Goal: Information Seeking & Learning: Learn about a topic

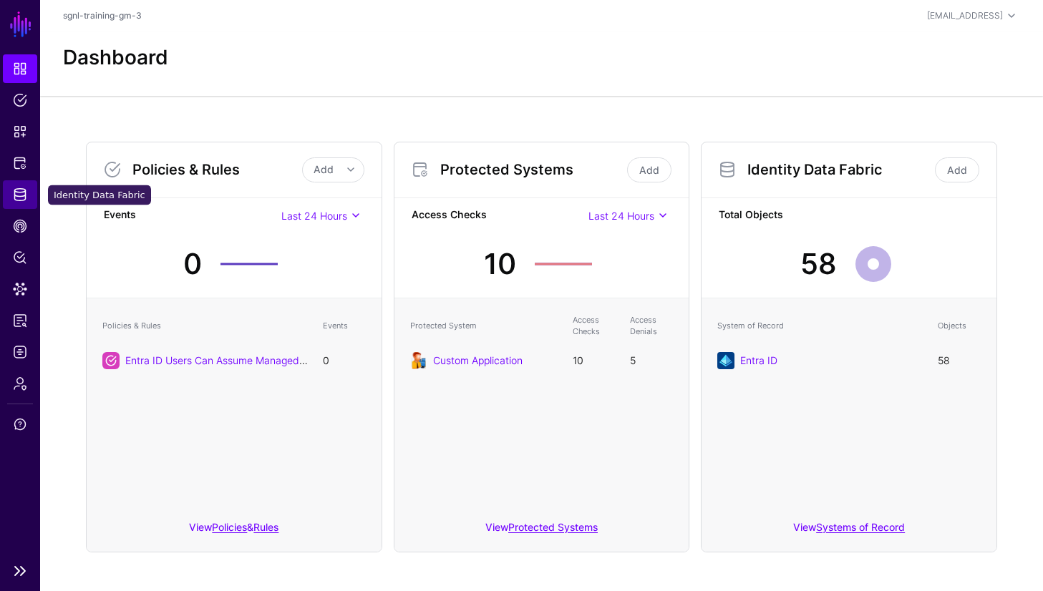
click at [23, 192] on span "Identity Data Fabric" at bounding box center [20, 195] width 14 height 14
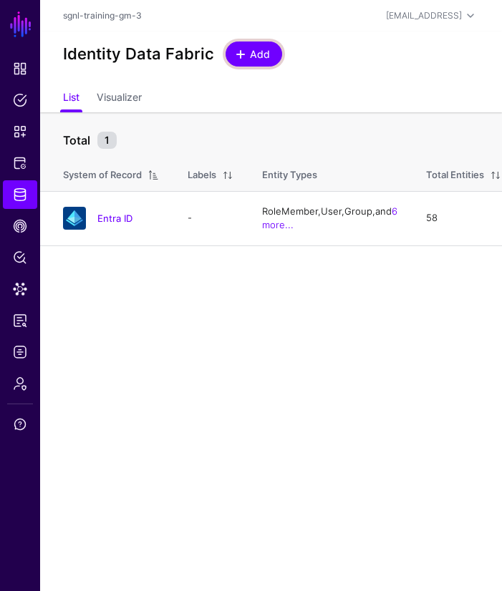
click at [268, 59] on link "Add" at bounding box center [254, 54] width 57 height 25
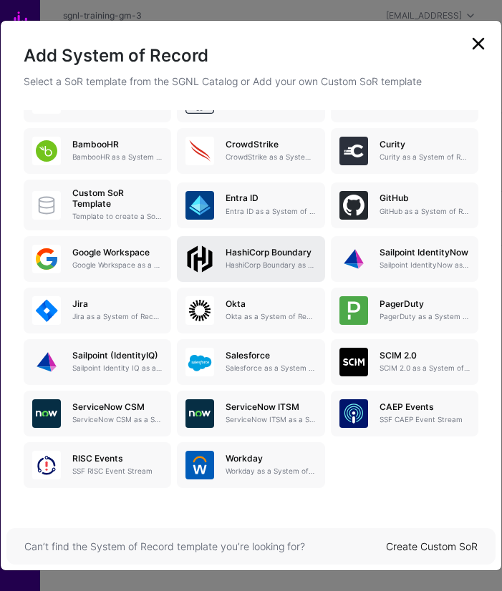
scroll to position [107, 0]
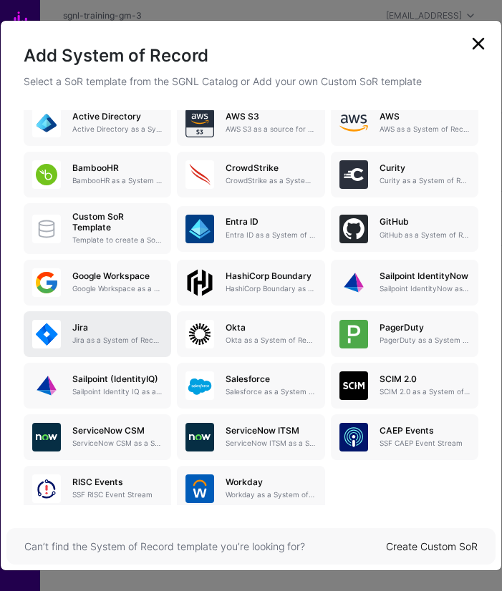
click at [110, 331] on h5 "Jira" at bounding box center [117, 328] width 90 height 10
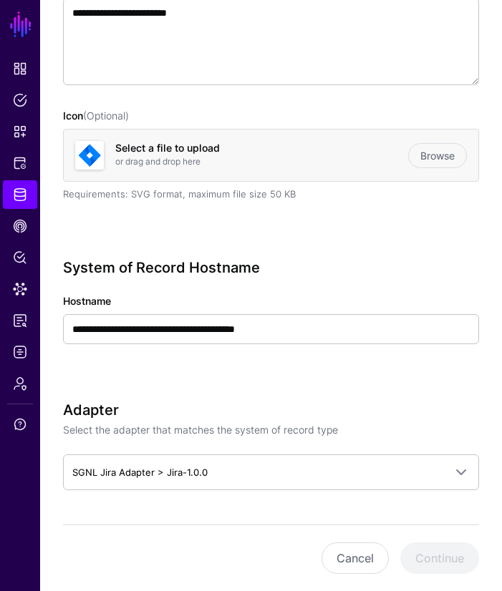
scroll to position [289, 0]
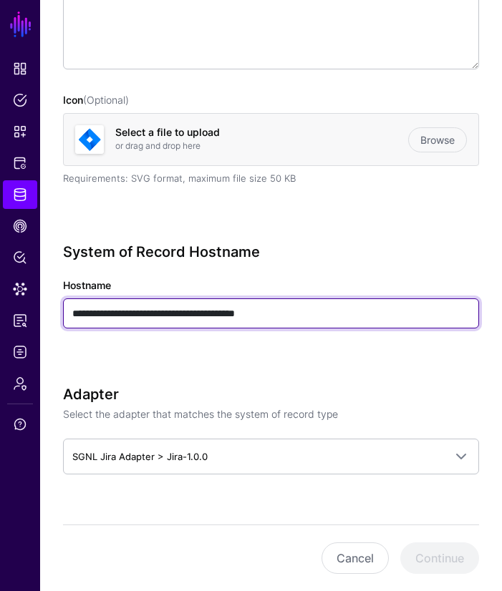
click at [246, 311] on input "**********" at bounding box center [271, 314] width 416 height 30
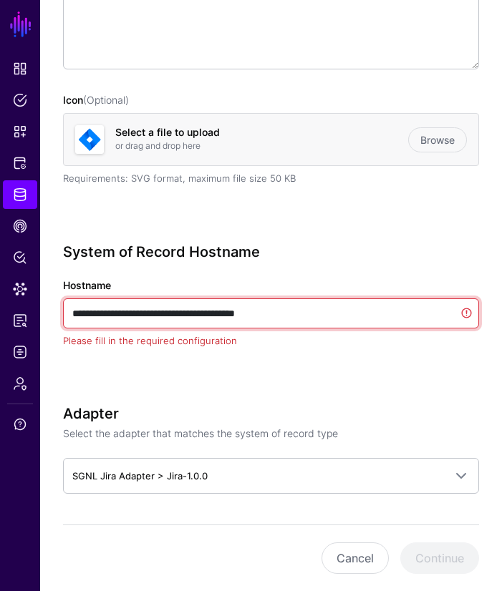
click at [246, 311] on input "**********" at bounding box center [271, 314] width 416 height 30
paste input "text"
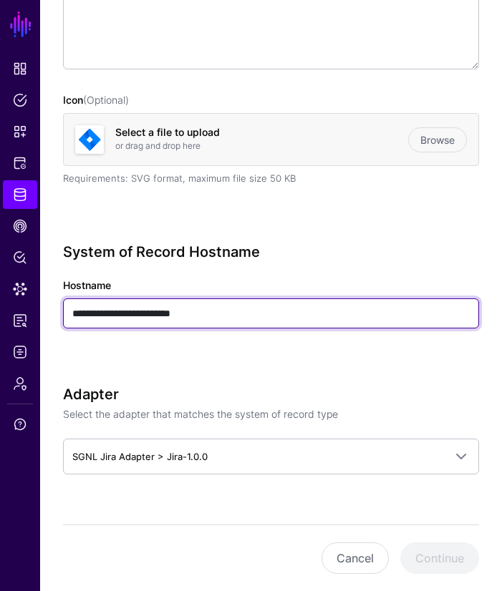
type input "**********"
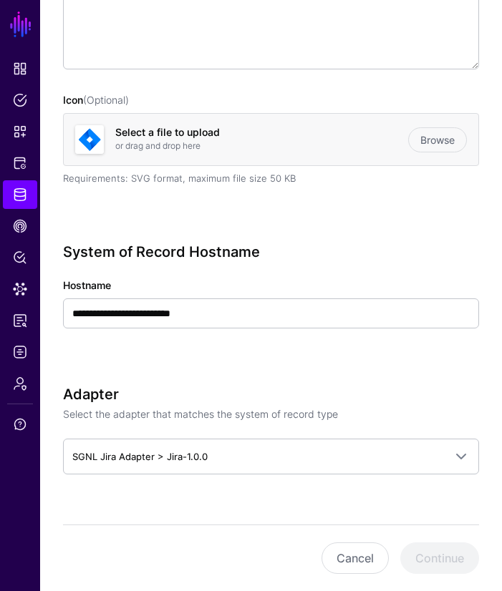
click at [391, 370] on div "**********" at bounding box center [271, 594] width 416 height 1518
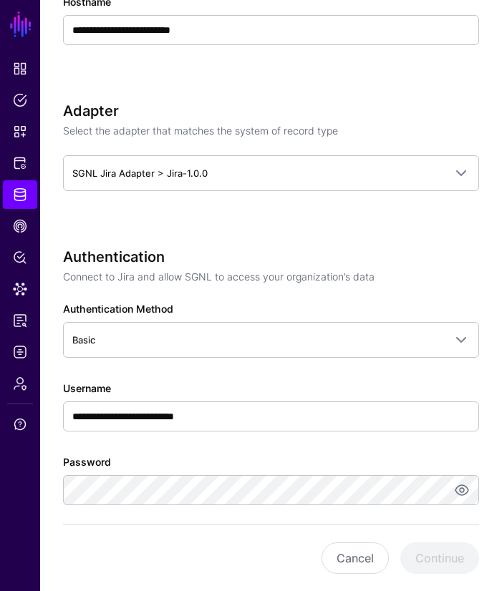
scroll to position [583, 0]
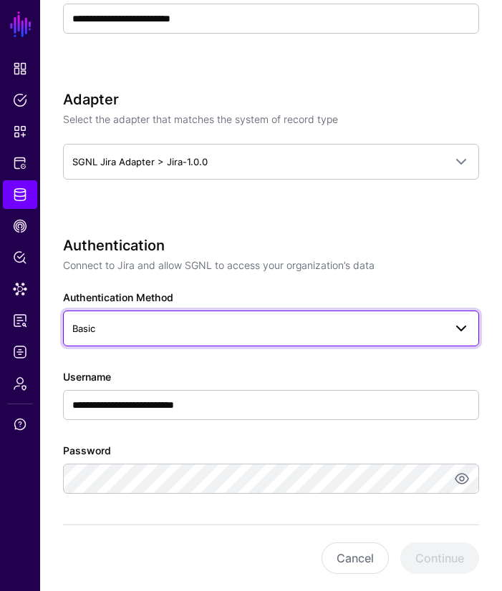
click at [99, 324] on span "Basic" at bounding box center [258, 329] width 372 height 16
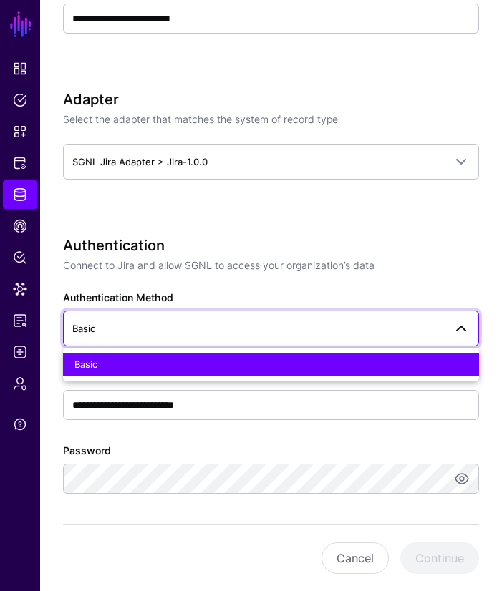
click at [146, 219] on div "**********" at bounding box center [271, 299] width 416 height 1518
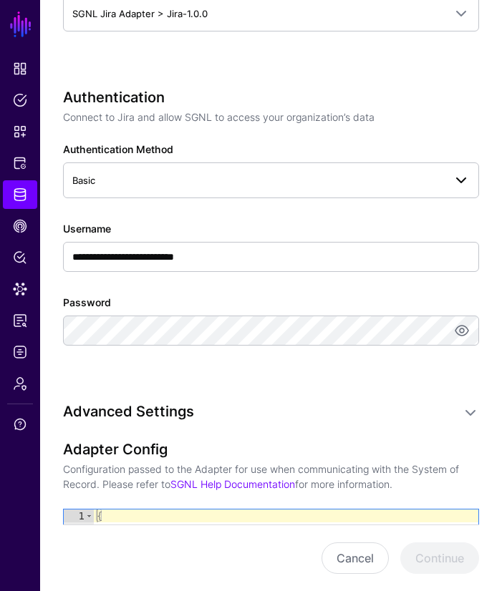
scroll to position [731, 0]
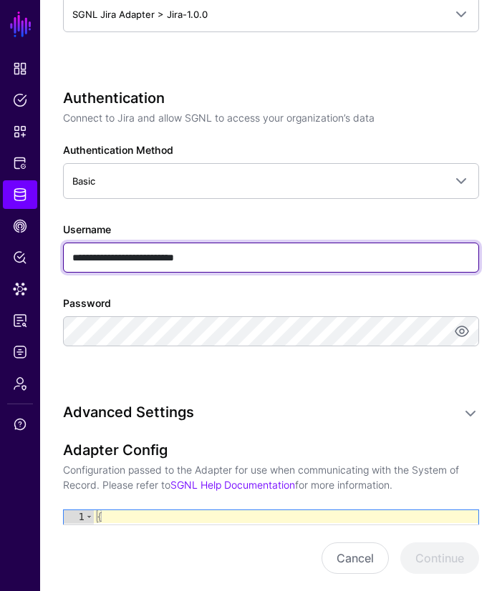
click at [145, 257] on input "**********" at bounding box center [271, 258] width 416 height 30
paste input "text"
type input "**********"
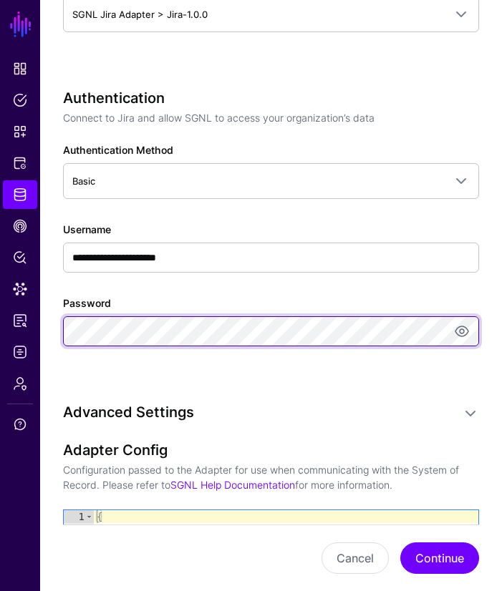
scroll to position [0, 722]
click at [436, 330] on body "**********" at bounding box center [251, 144] width 502 height 1750
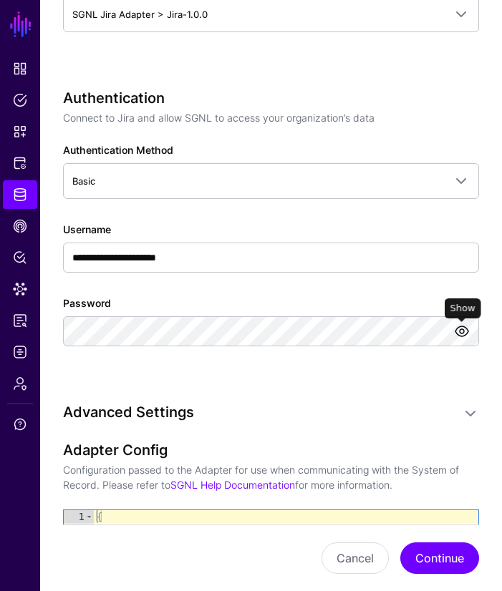
scroll to position [0, 0]
click at [458, 330] on link at bounding box center [461, 331] width 17 height 17
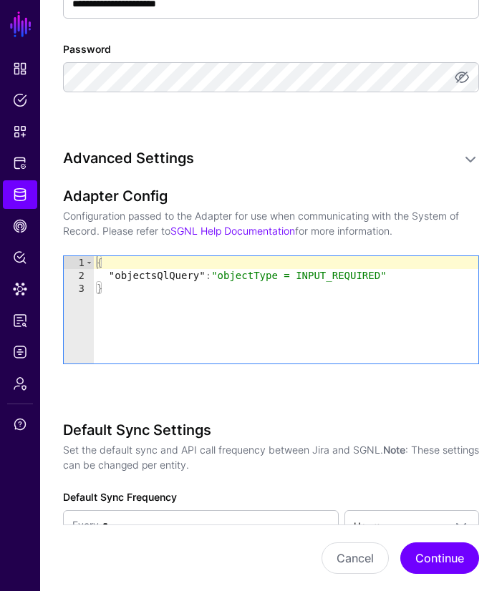
scroll to position [986, 0]
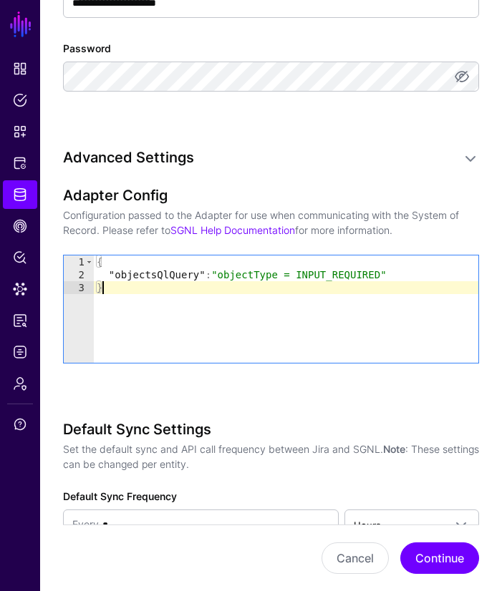
click at [258, 288] on div "{ "objectsQlQuery" : "objectType = INPUT_REQUIRED" }" at bounding box center [286, 322] width 384 height 133
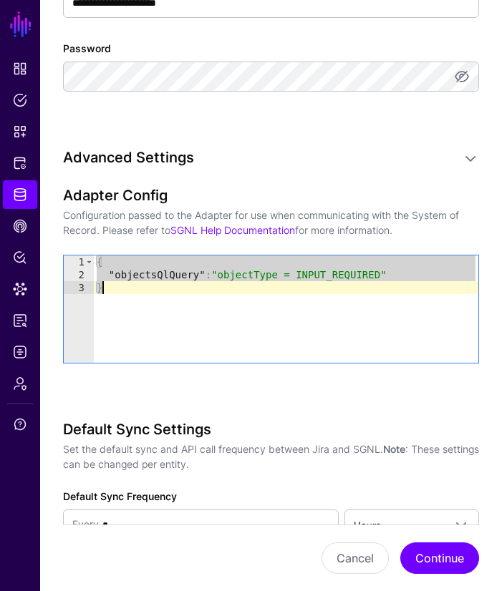
paste textarea "Cursor at row 3"
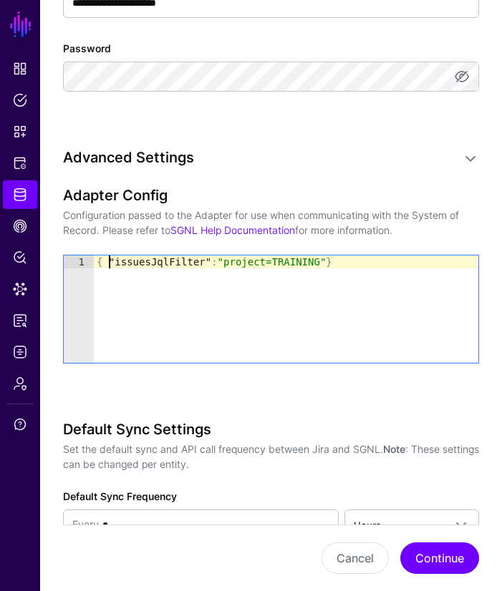
type textarea "**********"
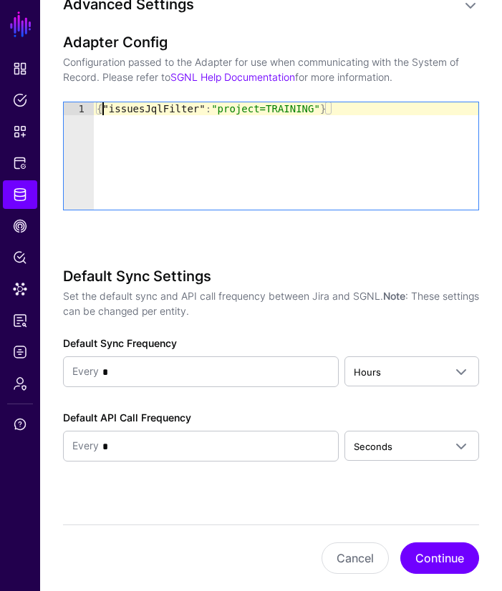
scroll to position [1156, 0]
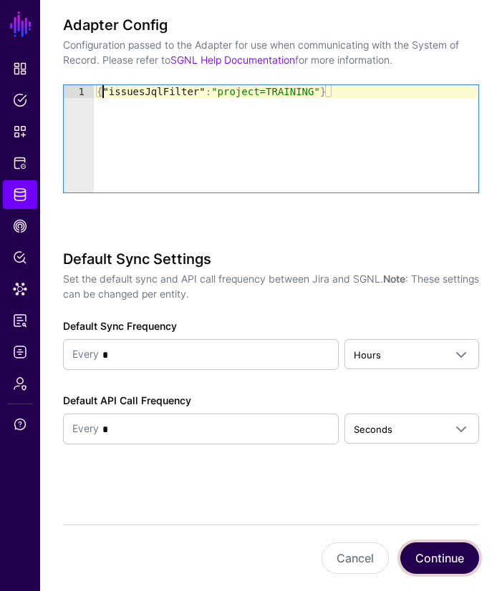
click at [449, 567] on button "Continue" at bounding box center [439, 559] width 79 height 32
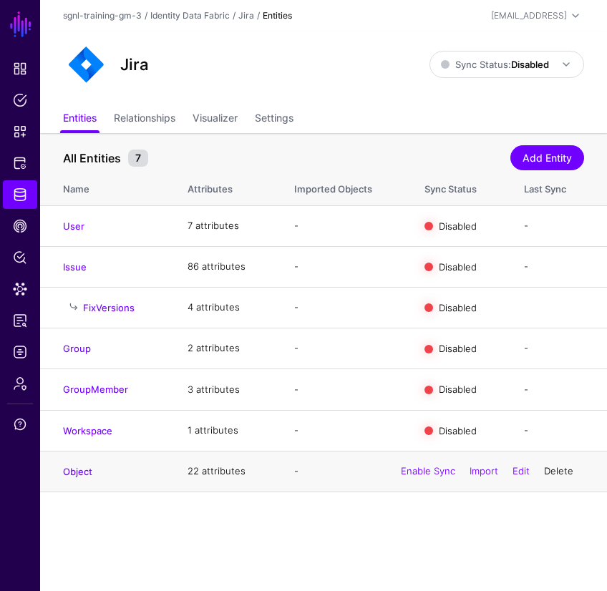
click at [558, 476] on link "Delete" at bounding box center [558, 470] width 29 height 11
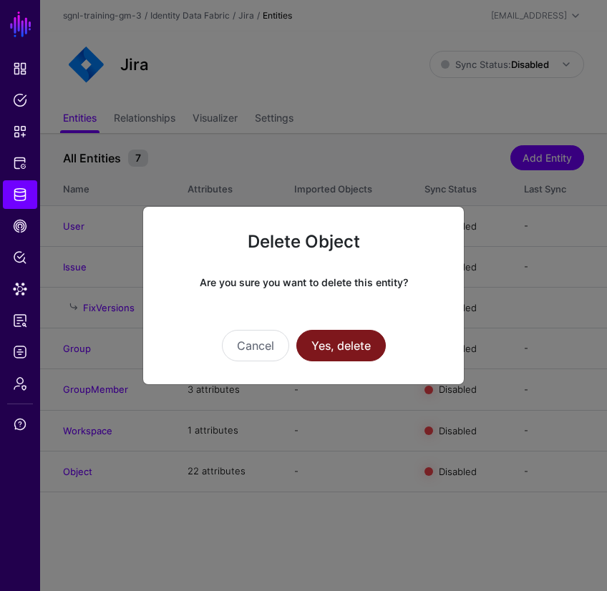
click at [347, 345] on button "Yes, delete" at bounding box center [340, 346] width 89 height 32
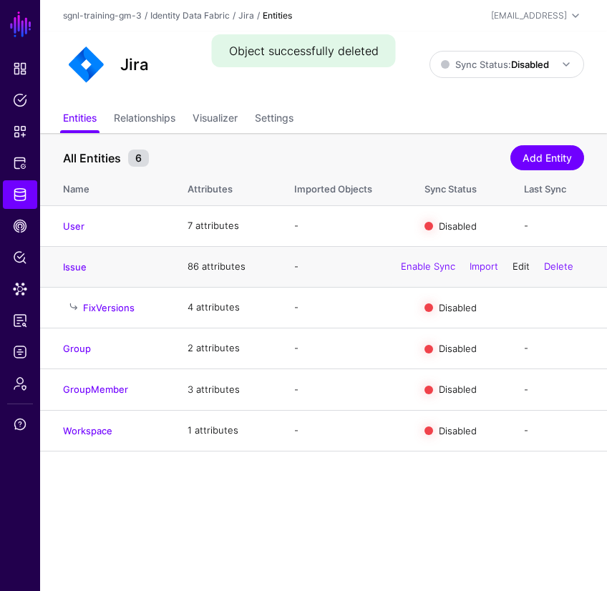
click at [519, 266] on link "Edit" at bounding box center [521, 266] width 17 height 11
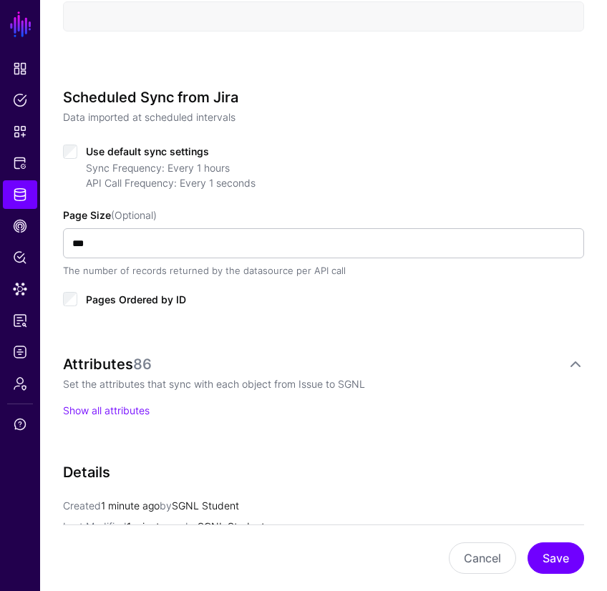
scroll to position [619, 0]
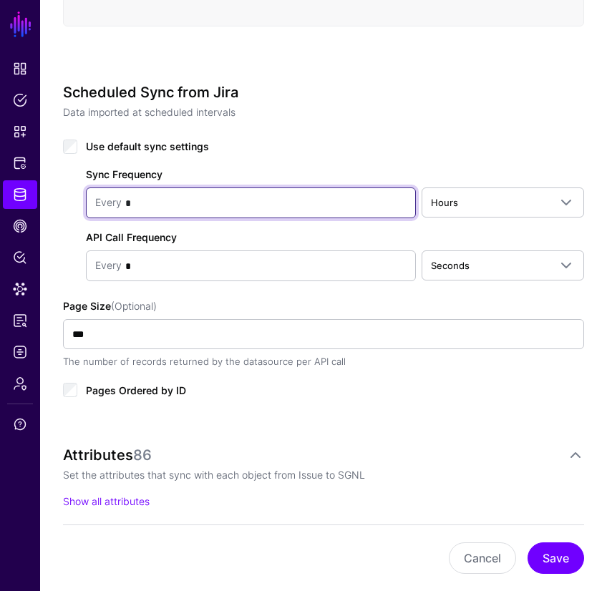
click at [233, 210] on input "*" at bounding box center [264, 203] width 285 height 29
type input "*"
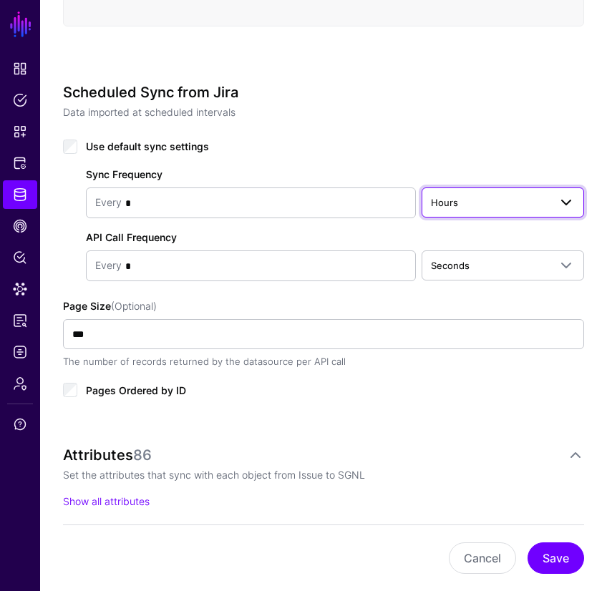
click at [440, 208] on span "Hours" at bounding box center [444, 202] width 27 height 11
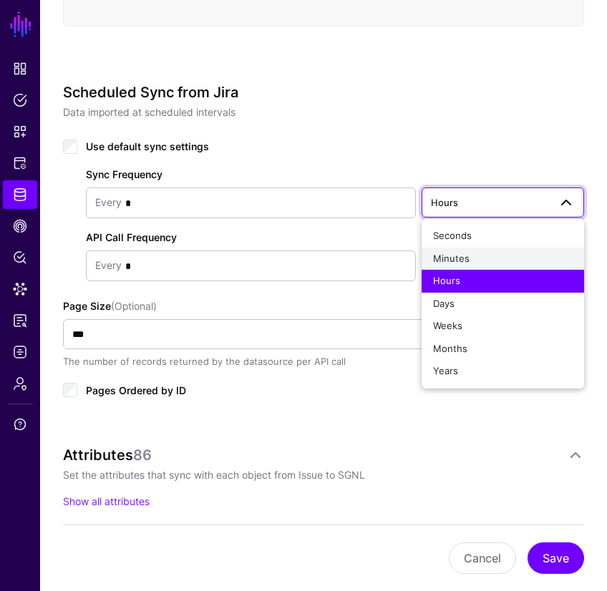
click at [457, 260] on span "Minutes" at bounding box center [451, 258] width 37 height 11
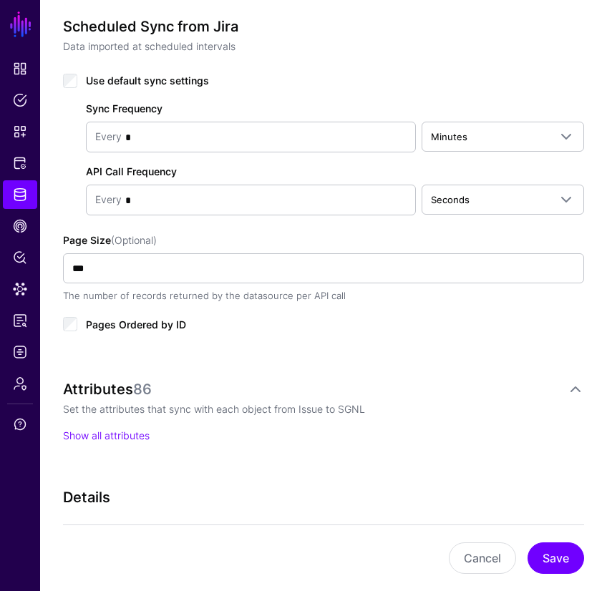
scroll to position [693, 0]
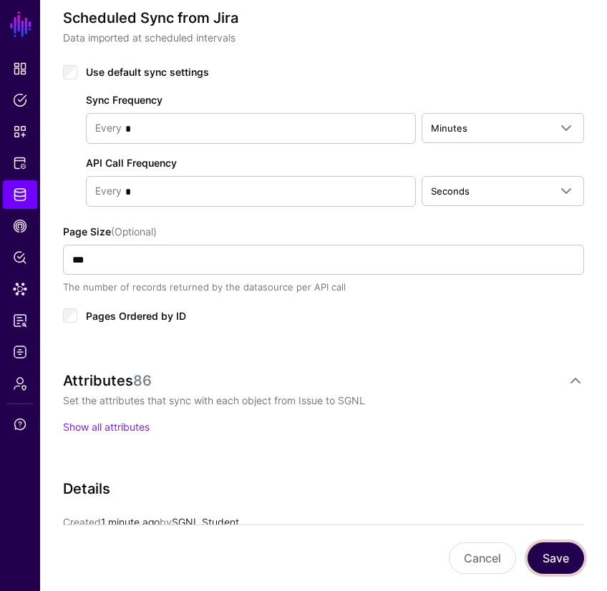
click at [561, 556] on button "Save" at bounding box center [556, 559] width 57 height 32
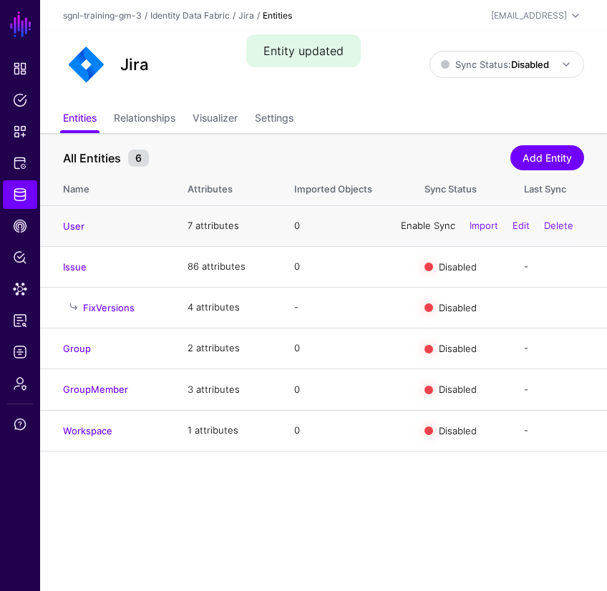
click at [428, 228] on link "Enable Sync" at bounding box center [428, 225] width 54 height 11
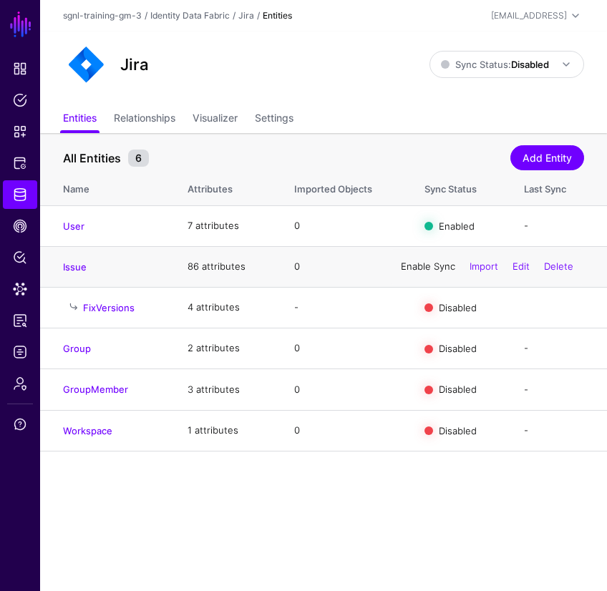
click at [420, 266] on link "Enable Sync" at bounding box center [428, 266] width 54 height 11
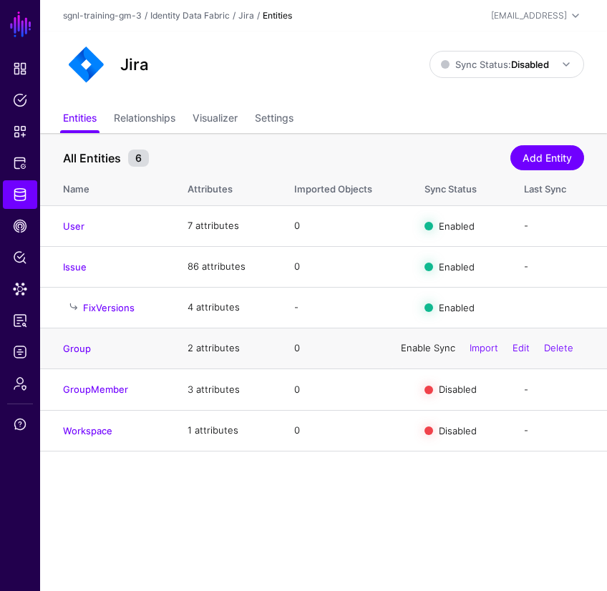
click at [431, 349] on link "Enable Sync" at bounding box center [428, 347] width 54 height 11
click at [424, 392] on link "Enable Sync" at bounding box center [428, 389] width 54 height 11
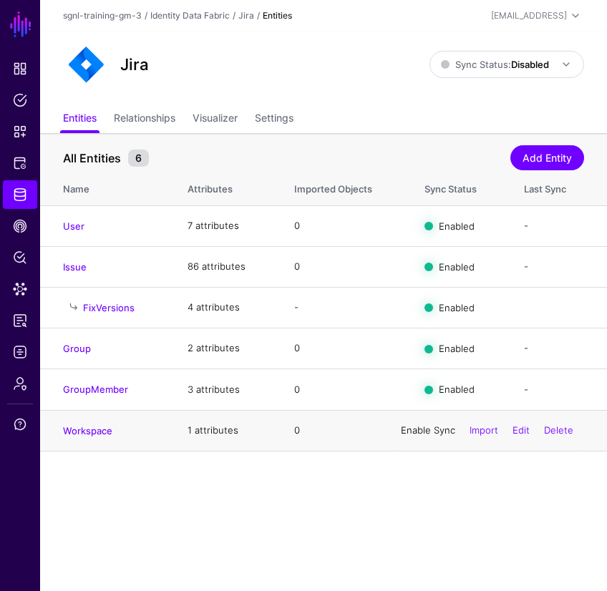
click at [419, 430] on link "Enable Sync" at bounding box center [428, 430] width 54 height 11
click at [526, 67] on strong "Disabled" at bounding box center [530, 64] width 38 height 11
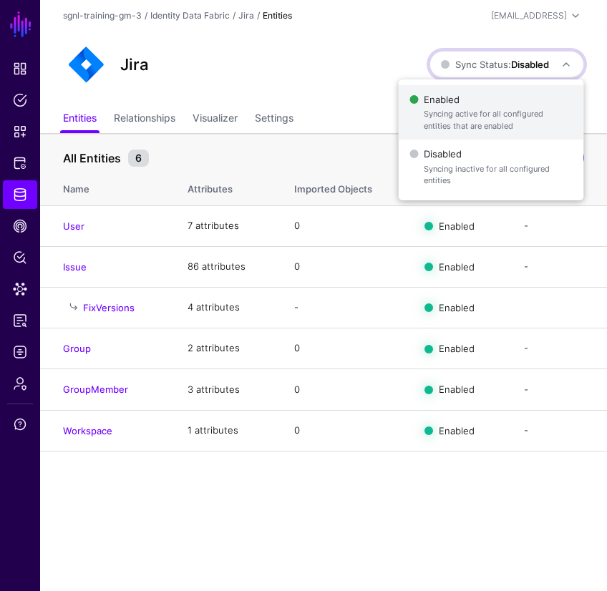
click at [482, 105] on span "Enabled Syncing active for all configured entities that are enabled" at bounding box center [491, 112] width 163 height 47
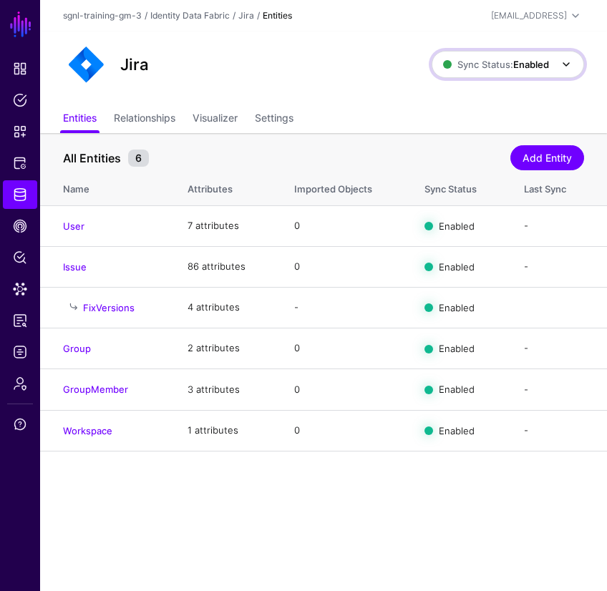
click at [507, 67] on span "Sync Status: Enabled" at bounding box center [496, 64] width 106 height 11
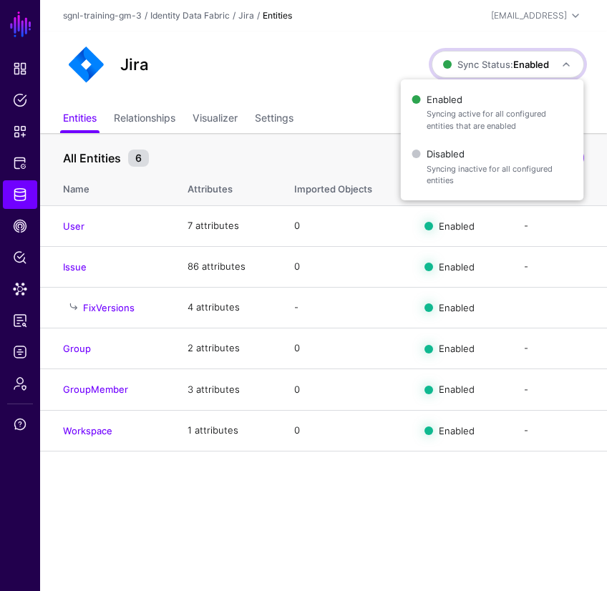
click at [394, 40] on div "Jira Sync Status: Enabled Enabled Syncing active for all configured entities th…" at bounding box center [323, 69] width 567 height 74
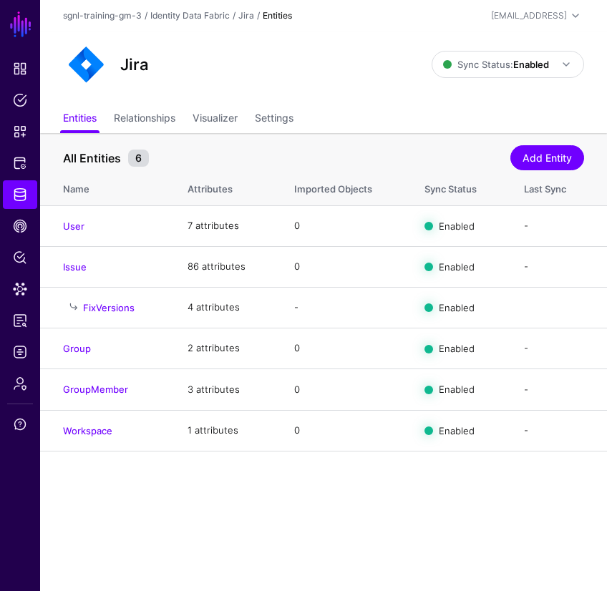
click at [390, 39] on div "Jira Sync Status: Enabled Enabled Syncing active for all configured entities th…" at bounding box center [323, 69] width 567 height 74
click at [300, 68] on div "Jira" at bounding box center [247, 65] width 380 height 46
click at [379, 92] on div "Jira Sync Status: Enabled Enabled Syncing active for all configured entities th…" at bounding box center [323, 69] width 567 height 74
click at [379, 77] on div "Jira" at bounding box center [247, 65] width 380 height 46
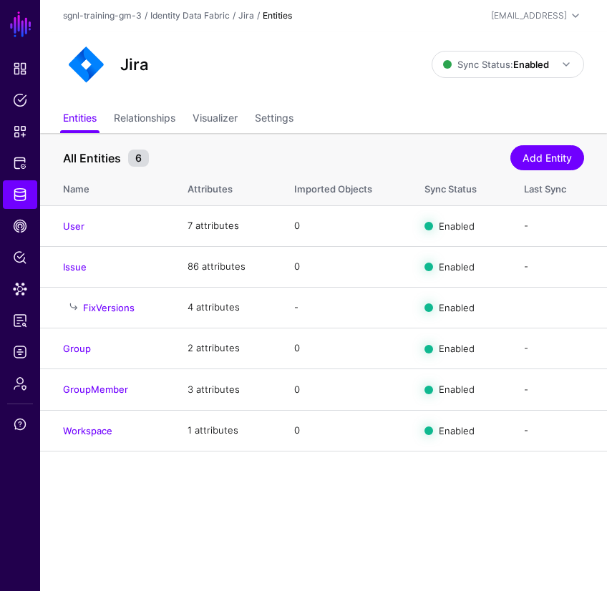
click at [407, 492] on main "SGNL Dashboard Policies Snippets Protected Systems Identity Data Fabric CAEP Hu…" at bounding box center [303, 295] width 607 height 591
click at [24, 354] on span "Logs" at bounding box center [20, 352] width 14 height 14
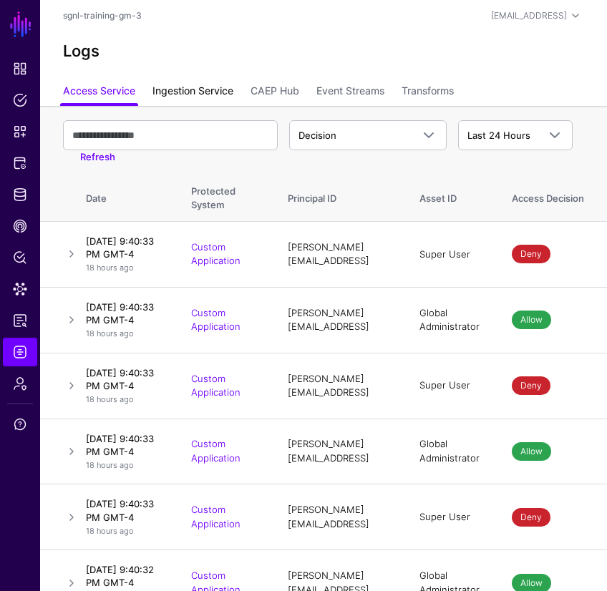
click at [207, 92] on link "Ingestion Service" at bounding box center [192, 92] width 81 height 27
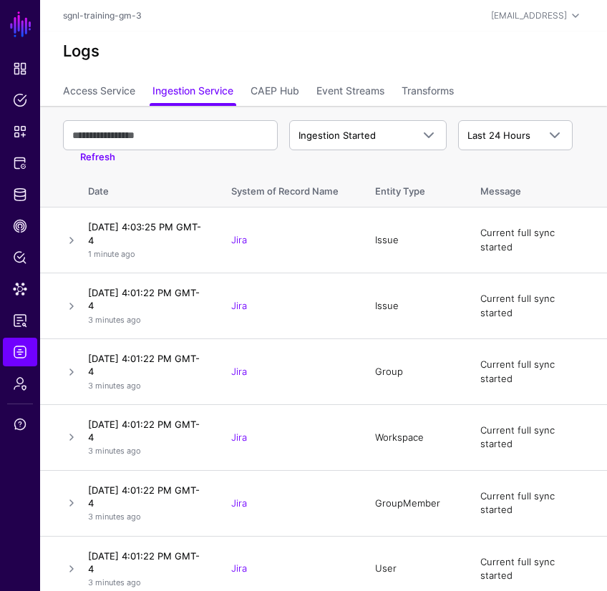
click at [462, 56] on h2 "Logs" at bounding box center [323, 51] width 521 height 19
click at [371, 130] on span "Ingestion Started" at bounding box center [337, 135] width 77 height 11
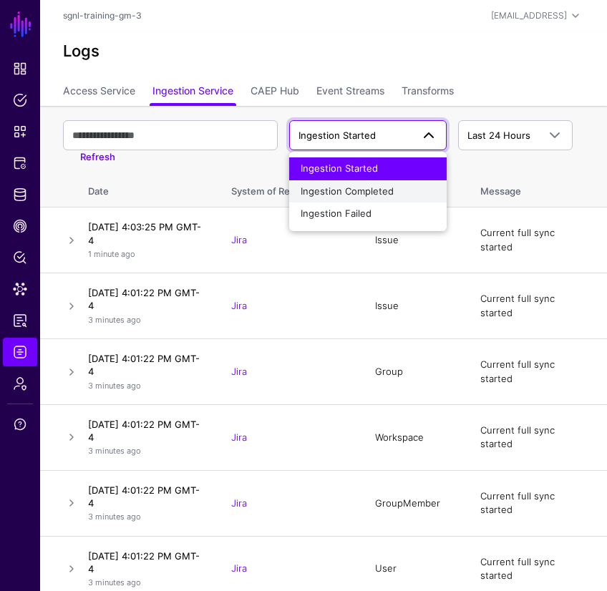
click at [352, 198] on button "Ingestion Completed" at bounding box center [368, 191] width 158 height 23
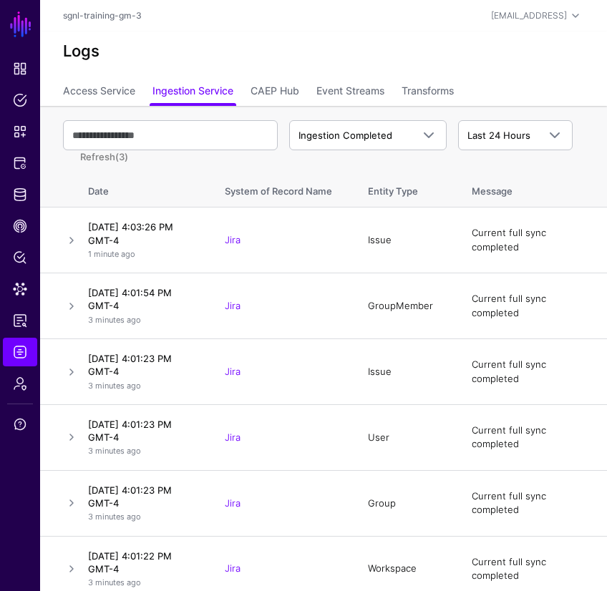
click at [347, 37] on div "Logs" at bounding box center [323, 55] width 567 height 47
click at [69, 242] on link at bounding box center [71, 240] width 17 height 17
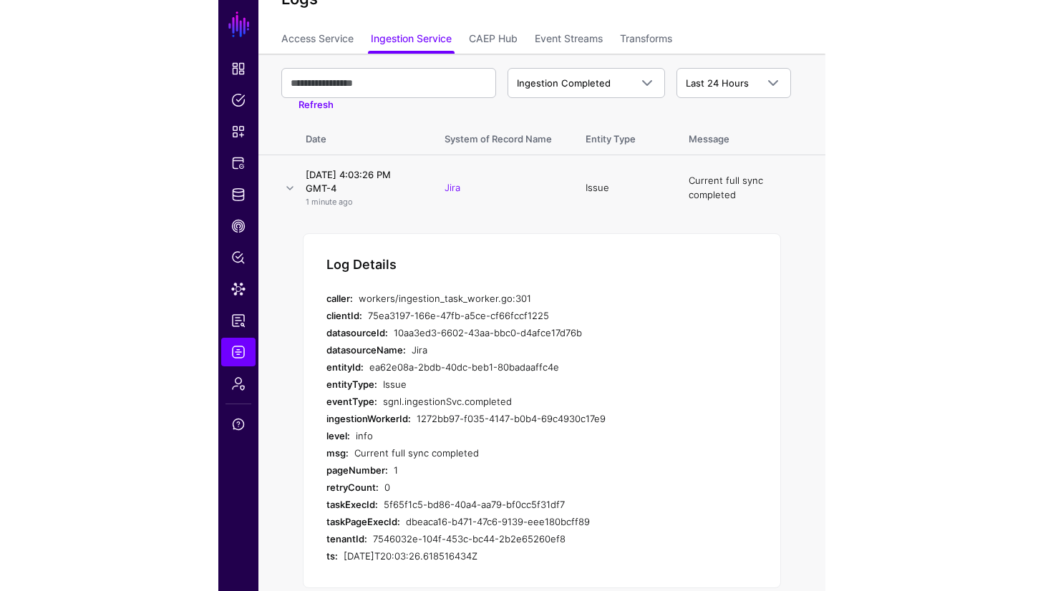
scroll to position [47, 0]
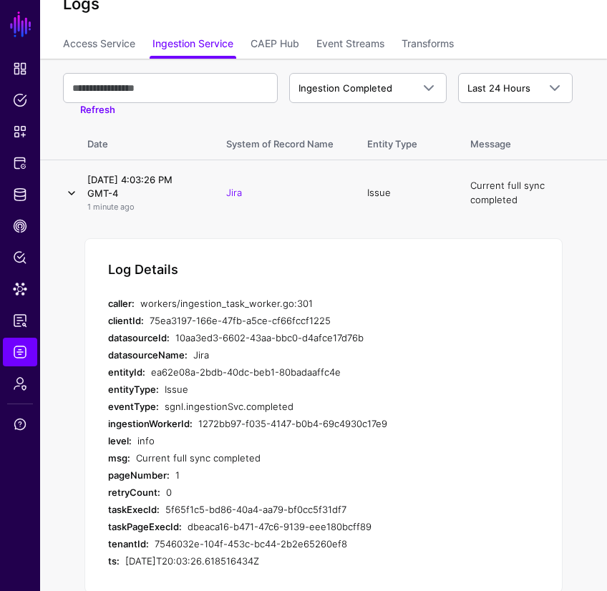
click at [74, 190] on link at bounding box center [71, 193] width 17 height 17
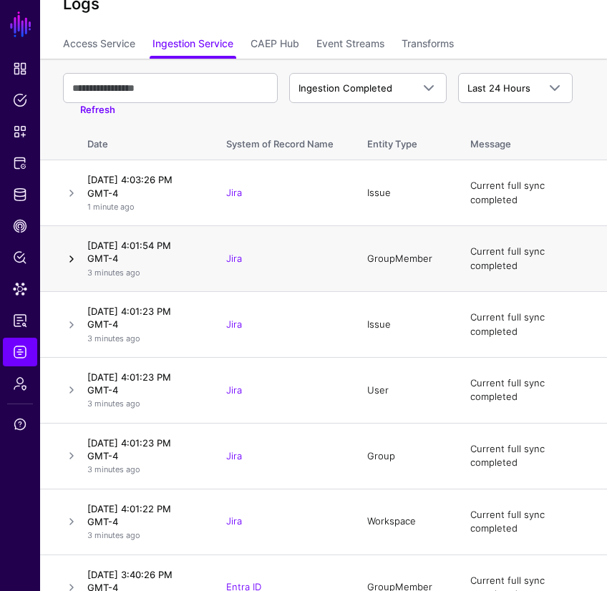
click at [67, 258] on link at bounding box center [71, 259] width 17 height 17
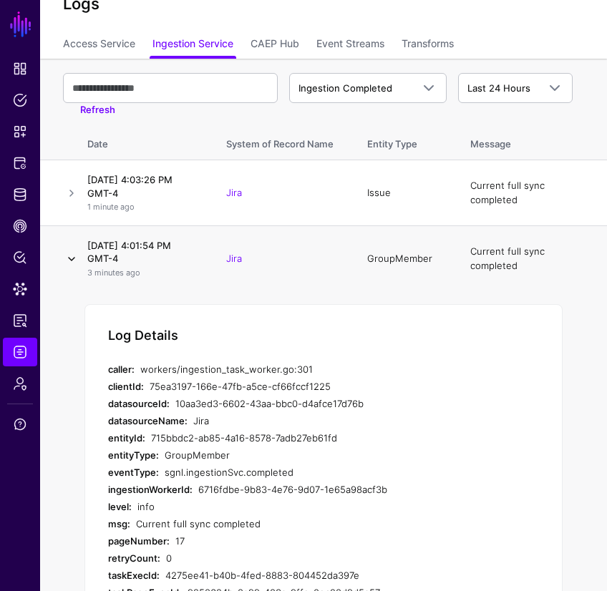
click at [73, 259] on link at bounding box center [71, 259] width 17 height 17
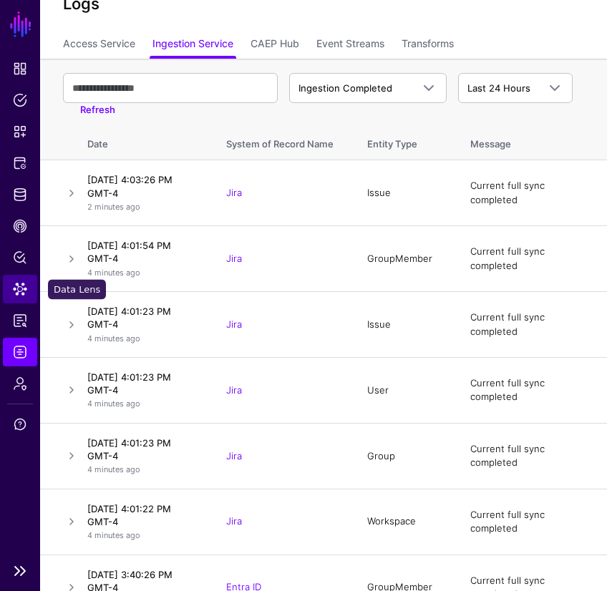
click at [15, 283] on span "Data Lens" at bounding box center [20, 289] width 14 height 14
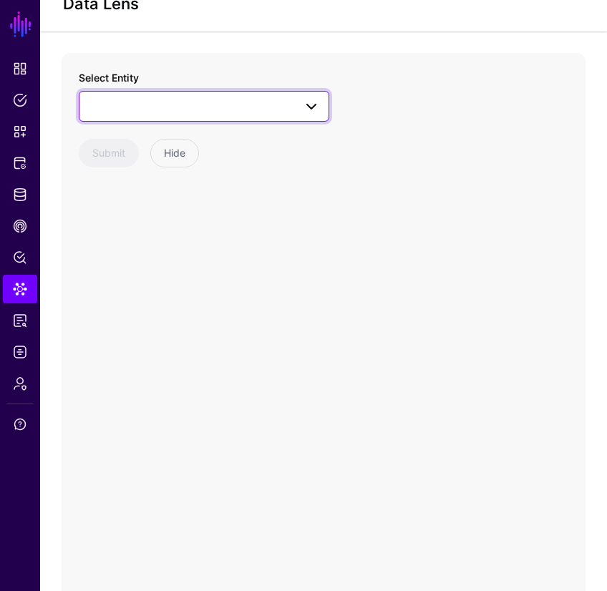
click at [208, 101] on span at bounding box center [204, 105] width 232 height 17
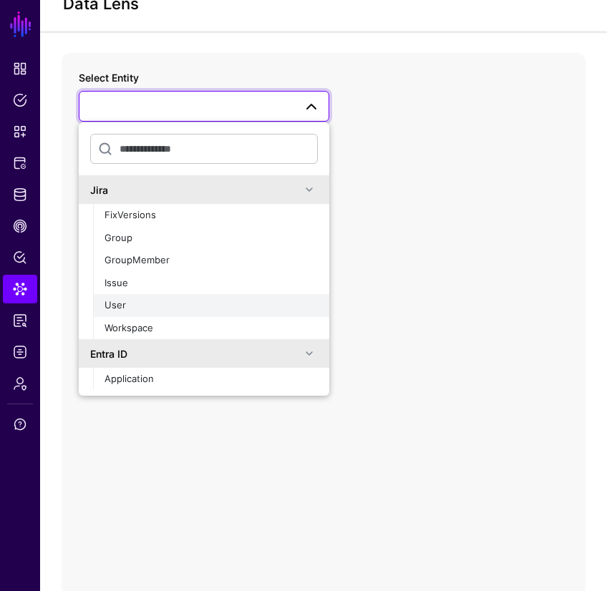
click at [145, 299] on div "User" at bounding box center [211, 306] width 213 height 14
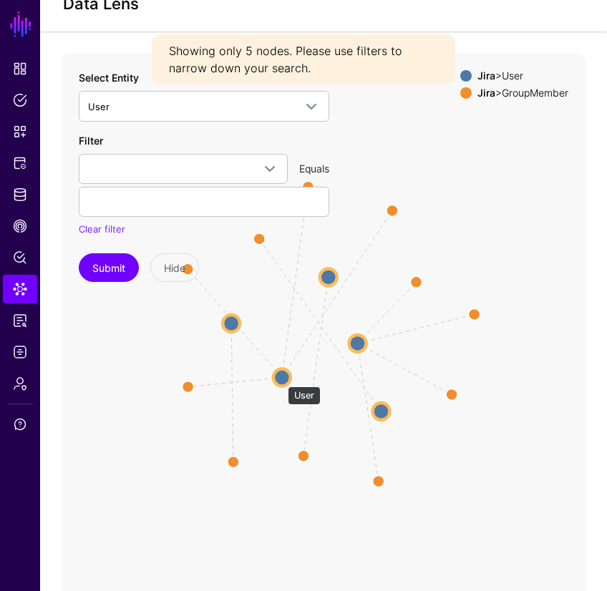
click at [281, 379] on circle at bounding box center [281, 377] width 17 height 17
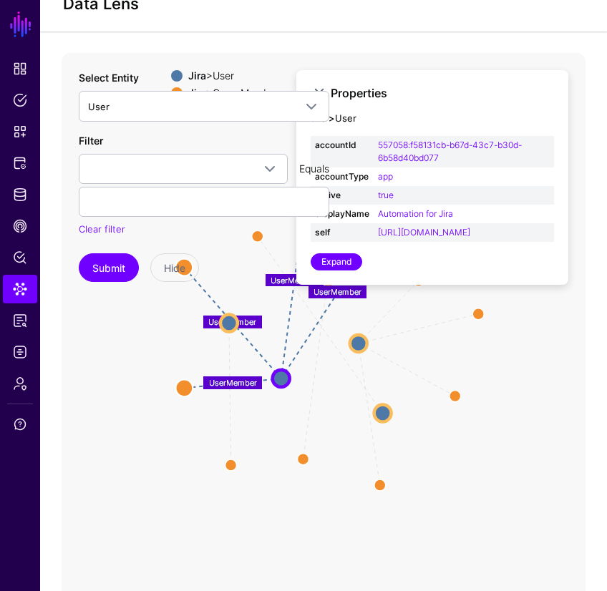
click at [251, 371] on icon "UserMember UserMember UserMember UserMember UserMember UserMember UserMember Us…" at bounding box center [324, 339] width 524 height 573
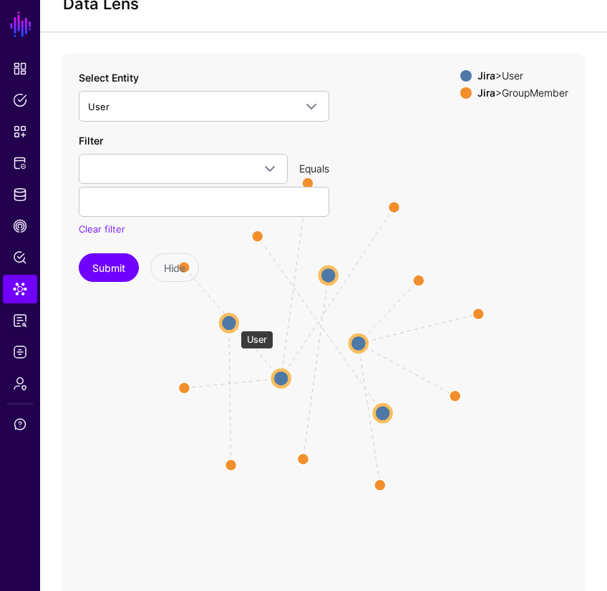
click at [233, 324] on circle at bounding box center [229, 323] width 17 height 17
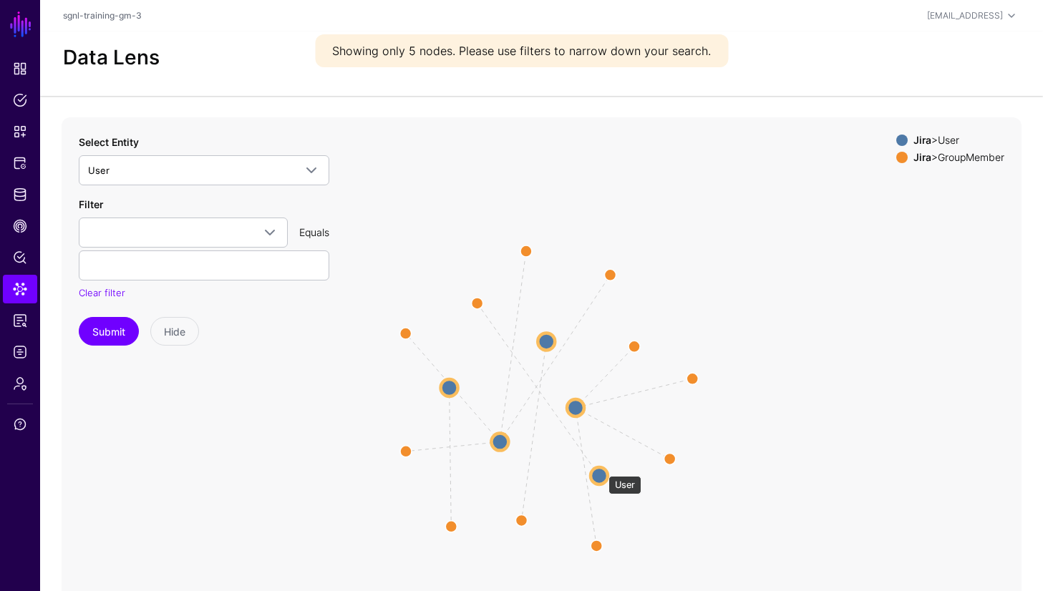
click at [601, 469] on circle at bounding box center [599, 476] width 17 height 17
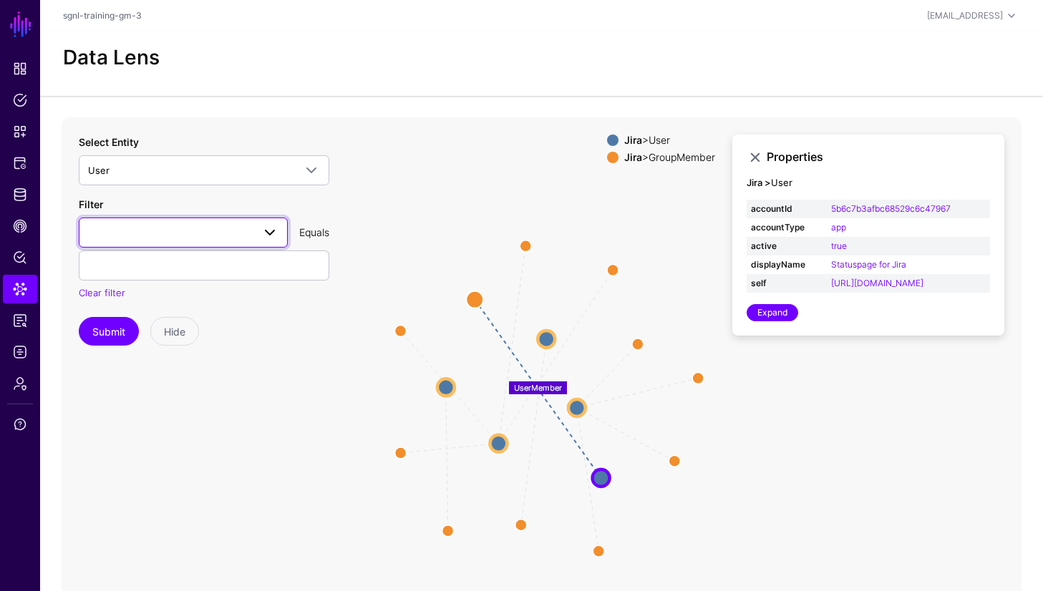
click at [266, 236] on span at bounding box center [269, 232] width 17 height 17
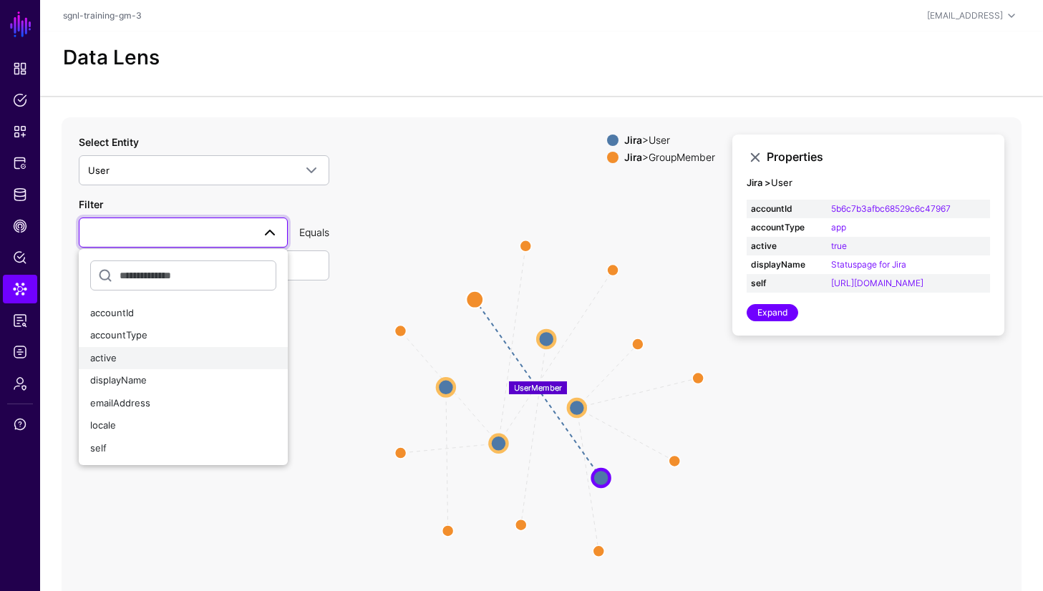
click at [150, 352] on div "active" at bounding box center [183, 359] width 186 height 14
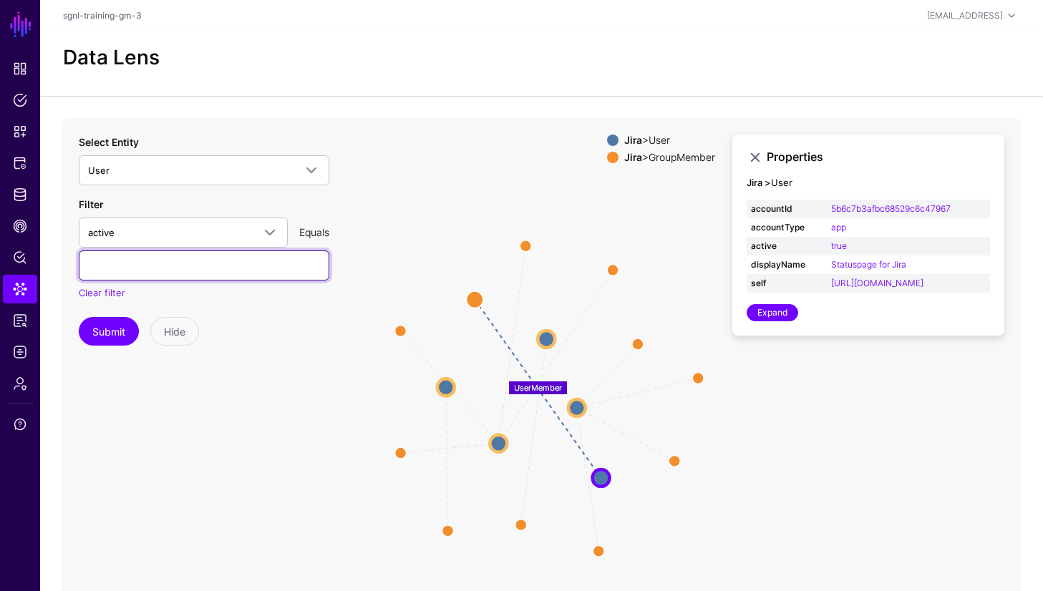
click at [165, 258] on input "text" at bounding box center [204, 266] width 251 height 30
click at [79, 317] on button "Submit" at bounding box center [109, 331] width 60 height 29
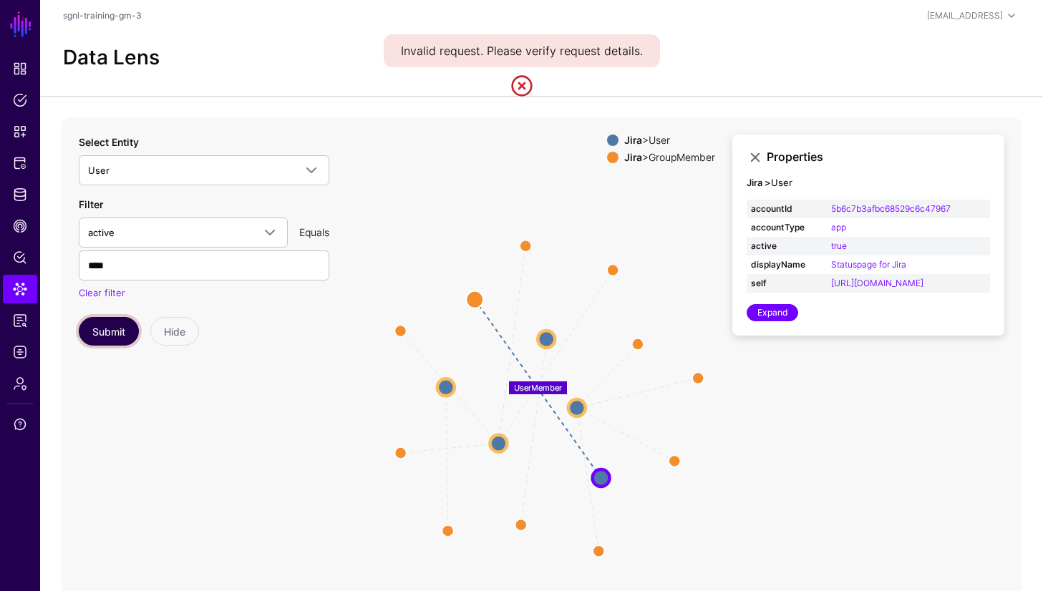
click at [115, 343] on button "Submit" at bounding box center [109, 331] width 60 height 29
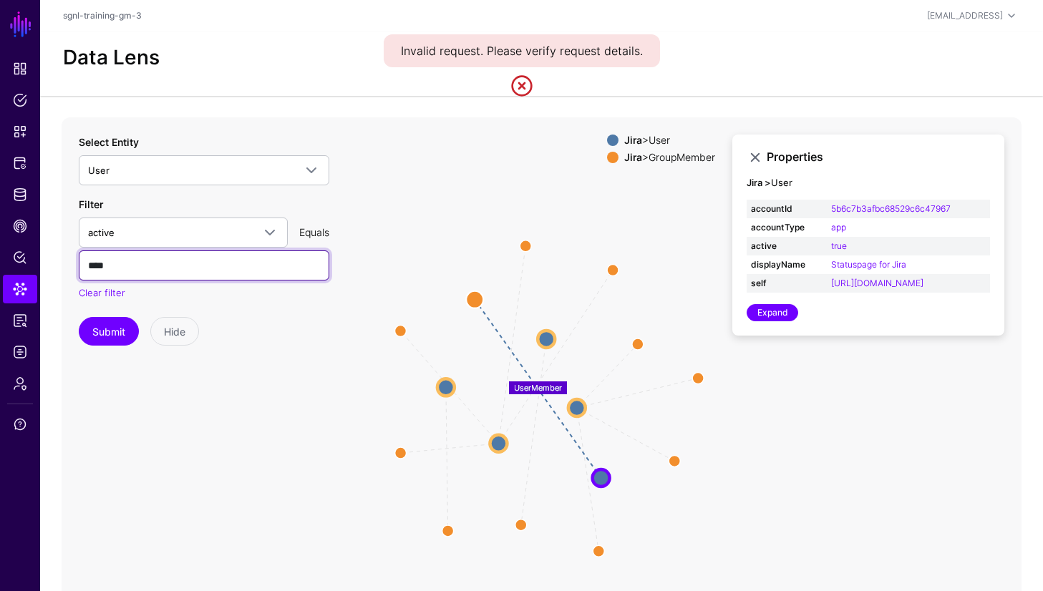
click at [143, 264] on input "****" at bounding box center [204, 266] width 251 height 30
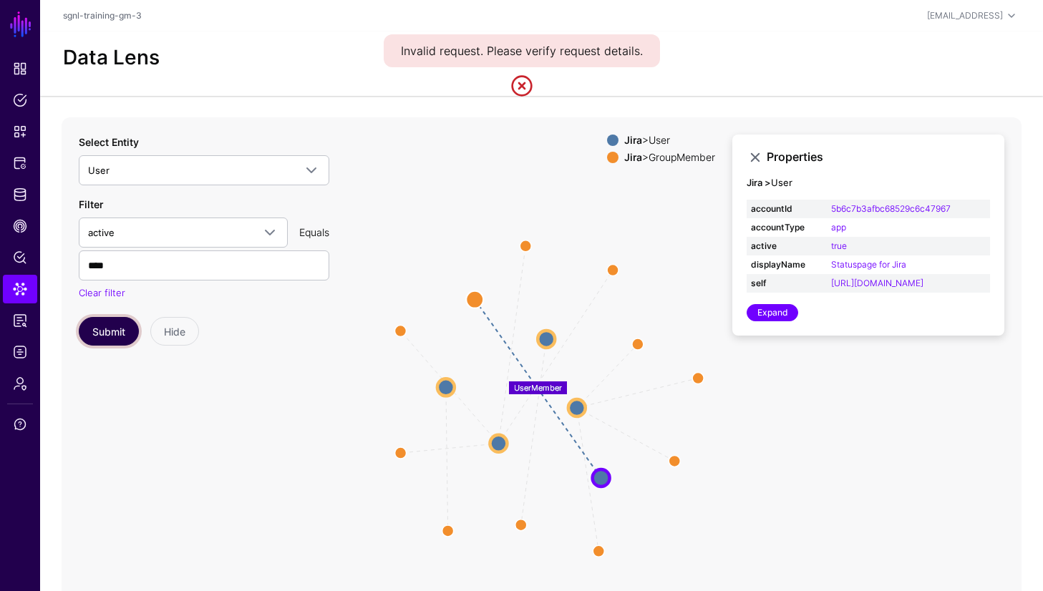
click at [96, 335] on button "Submit" at bounding box center [109, 331] width 60 height 29
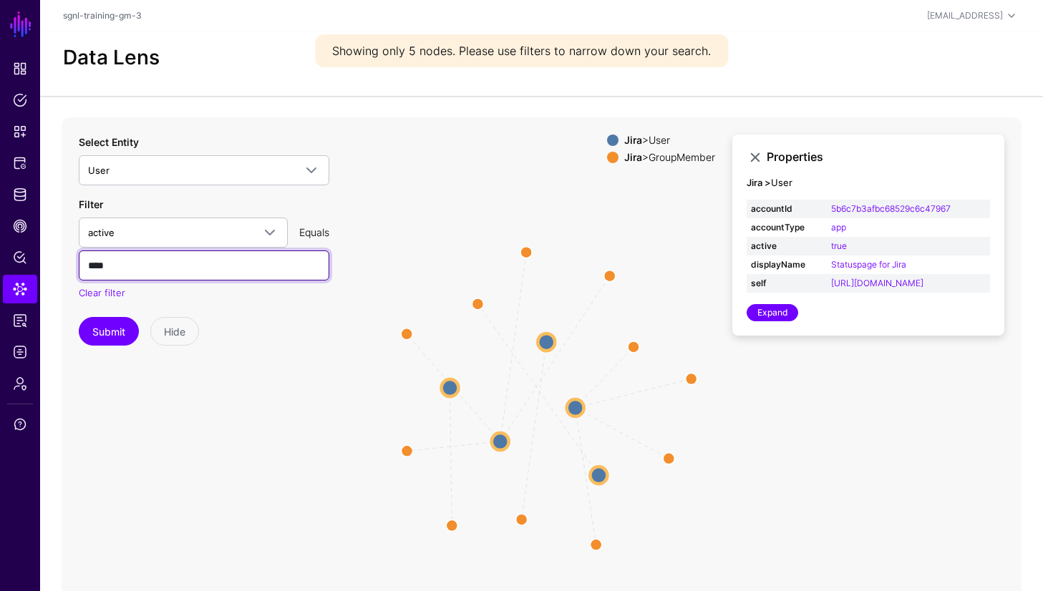
click at [117, 266] on input "****" at bounding box center [204, 266] width 251 height 30
type input "*****"
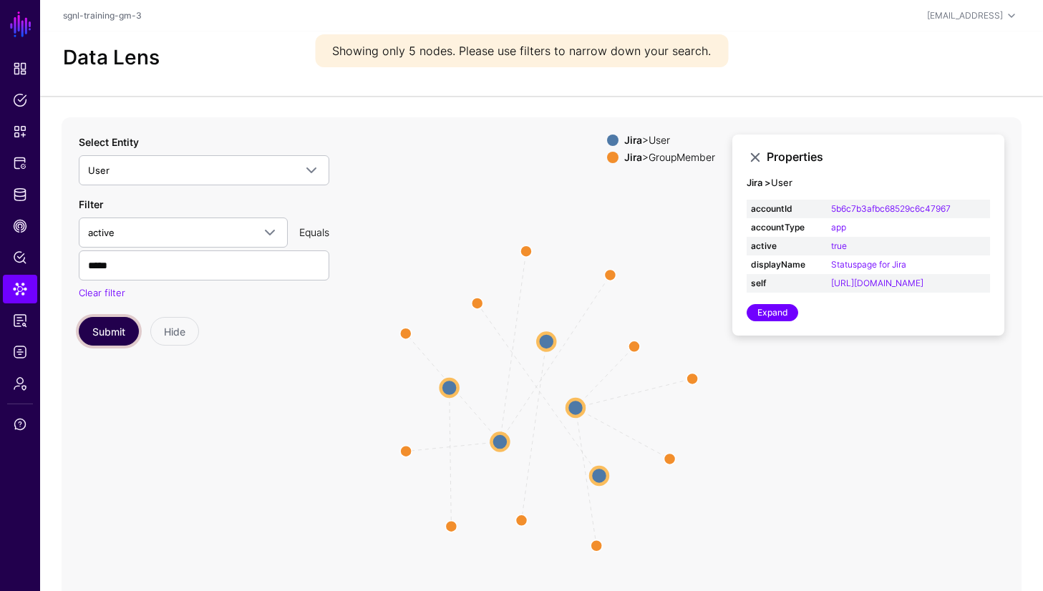
click at [107, 321] on button "Submit" at bounding box center [109, 331] width 60 height 29
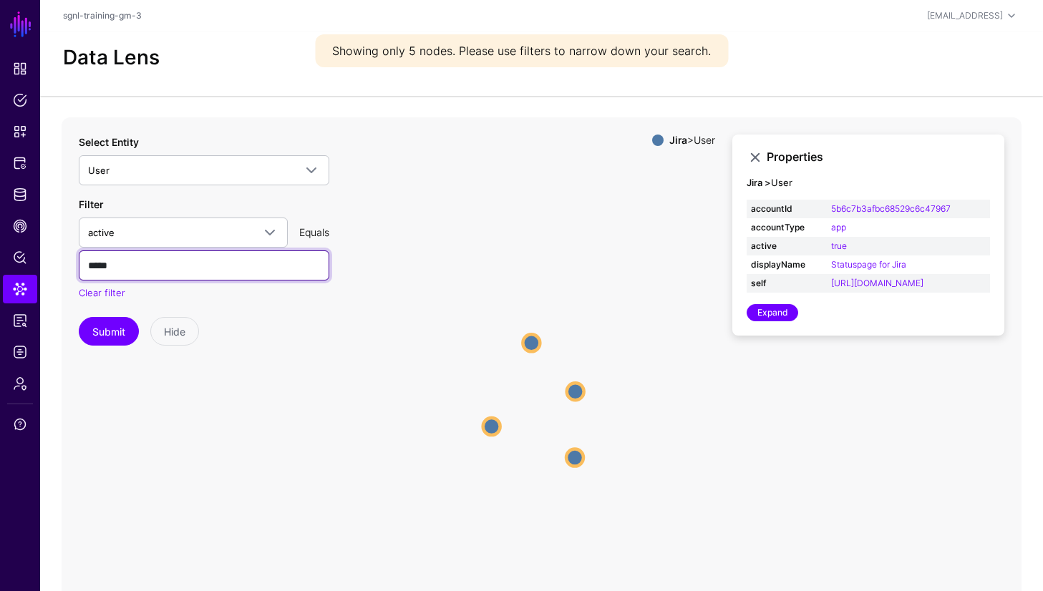
click at [141, 263] on input "*****" at bounding box center [204, 266] width 251 height 30
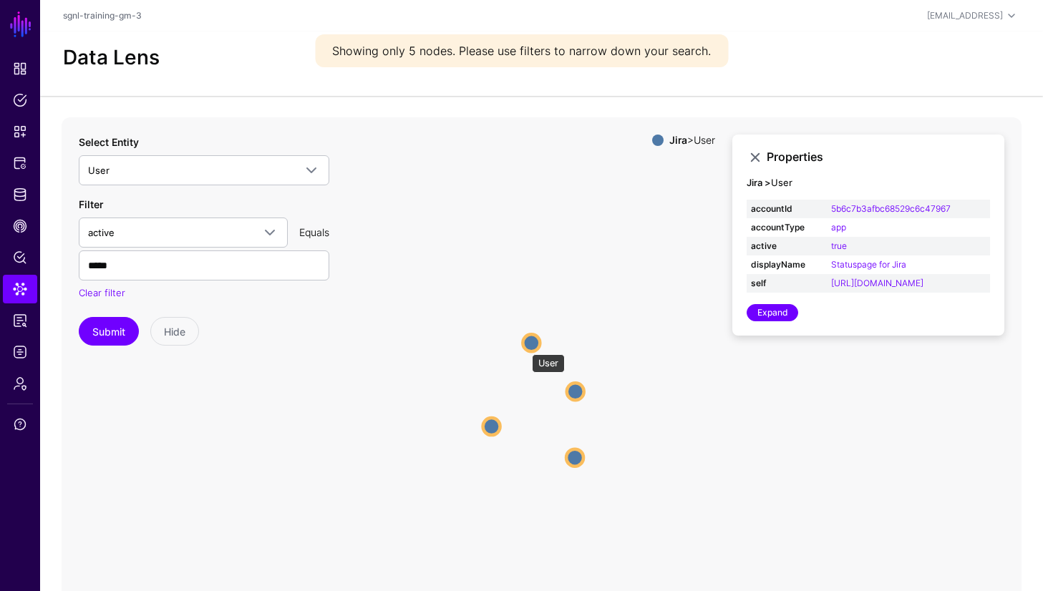
click at [526, 345] on circle at bounding box center [531, 342] width 17 height 17
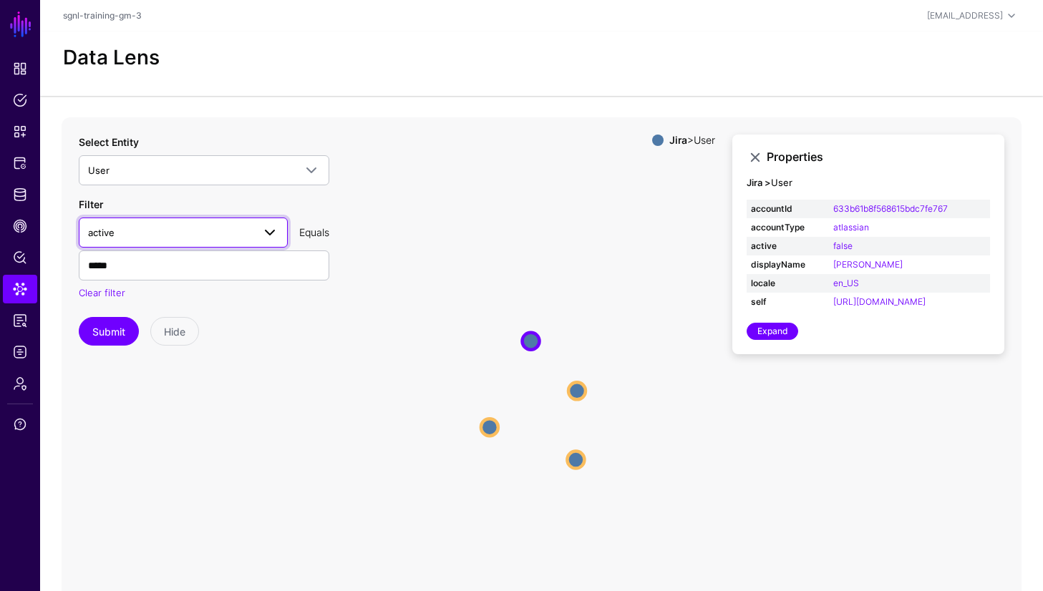
click at [124, 231] on span "active" at bounding box center [170, 233] width 165 height 16
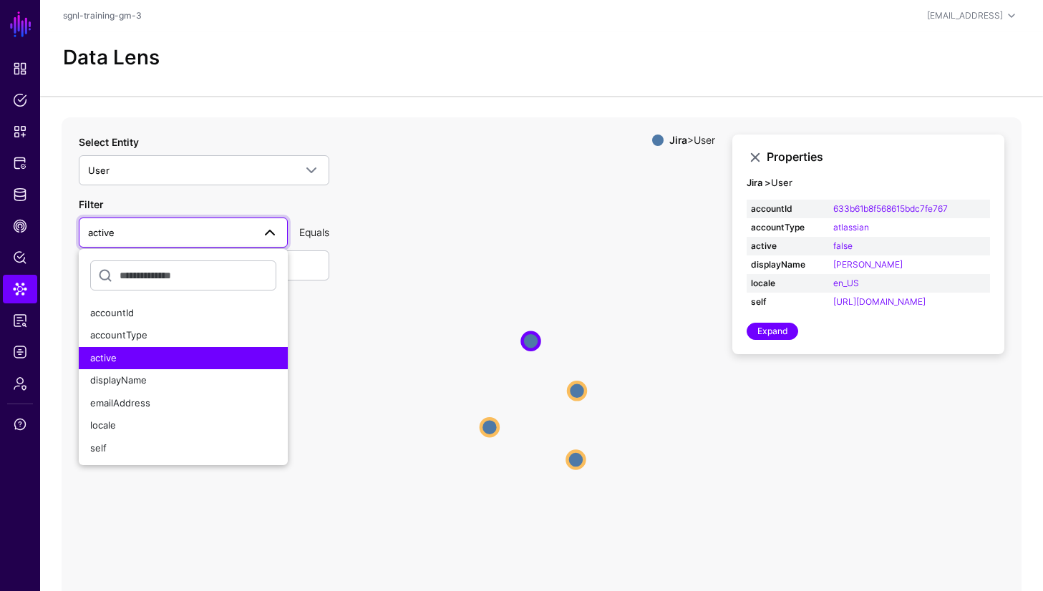
click at [455, 306] on icon "User User User User User User User User" at bounding box center [542, 403] width 960 height 573
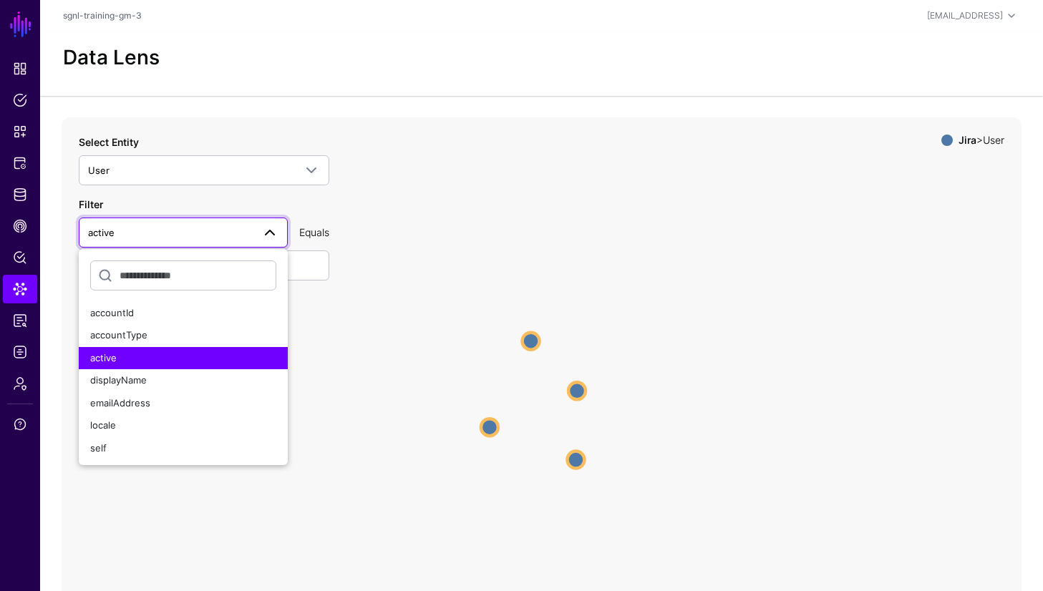
click at [321, 310] on div "Select Entity User Jira FixVersions Group GroupMember Issue User Workspace Entr…" at bounding box center [204, 241] width 251 height 212
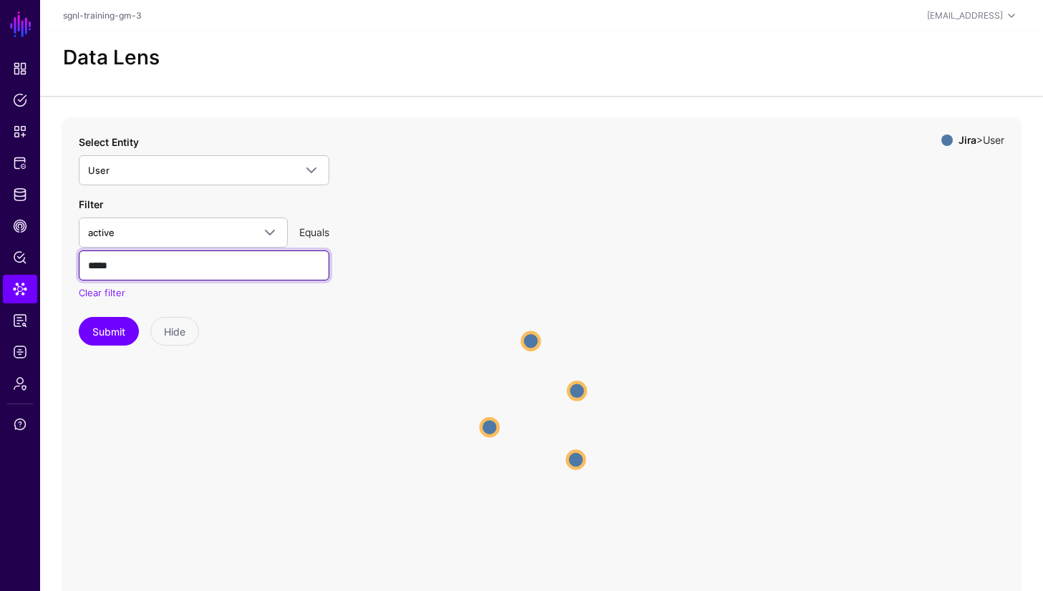
click at [232, 266] on input "*****" at bounding box center [204, 266] width 251 height 30
click at [101, 291] on link "Clear filter" at bounding box center [102, 292] width 47 height 11
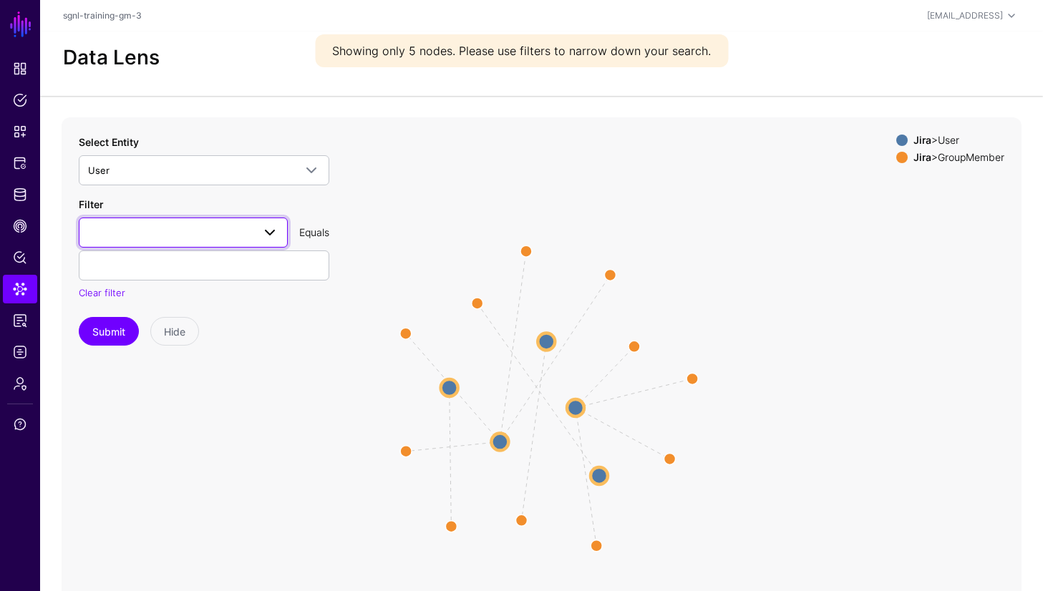
click at [162, 229] on span at bounding box center [183, 232] width 190 height 17
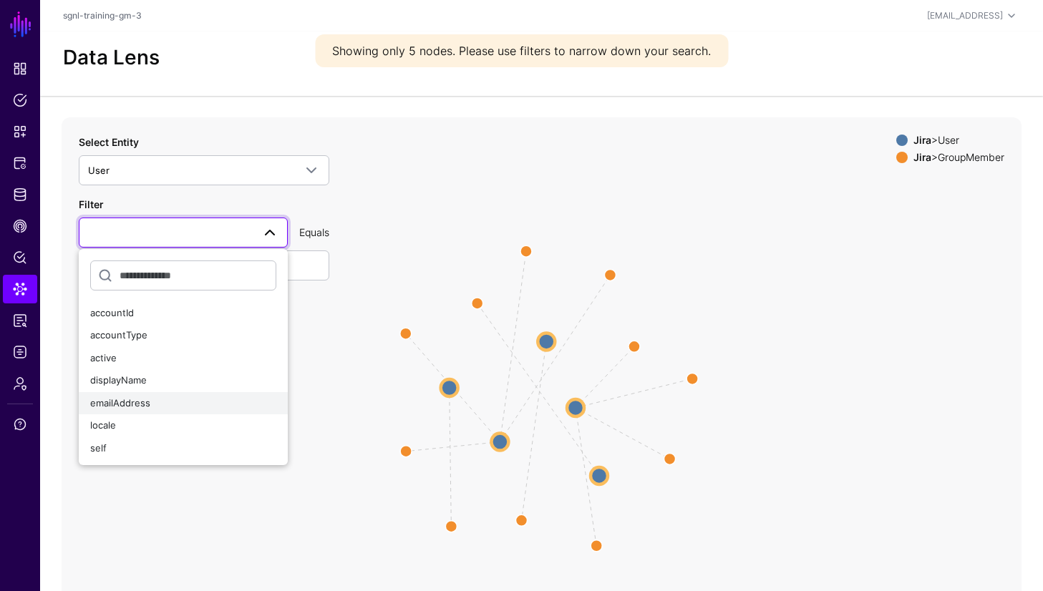
click at [136, 397] on div "emailAddress" at bounding box center [183, 404] width 186 height 14
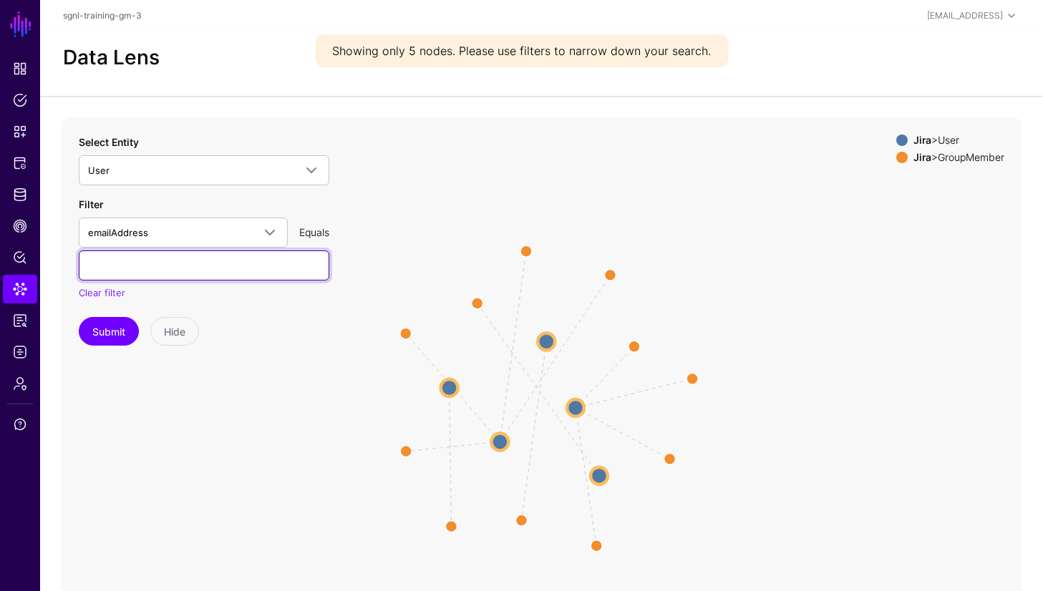
click at [141, 269] on input "text" at bounding box center [204, 266] width 251 height 30
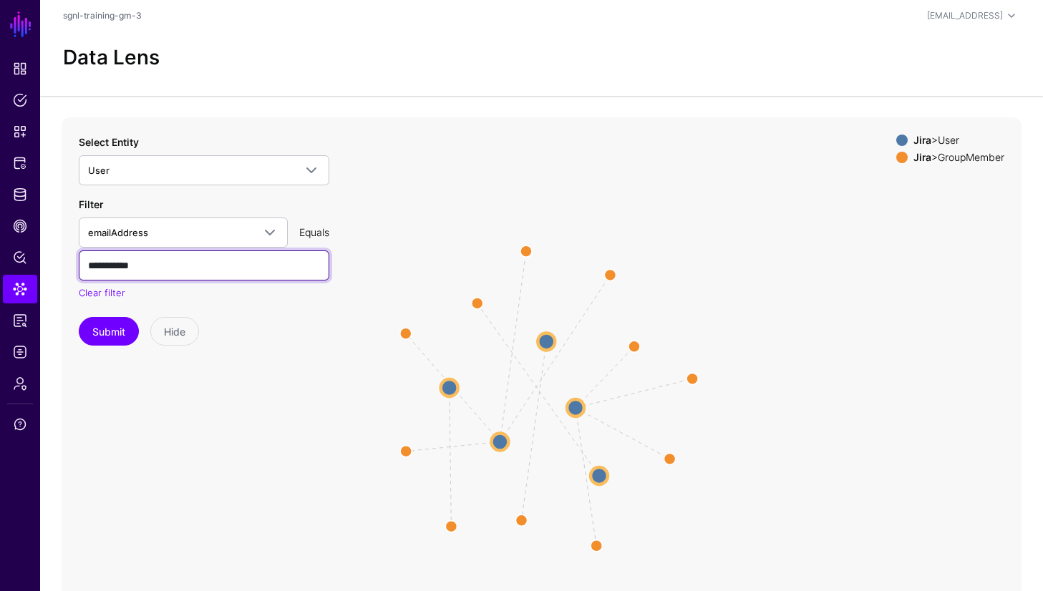
type input "**********"
click at [79, 317] on button "Submit" at bounding box center [109, 331] width 60 height 29
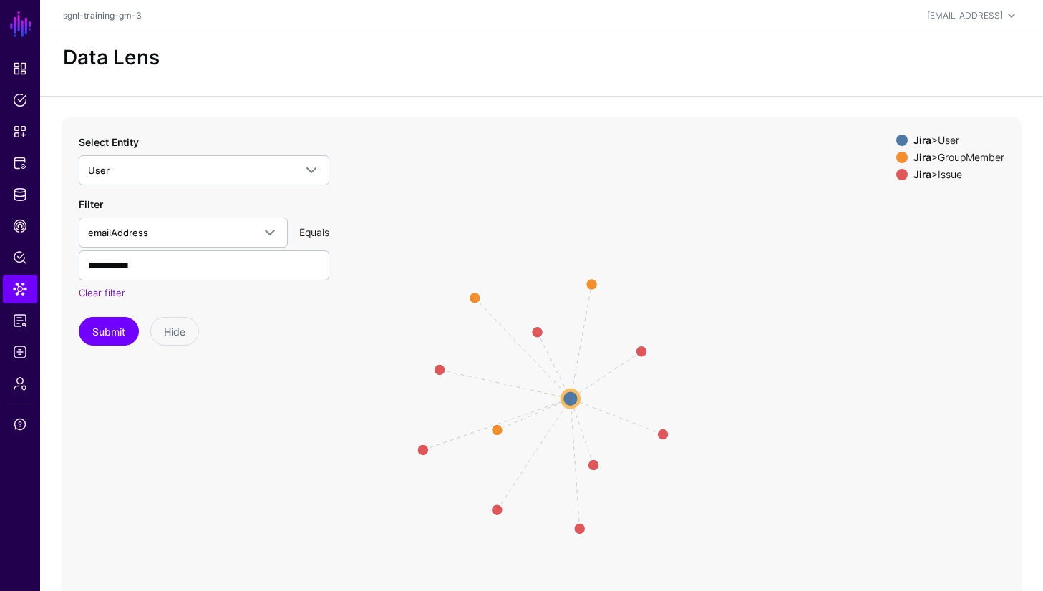
click at [626, 353] on icon "CreatedBy CreatedBy CreatedBy / ReportedBy CreatedBy CreatedBy / ReportedBy Cre…" at bounding box center [542, 403] width 960 height 573
click at [620, 367] on icon "CreatedBy CreatedBy CreatedBy / ReportedBy CreatedBy CreatedBy / ReportedBy Cre…" at bounding box center [542, 403] width 960 height 573
click at [475, 297] on circle at bounding box center [474, 297] width 23 height 23
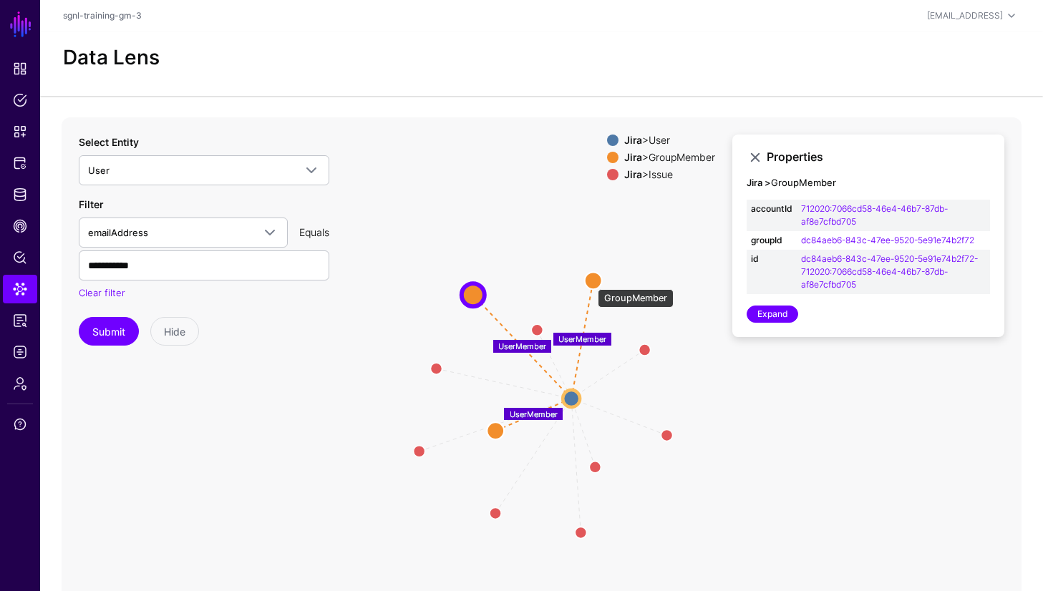
click at [591, 282] on circle at bounding box center [593, 280] width 17 height 17
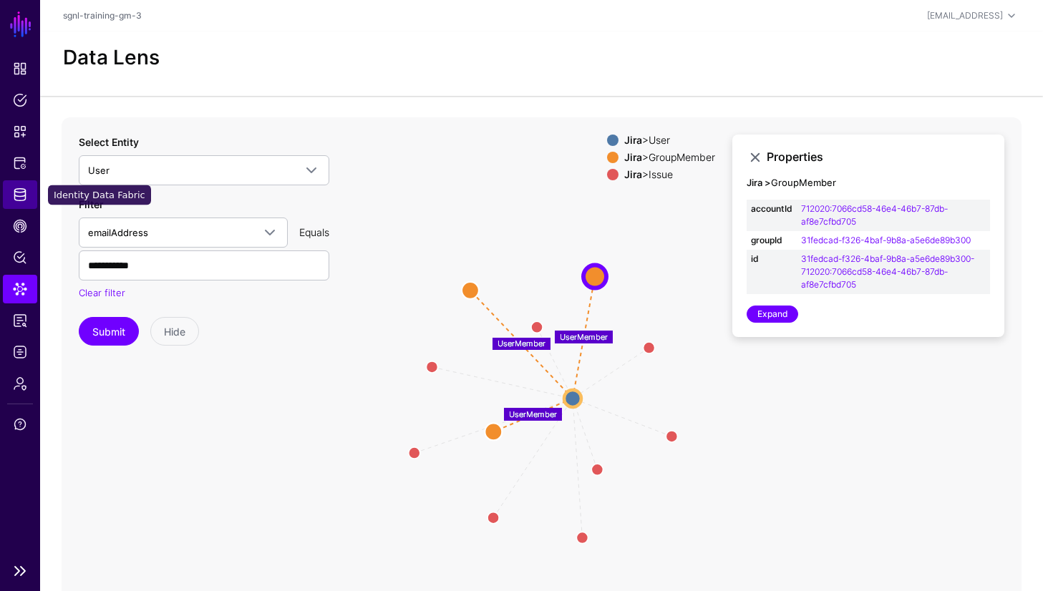
click at [13, 188] on span "Identity Data Fabric" at bounding box center [20, 195] width 14 height 14
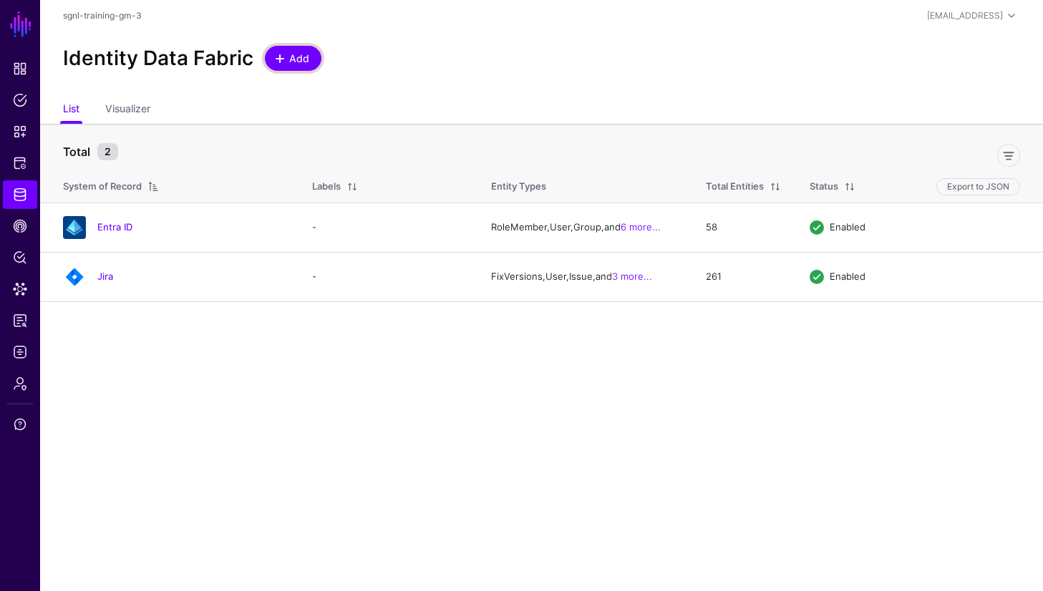
click at [291, 64] on span "Add" at bounding box center [300, 58] width 24 height 15
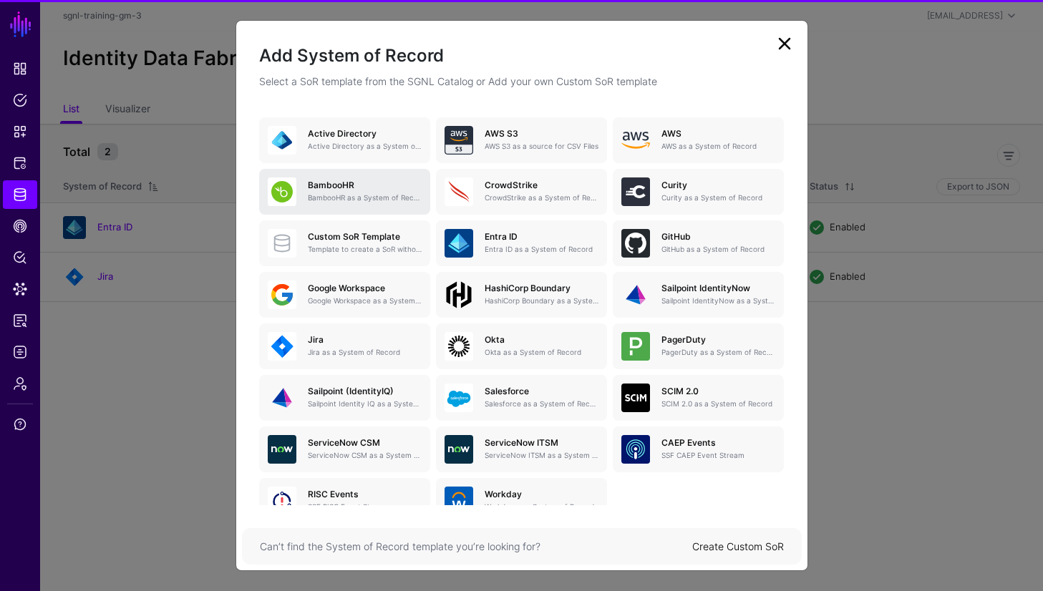
scroll to position [100, 0]
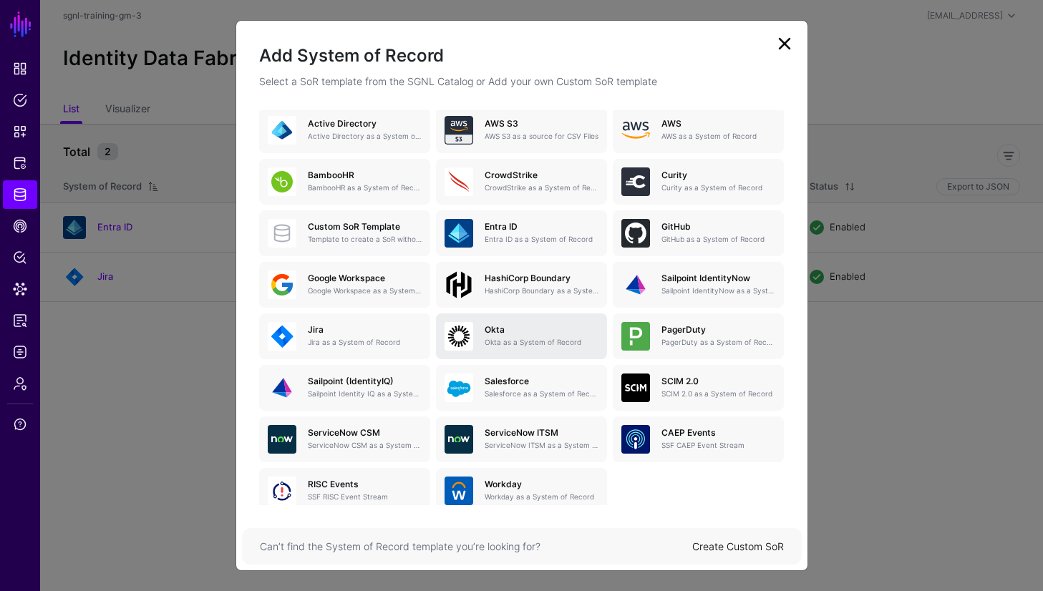
click at [527, 347] on p "Okta as a System of Record" at bounding box center [542, 342] width 114 height 11
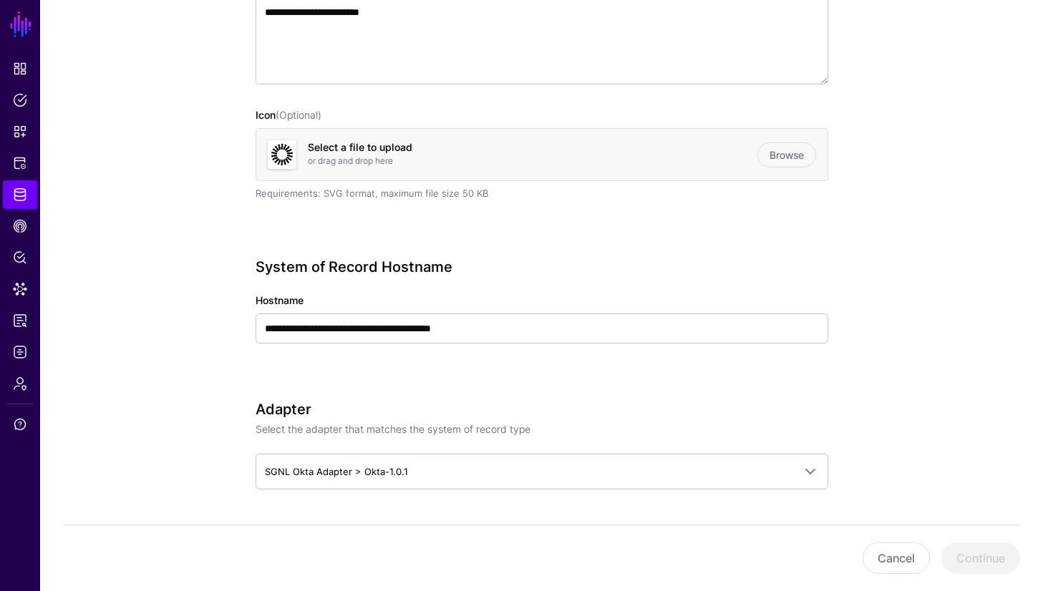
scroll to position [324, 0]
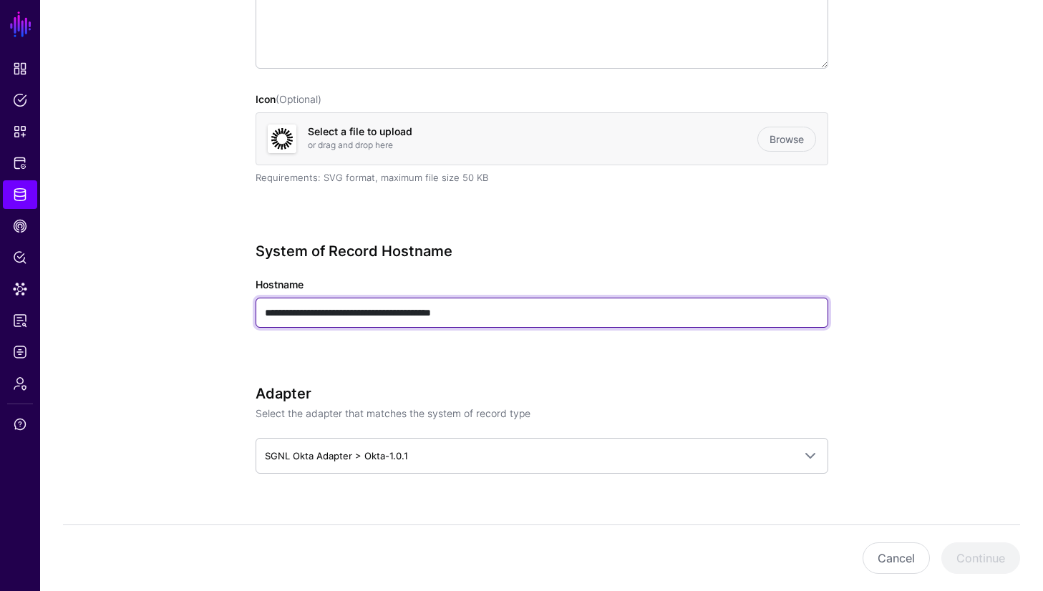
click at [383, 313] on input "**********" at bounding box center [542, 313] width 573 height 30
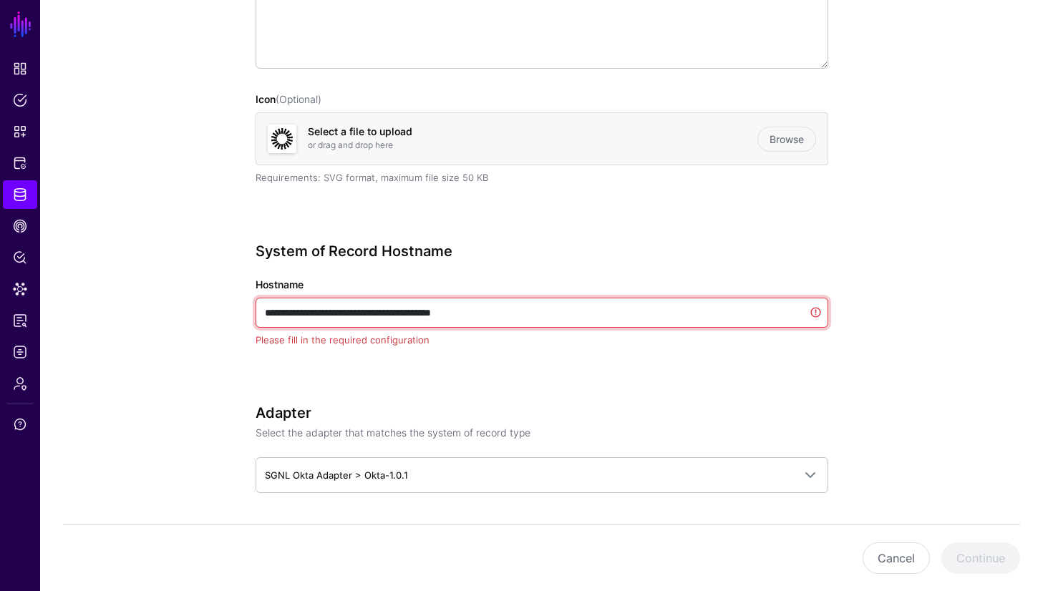
paste input "text"
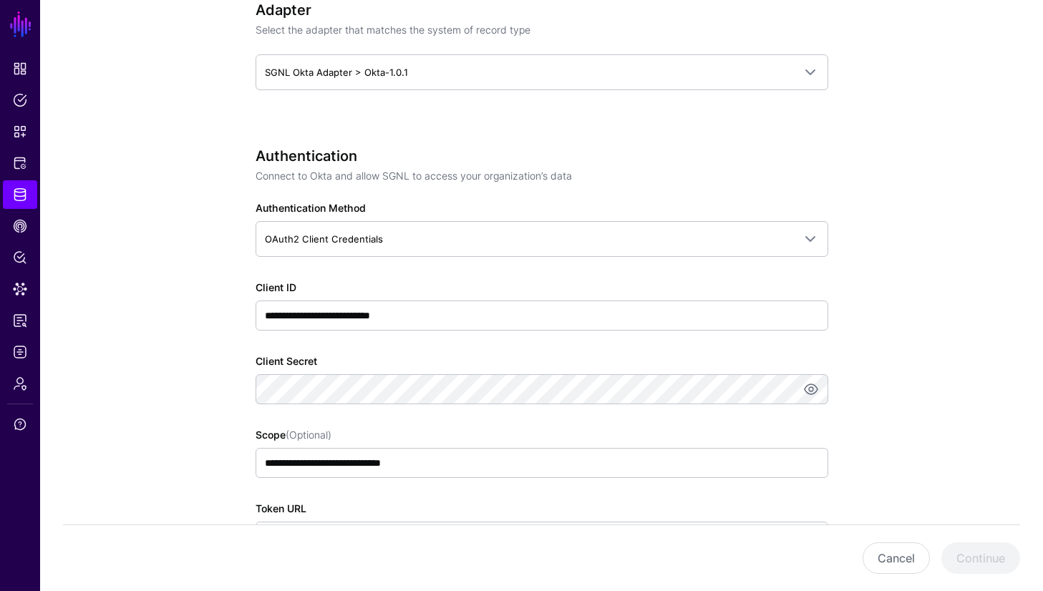
scroll to position [719, 0]
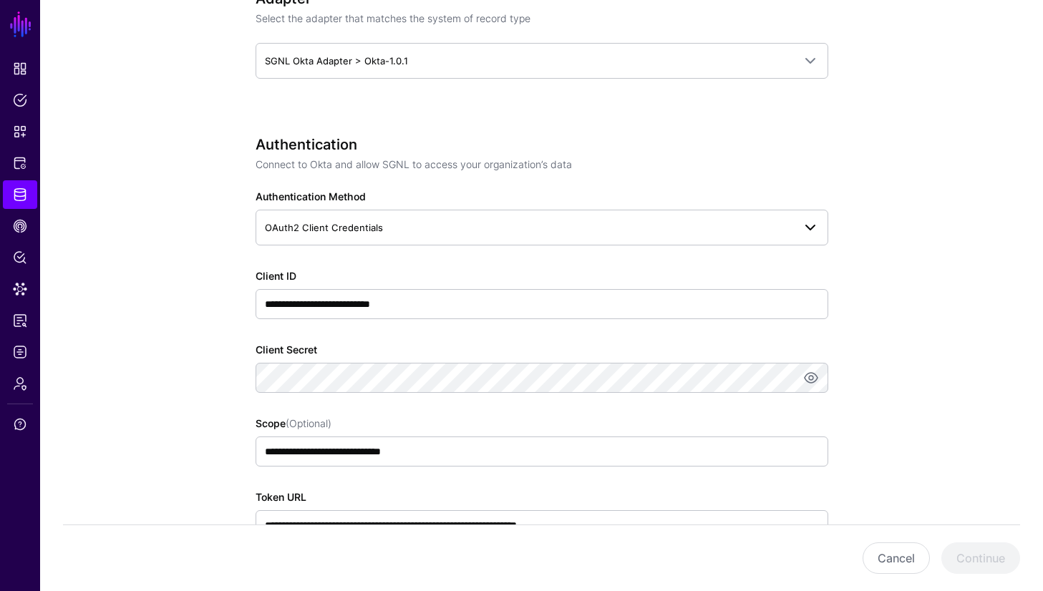
type input "**********"
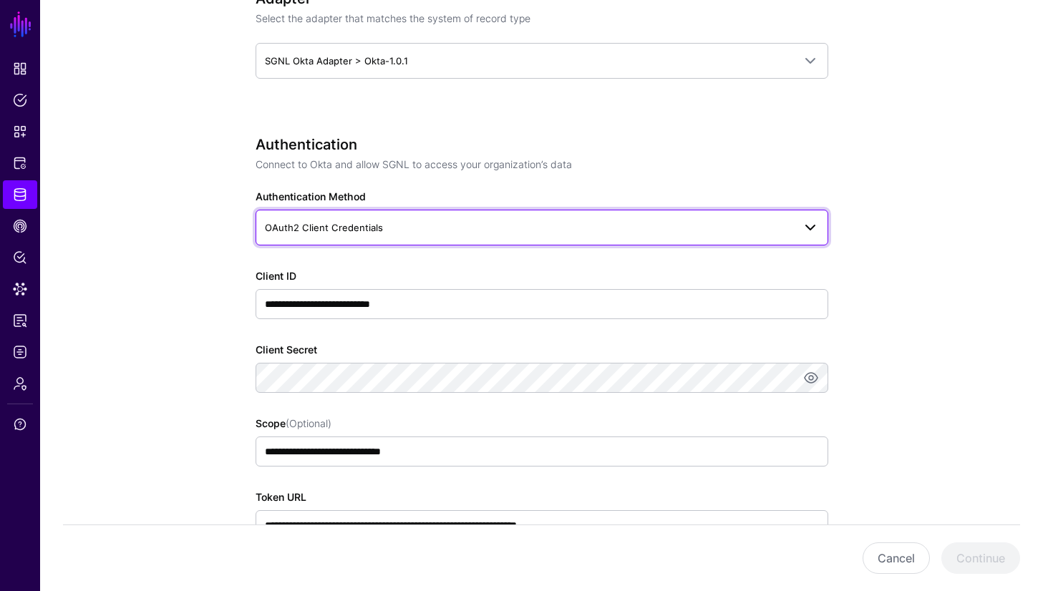
click at [487, 225] on span "OAuth2 Client Credentials" at bounding box center [529, 228] width 528 height 16
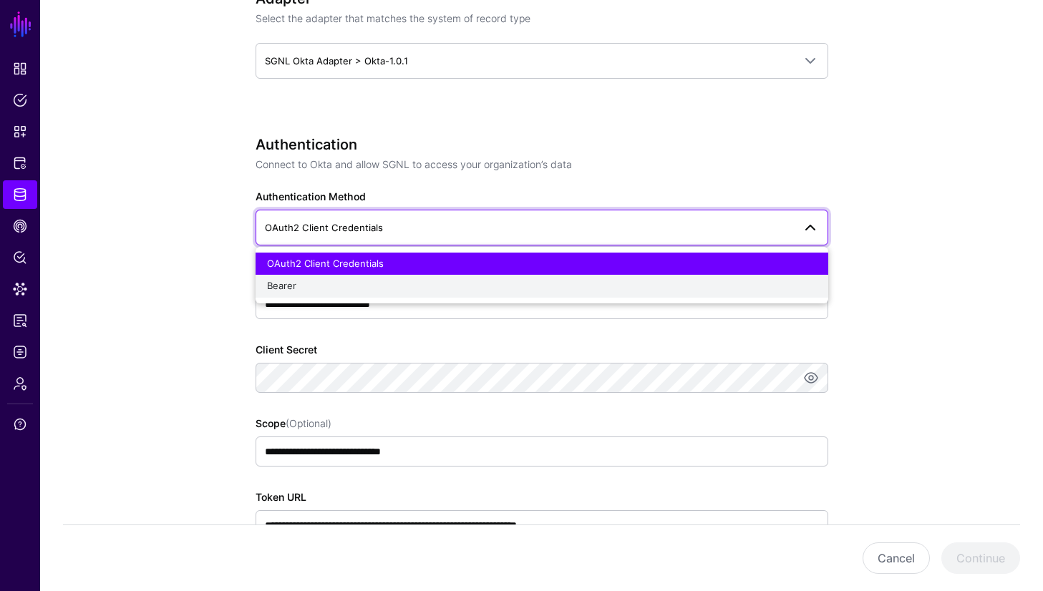
click at [422, 280] on div "Bearer" at bounding box center [542, 286] width 550 height 14
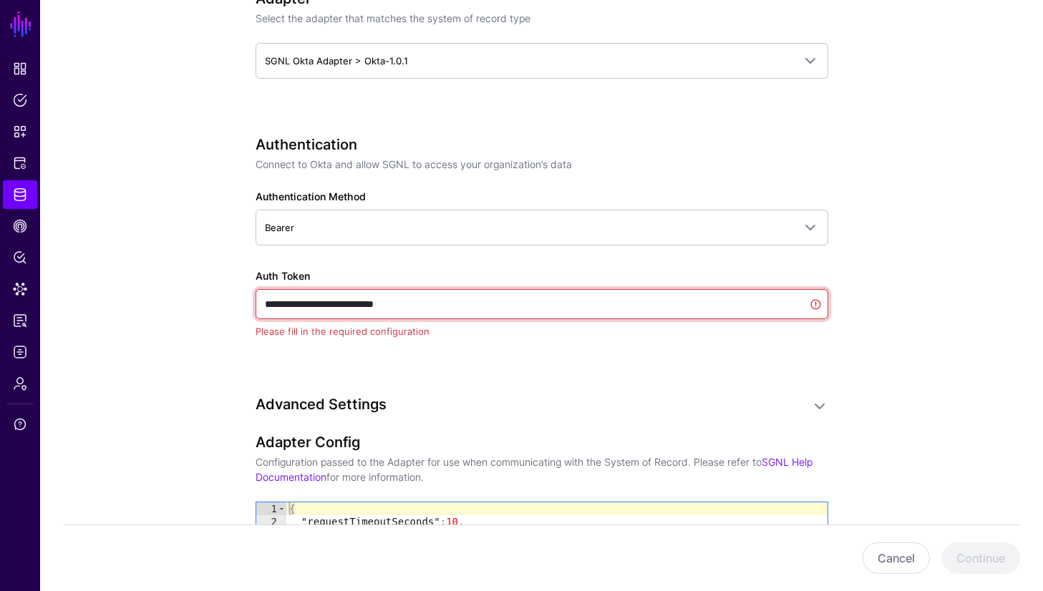
click at [334, 301] on input "**********" at bounding box center [542, 304] width 573 height 30
paste input "**********"
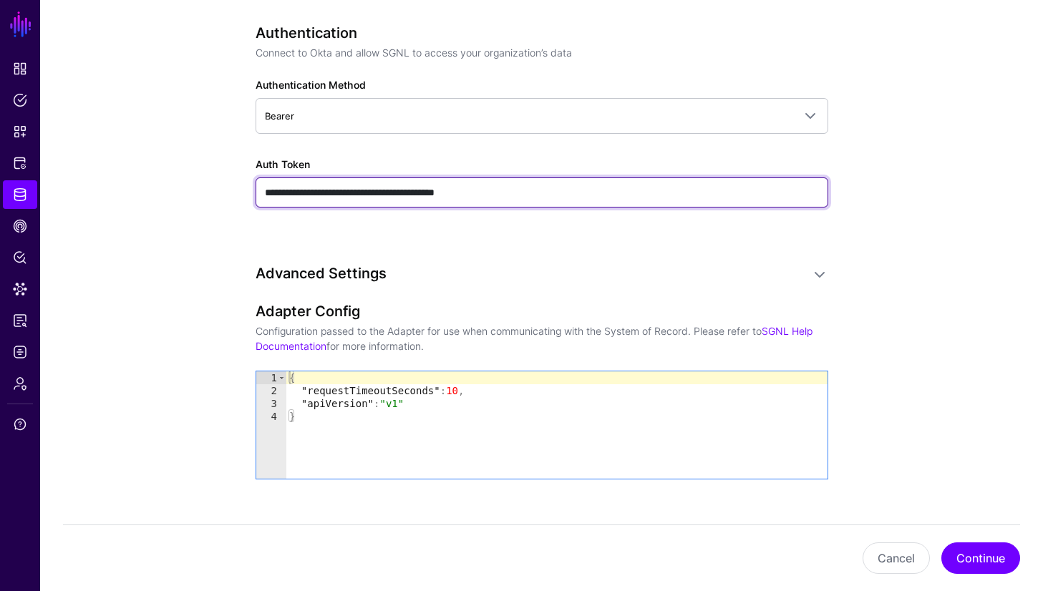
scroll to position [852, 0]
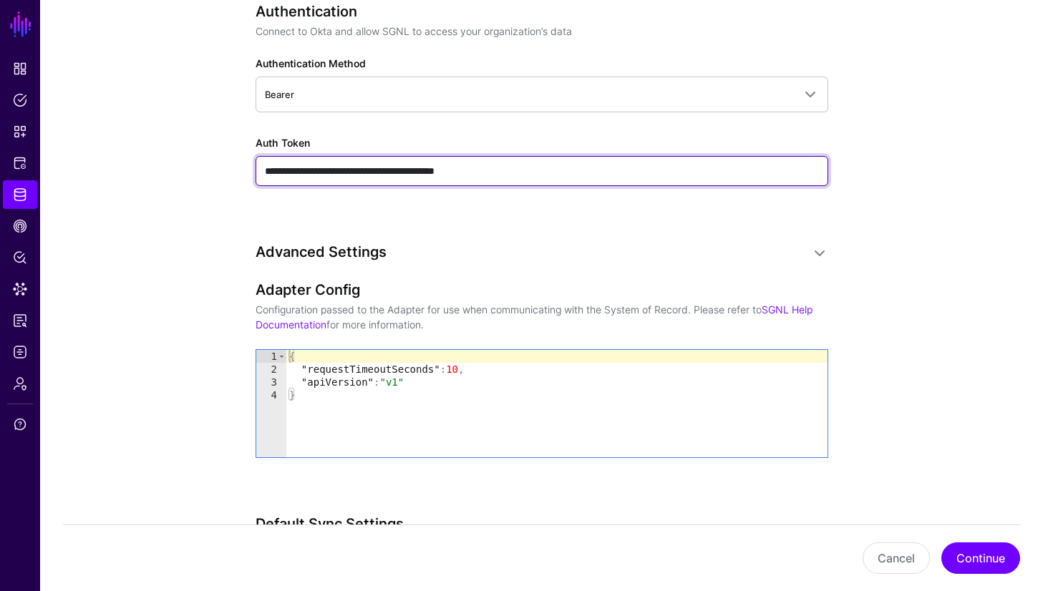
type input "**********"
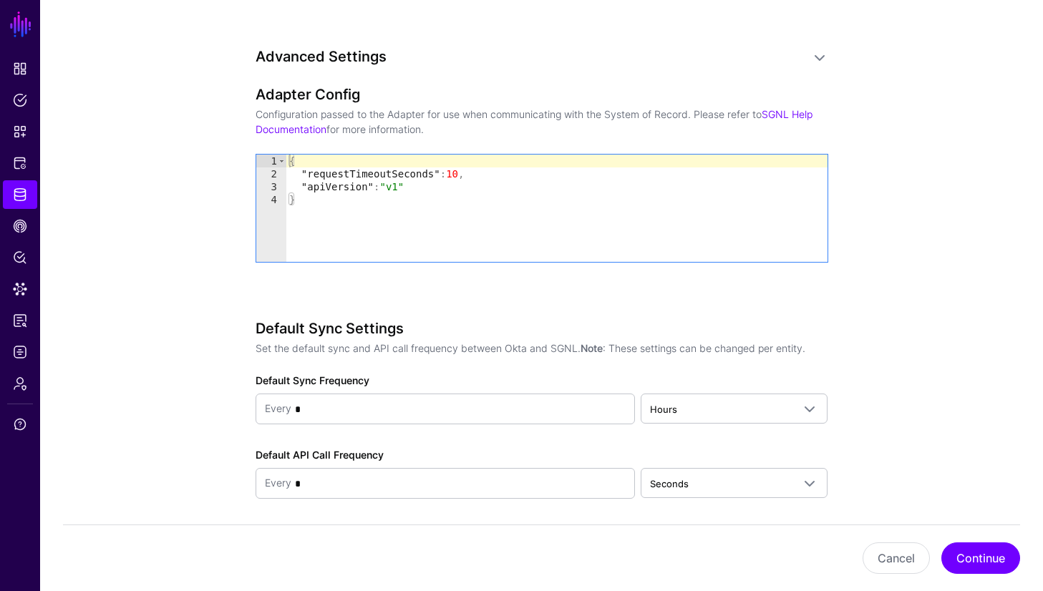
scroll to position [1063, 0]
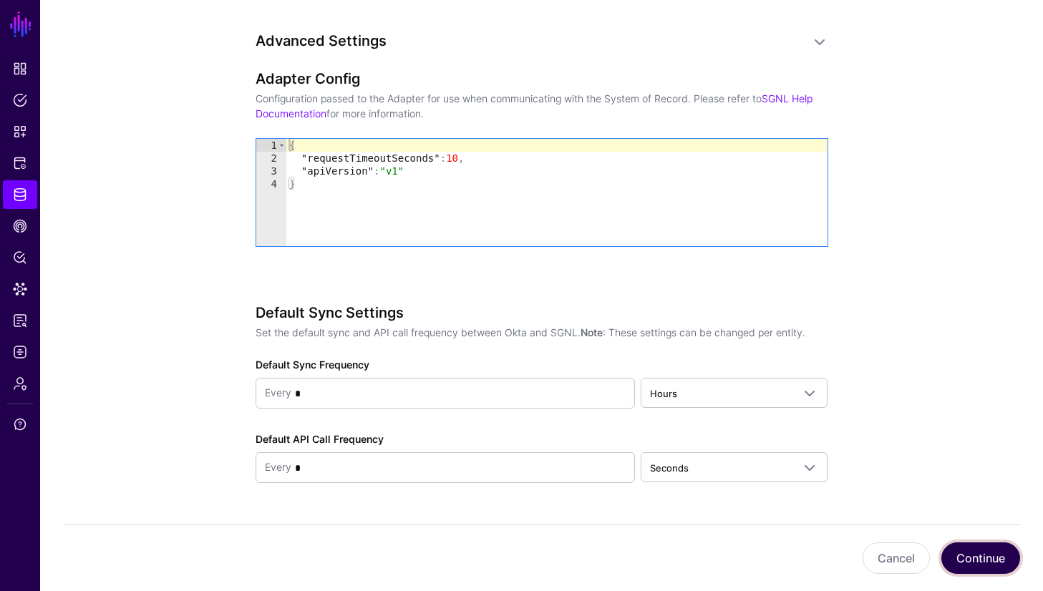
click at [967, 558] on button "Continue" at bounding box center [980, 559] width 79 height 32
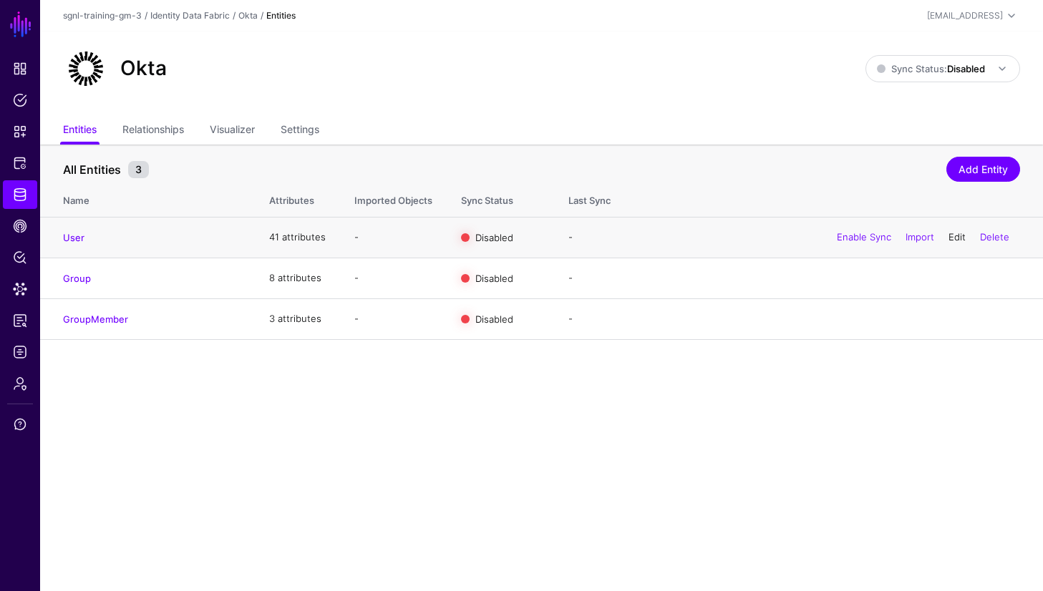
click at [954, 242] on link "Edit" at bounding box center [957, 236] width 17 height 11
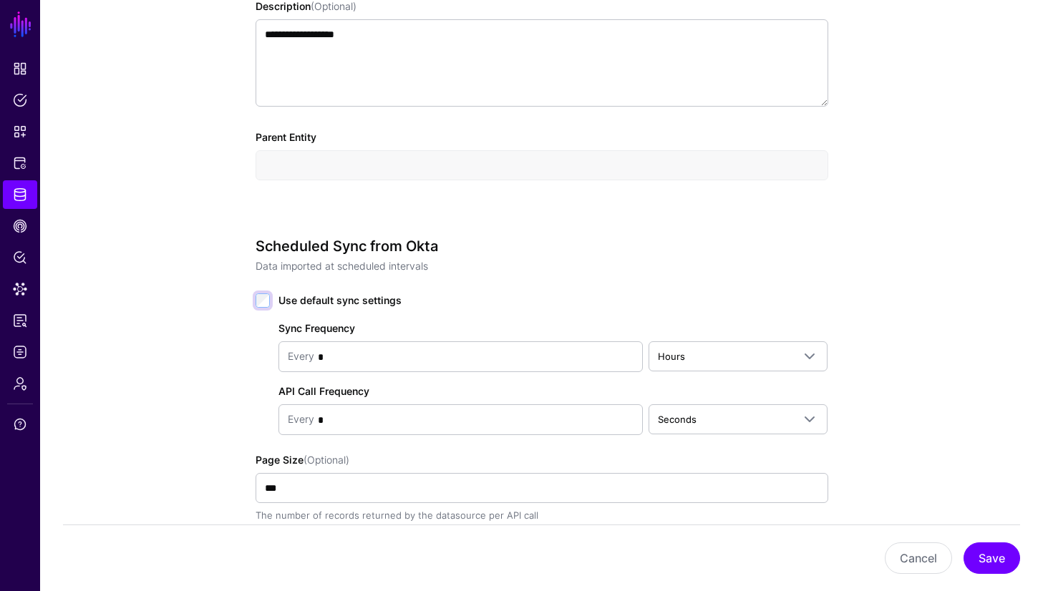
scroll to position [507, 0]
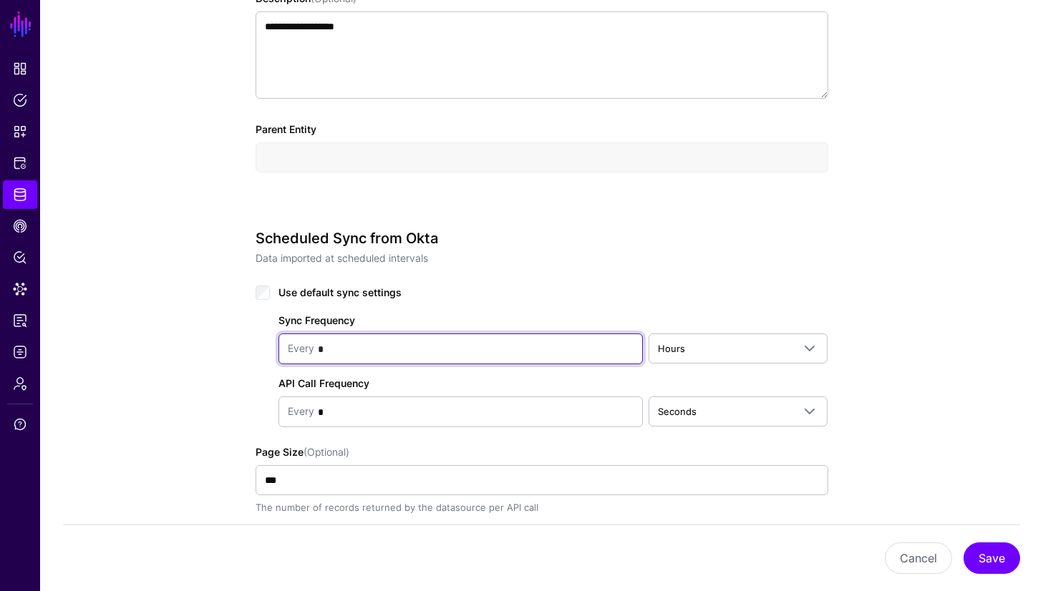
click at [367, 354] on input "*" at bounding box center [473, 349] width 319 height 29
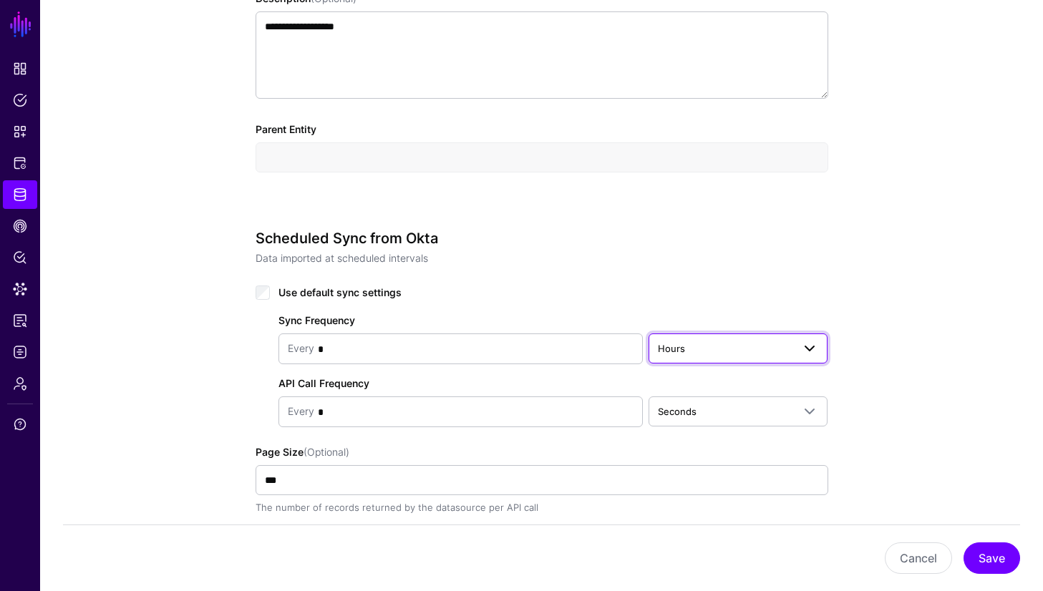
click at [705, 359] on link "Hours" at bounding box center [739, 349] width 180 height 30
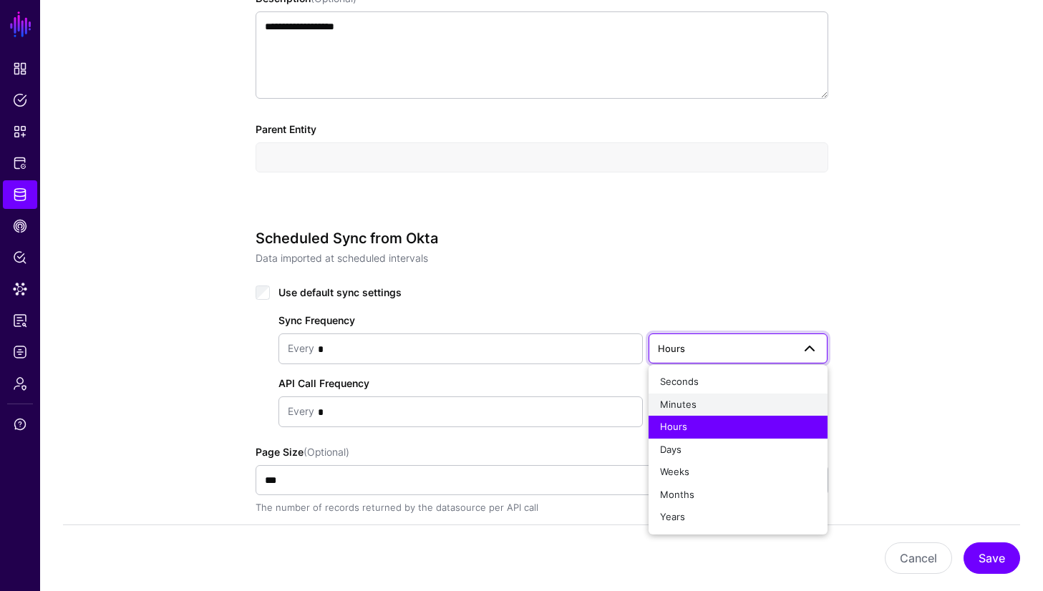
click at [685, 399] on span "Minutes" at bounding box center [678, 404] width 37 height 11
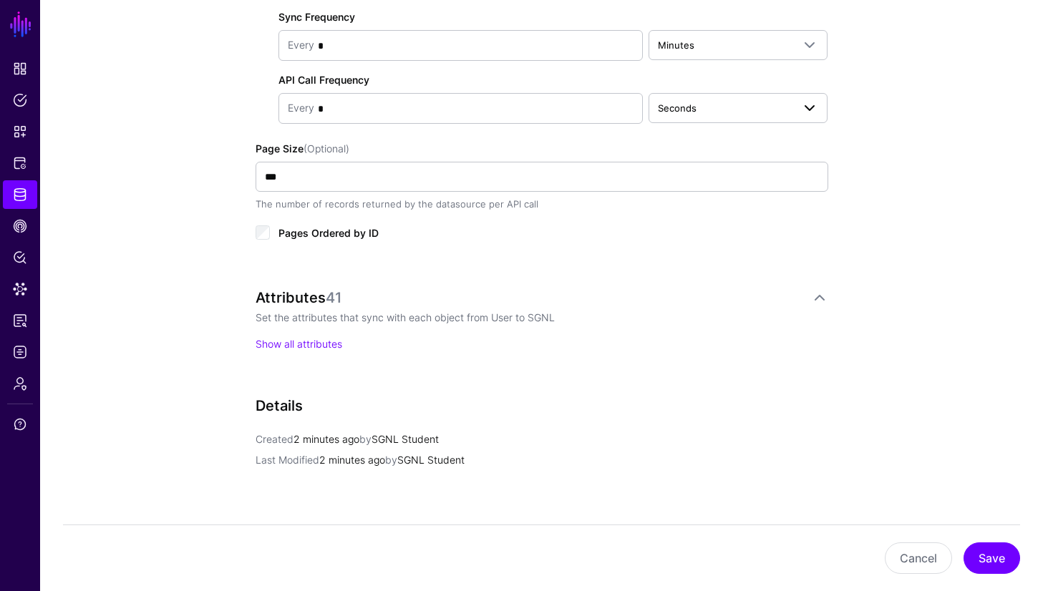
scroll to position [818, 0]
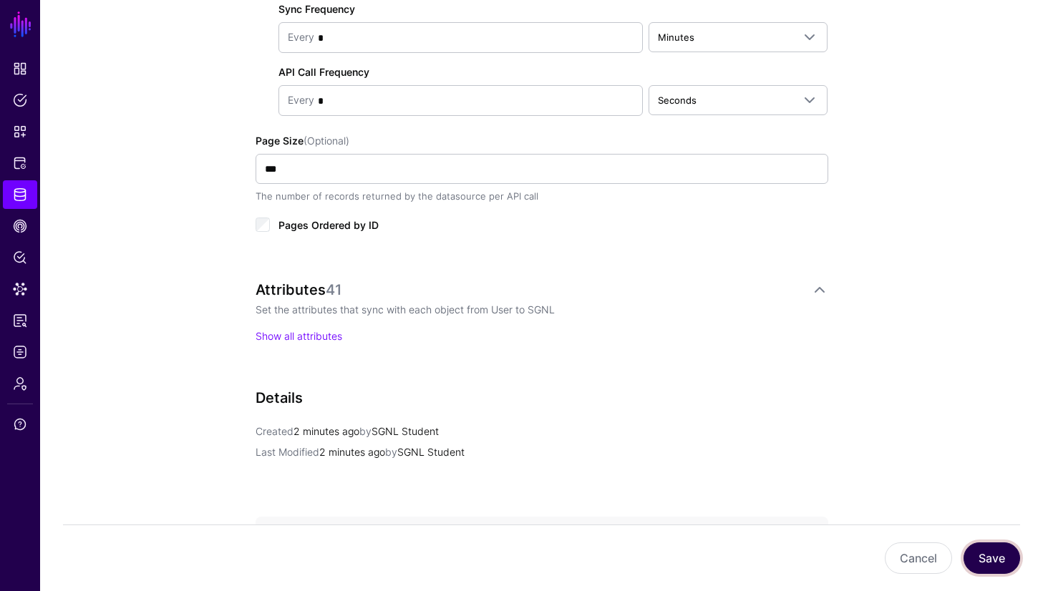
click at [997, 553] on button "Save" at bounding box center [992, 559] width 57 height 32
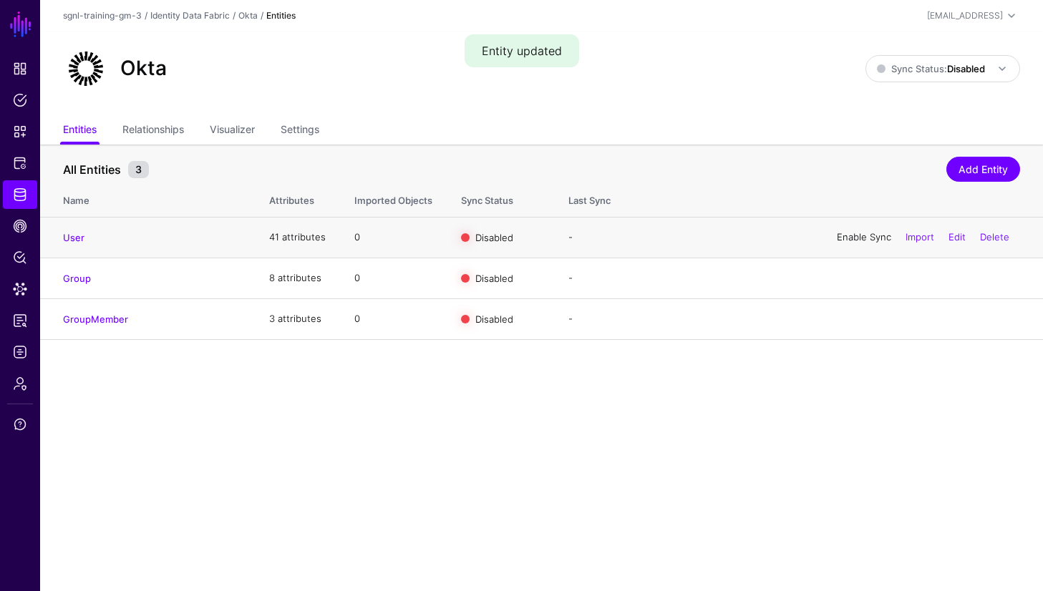
click at [847, 235] on link "Enable Sync" at bounding box center [864, 236] width 54 height 11
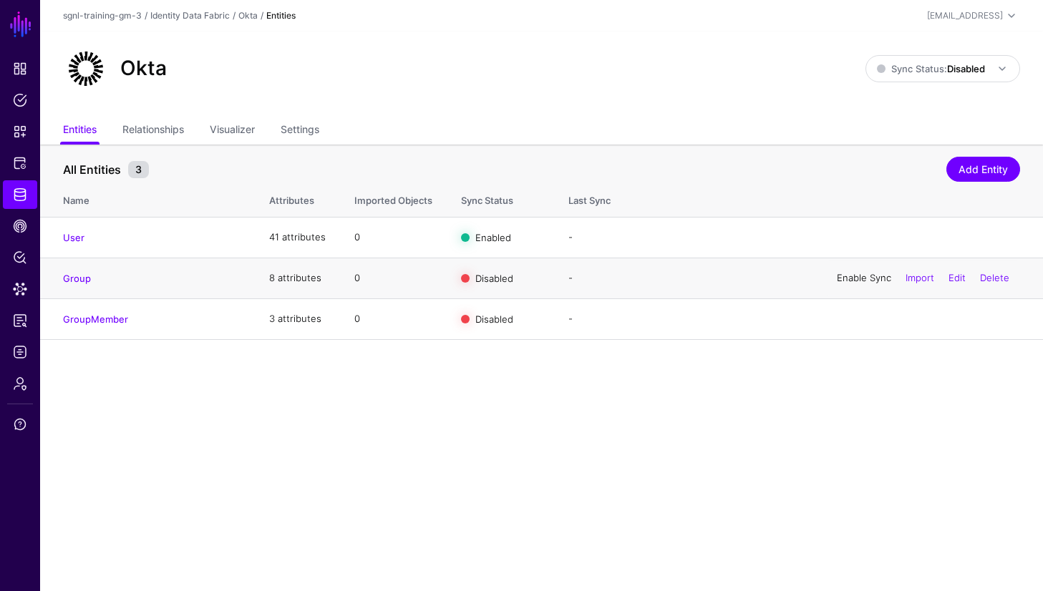
click at [850, 279] on link "Enable Sync" at bounding box center [864, 277] width 54 height 11
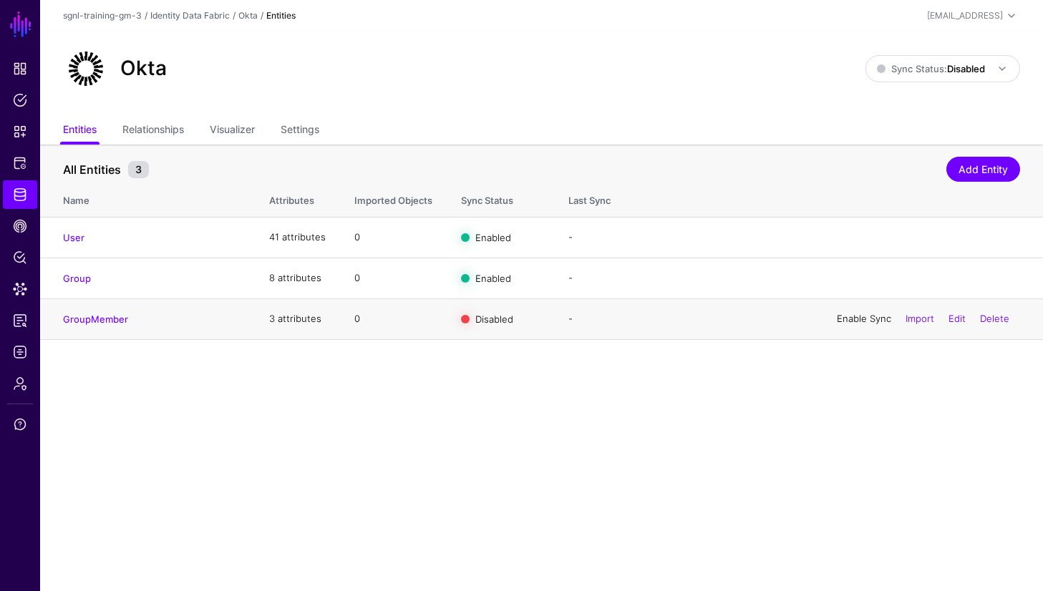
click at [850, 318] on link "Enable Sync" at bounding box center [864, 318] width 54 height 11
click at [914, 65] on span "Sync Status: Disabled" at bounding box center [931, 68] width 108 height 11
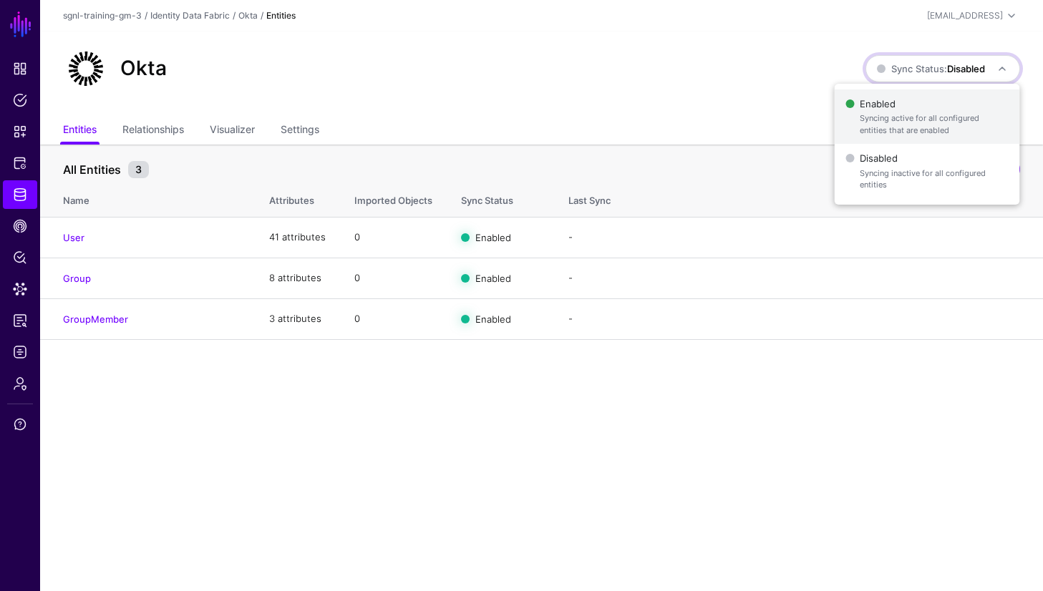
click at [899, 104] on span "Enabled Syncing active for all configured entities that are enabled" at bounding box center [927, 117] width 163 height 47
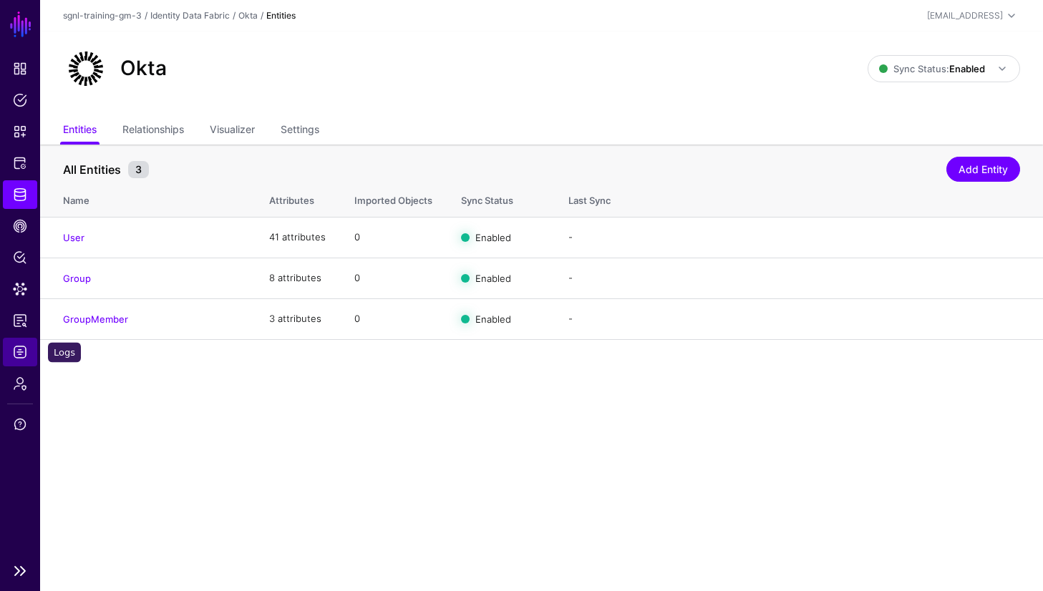
click at [24, 356] on span "Logs" at bounding box center [20, 352] width 14 height 14
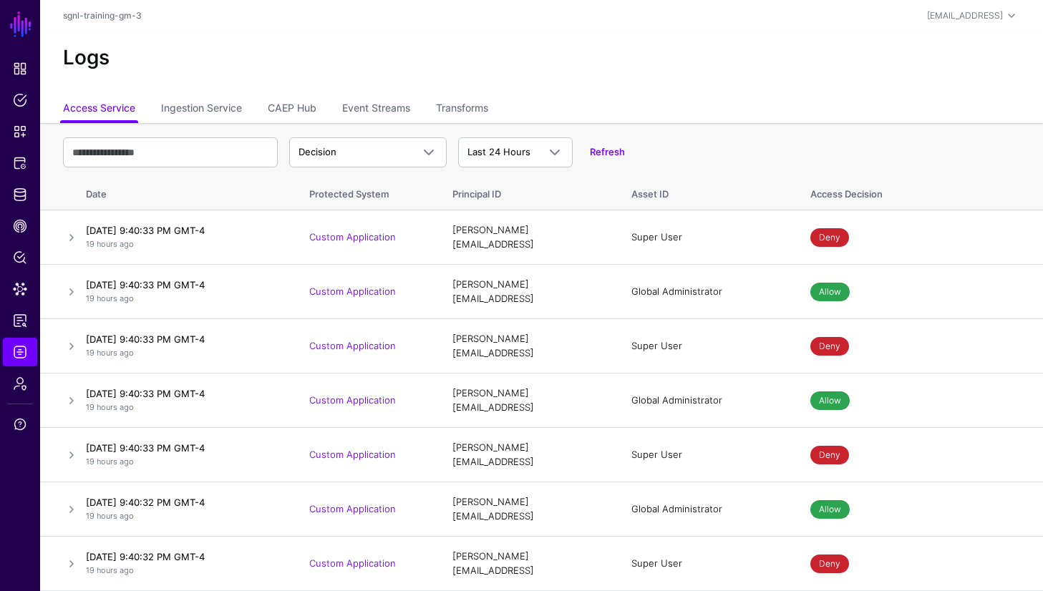
click at [722, 66] on h2 "Logs" at bounding box center [541, 58] width 957 height 24
click at [744, 69] on h2 "Logs" at bounding box center [541, 58] width 957 height 24
click at [208, 107] on link "Ingestion Service" at bounding box center [201, 109] width 81 height 27
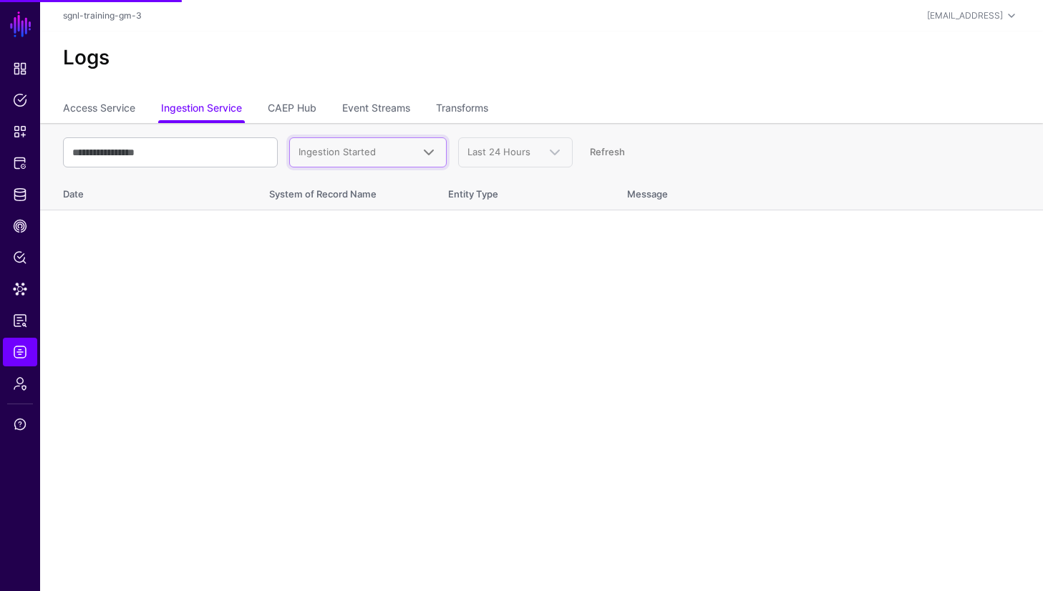
click at [350, 145] on span "Ingestion Started" at bounding box center [355, 152] width 113 height 14
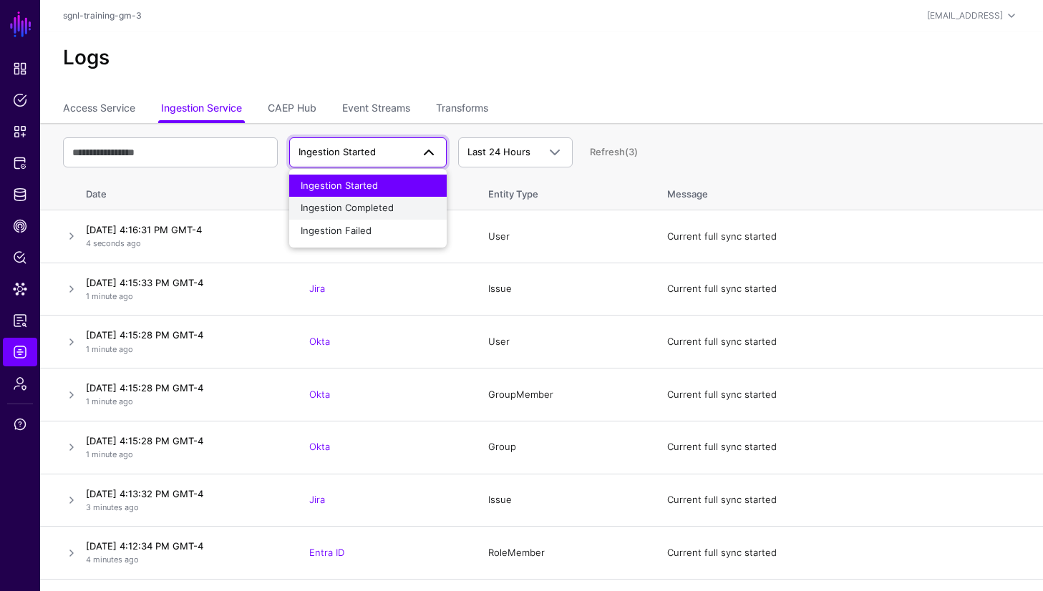
click at [368, 208] on span "Ingestion Completed" at bounding box center [347, 207] width 93 height 11
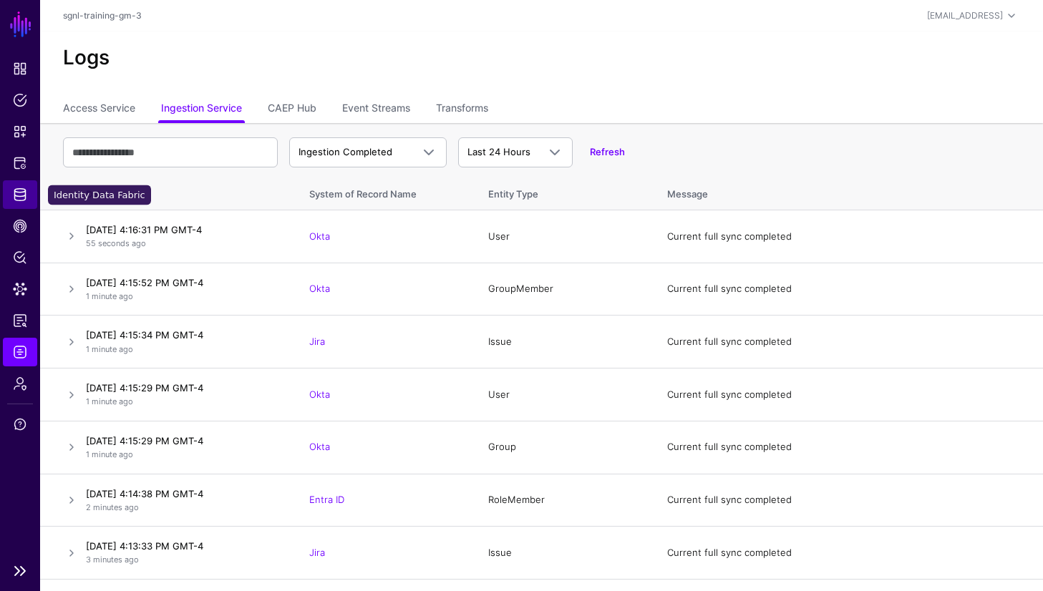
click at [19, 198] on span "Identity Data Fabric" at bounding box center [20, 195] width 14 height 14
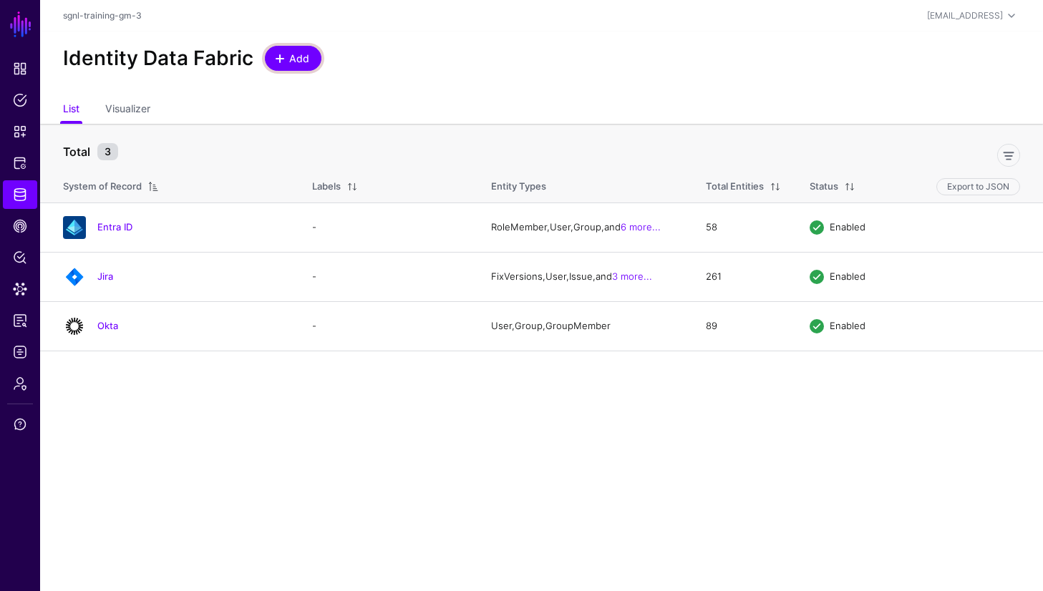
click at [294, 59] on span "Add" at bounding box center [300, 58] width 24 height 15
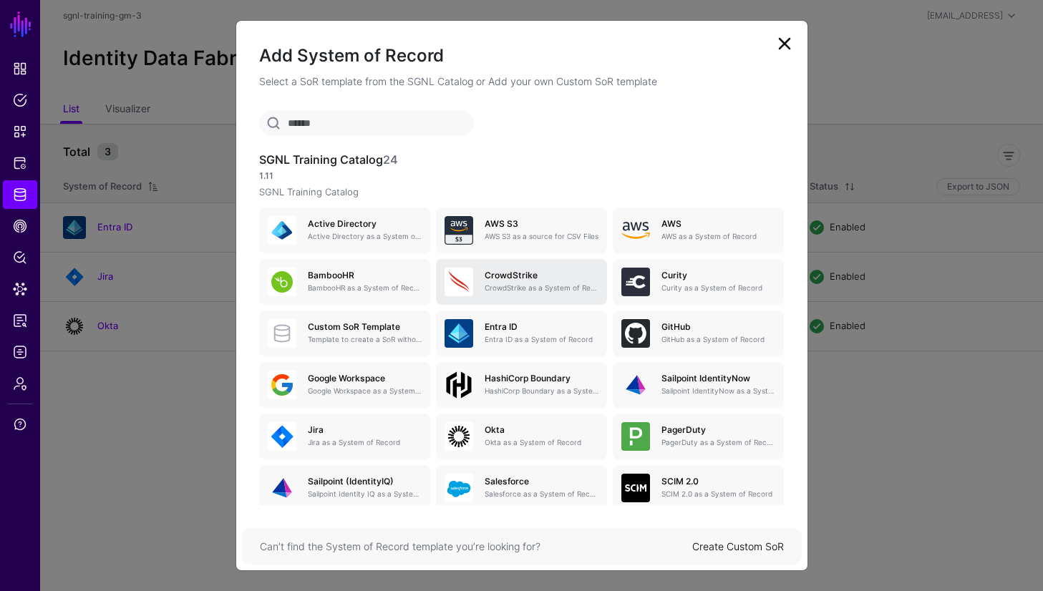
click at [517, 292] on p "CrowdStrike as a System of Record" at bounding box center [542, 288] width 114 height 11
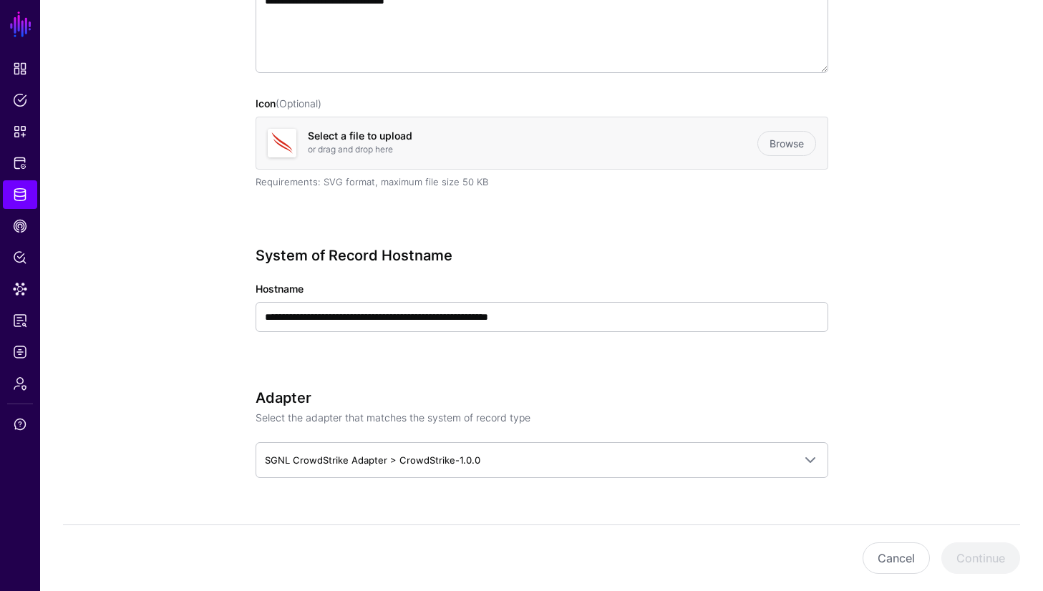
scroll to position [338, 0]
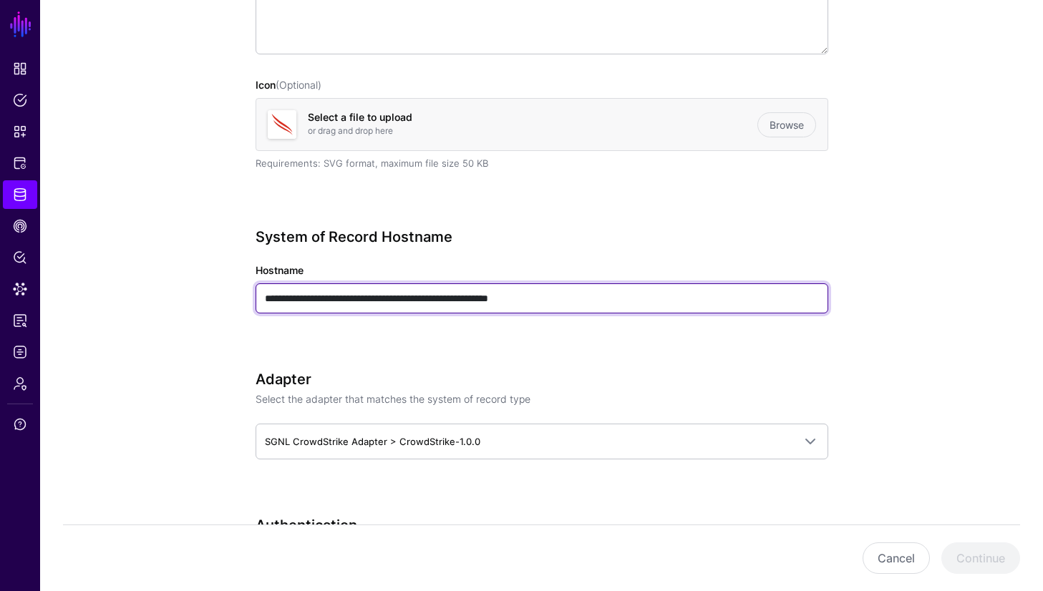
click at [341, 294] on input "**********" at bounding box center [542, 299] width 573 height 30
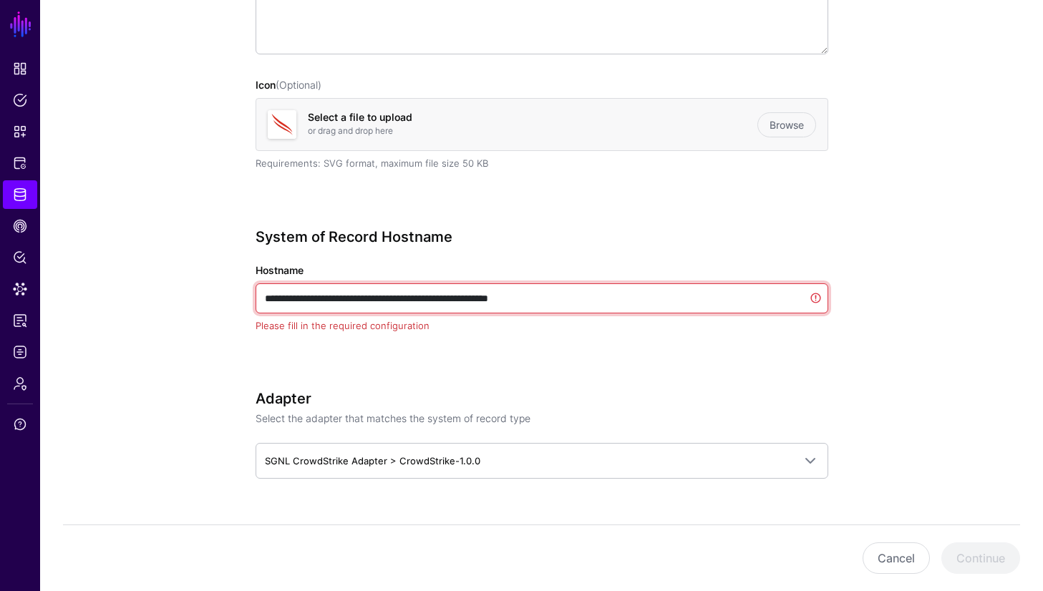
click at [341, 294] on input "**********" at bounding box center [542, 299] width 573 height 30
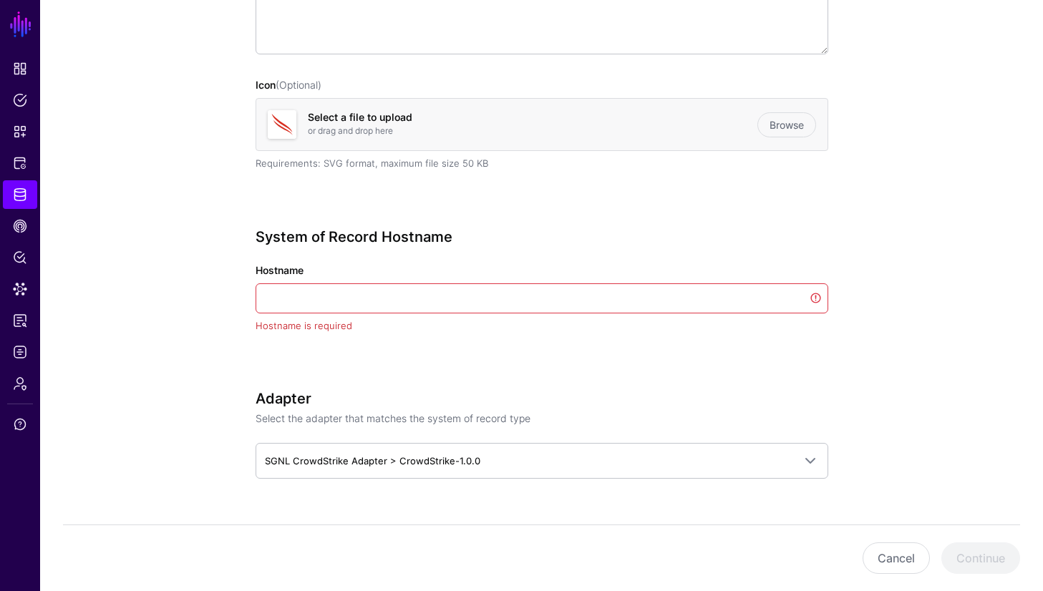
click at [605, 362] on div "System of Record Hostname Hostname Hostname is required" at bounding box center [542, 300] width 573 height 145
click at [544, 302] on input "Hostname" at bounding box center [542, 299] width 573 height 30
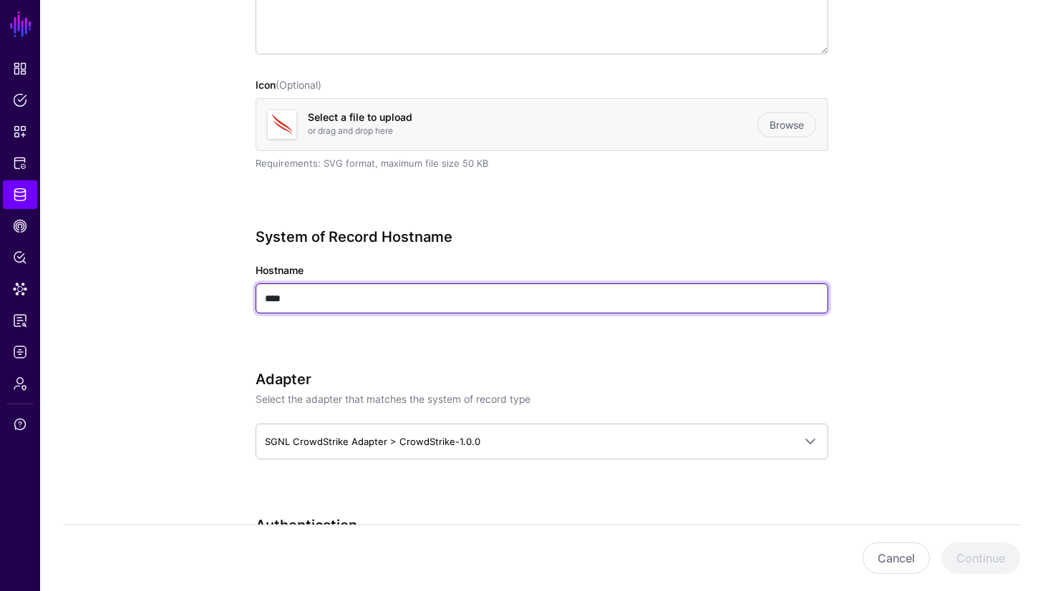
type input "****"
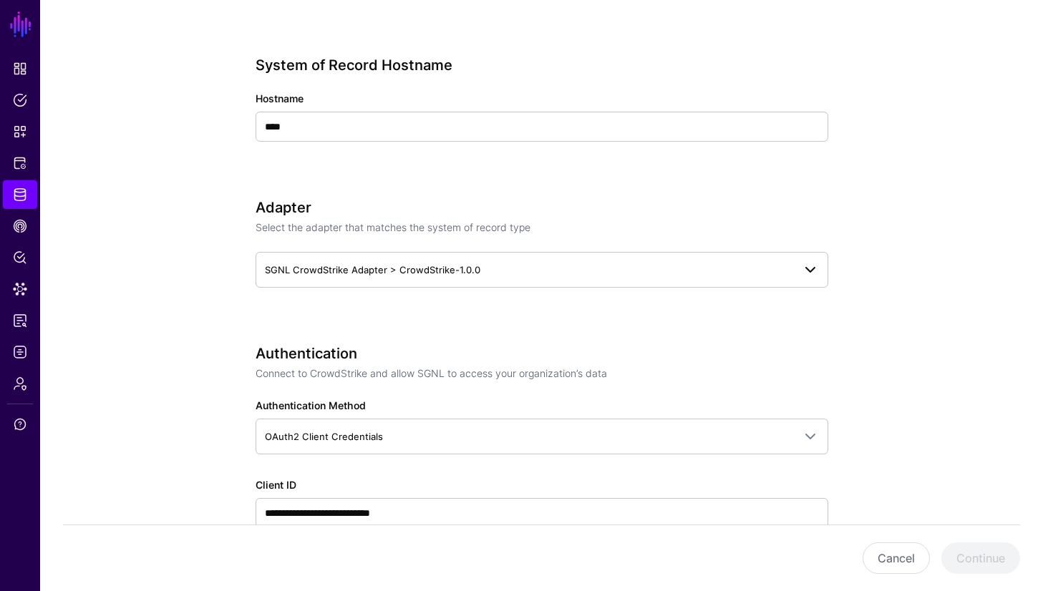
scroll to position [509, 0]
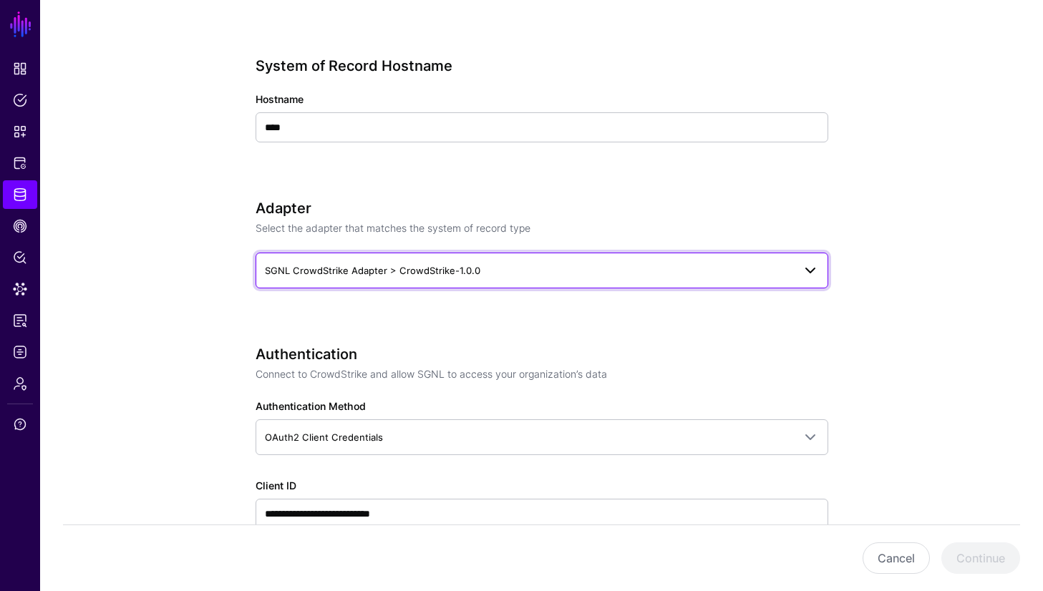
click at [631, 279] on link "SGNL CrowdStrike Adapter > CrowdStrike-1.0.0" at bounding box center [542, 271] width 573 height 36
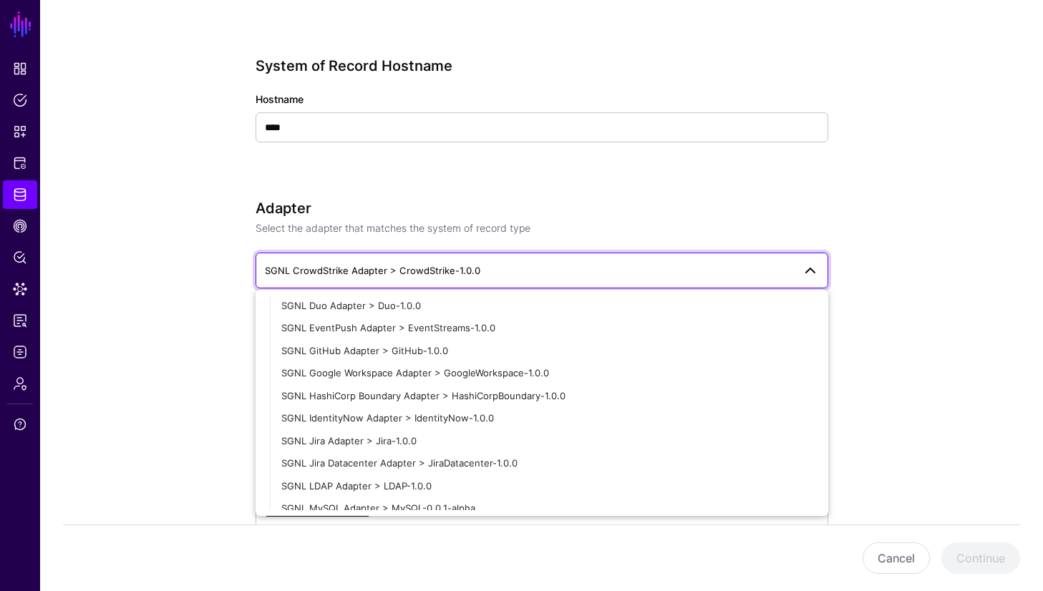
scroll to position [0, 0]
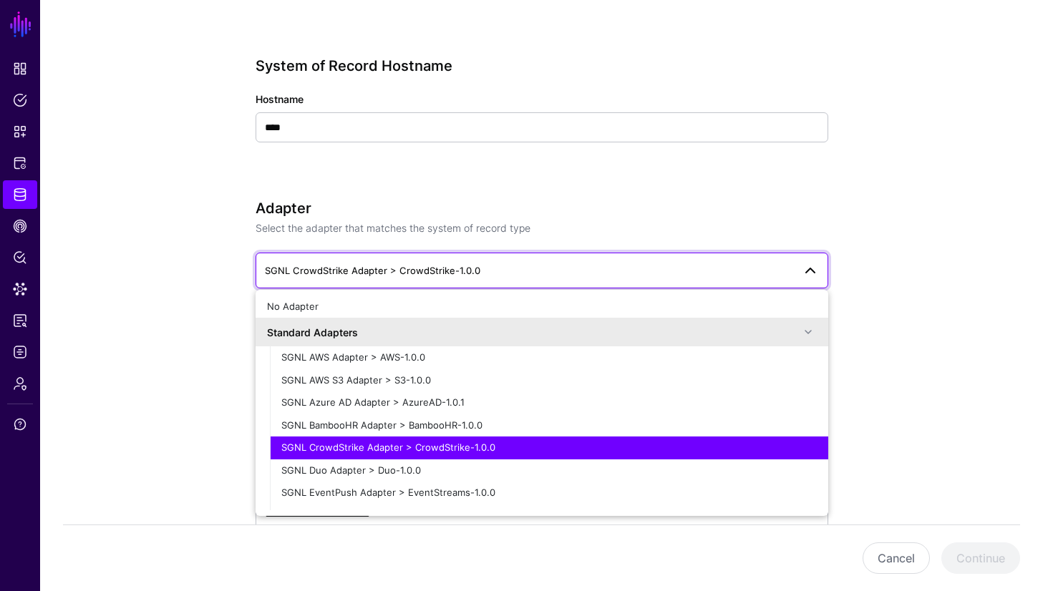
click at [879, 367] on app-datasources-details-form "**********" at bounding box center [541, 589] width 1003 height 1973
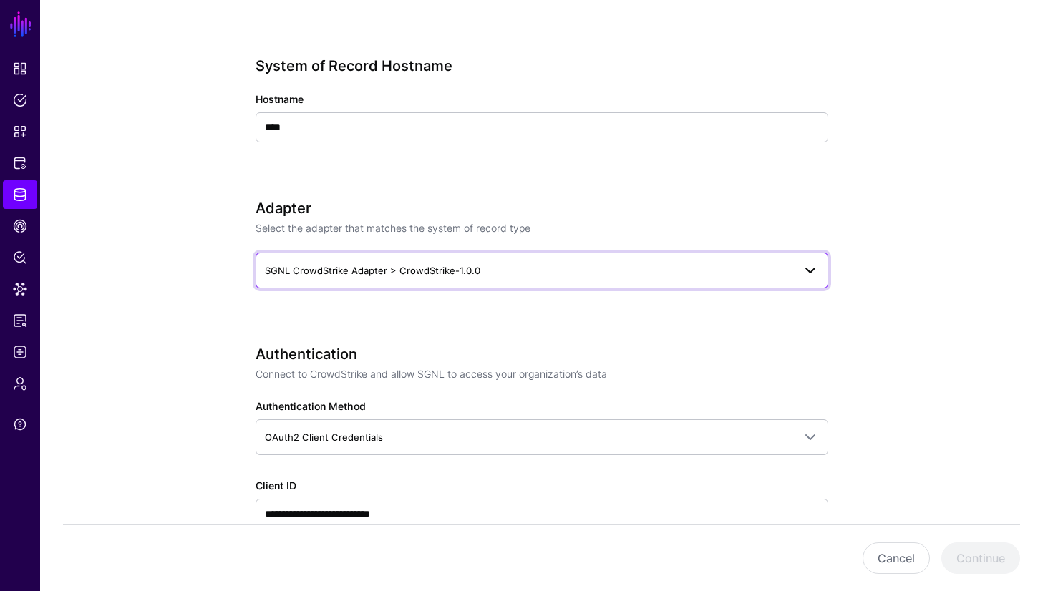
click at [589, 268] on span "SGNL CrowdStrike Adapter > CrowdStrike-1.0.0" at bounding box center [529, 271] width 528 height 16
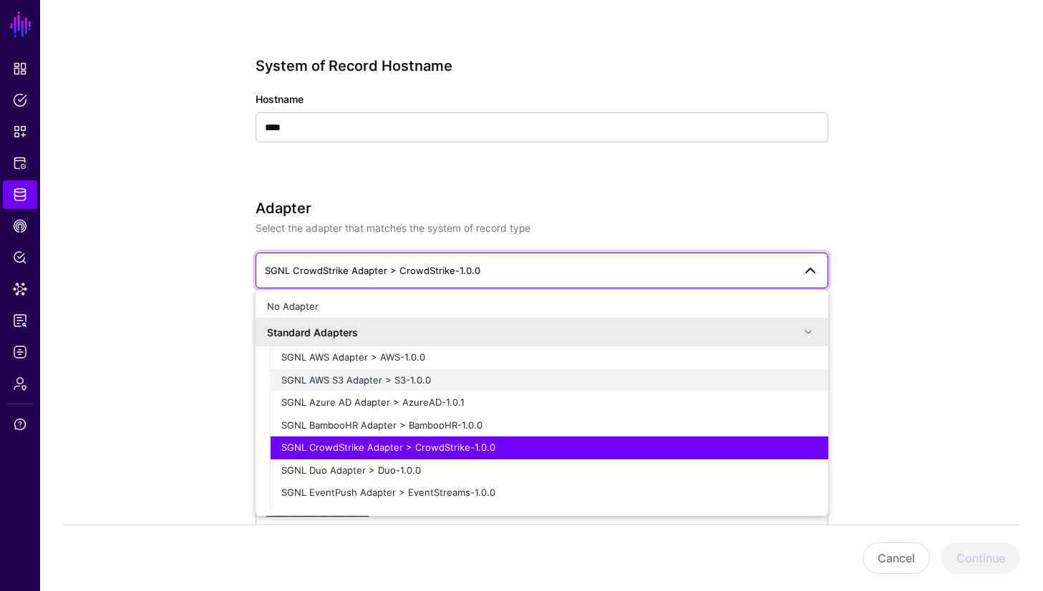
click at [548, 377] on div "SGNL AWS S3 Adapter > S3-1.0.0" at bounding box center [549, 381] width 536 height 14
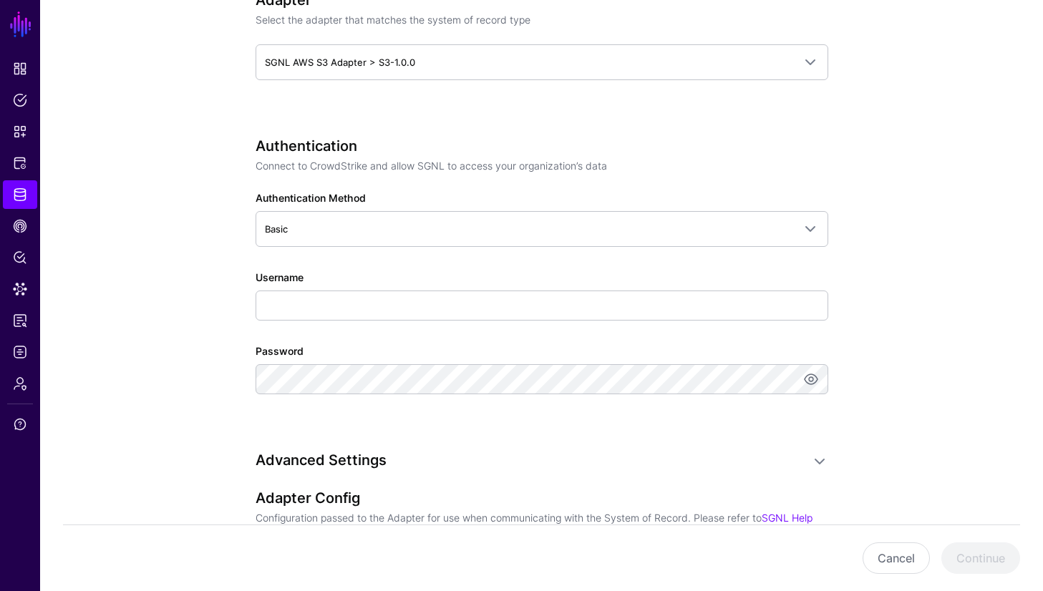
scroll to position [735, 0]
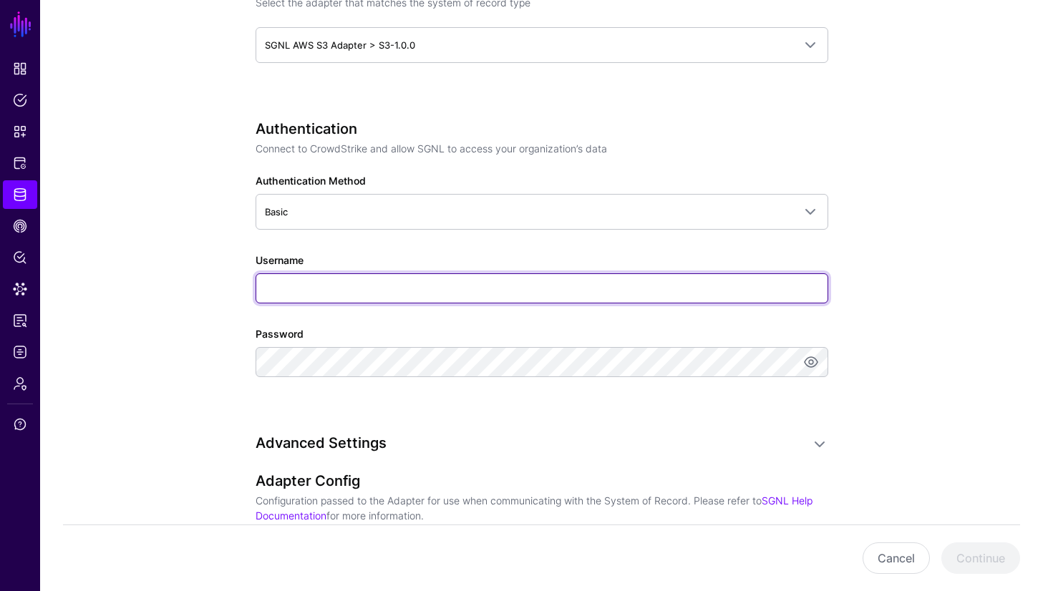
click at [391, 284] on input "Username" at bounding box center [542, 288] width 573 height 30
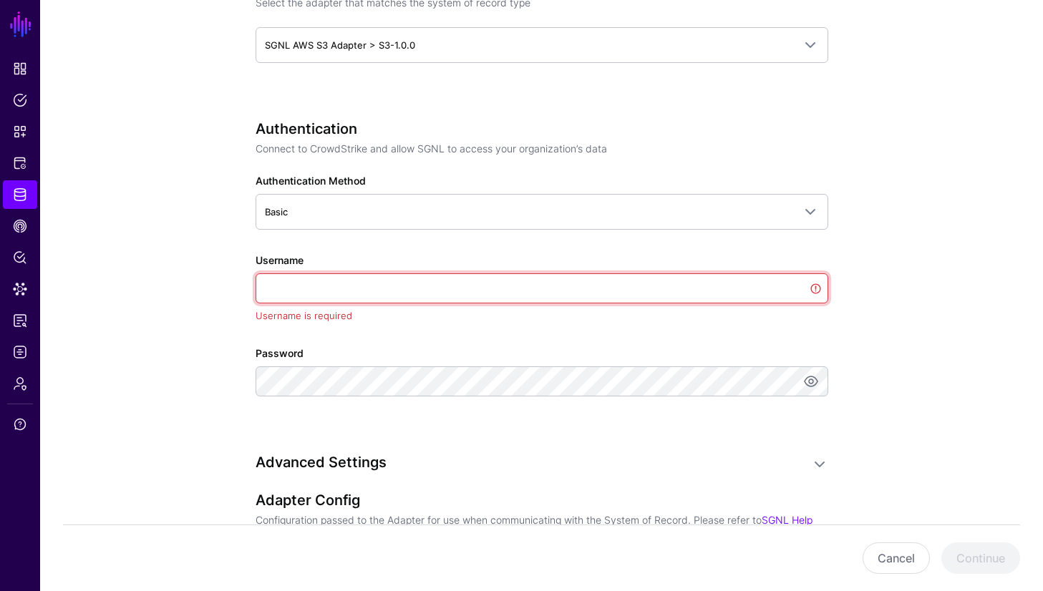
paste input "**********"
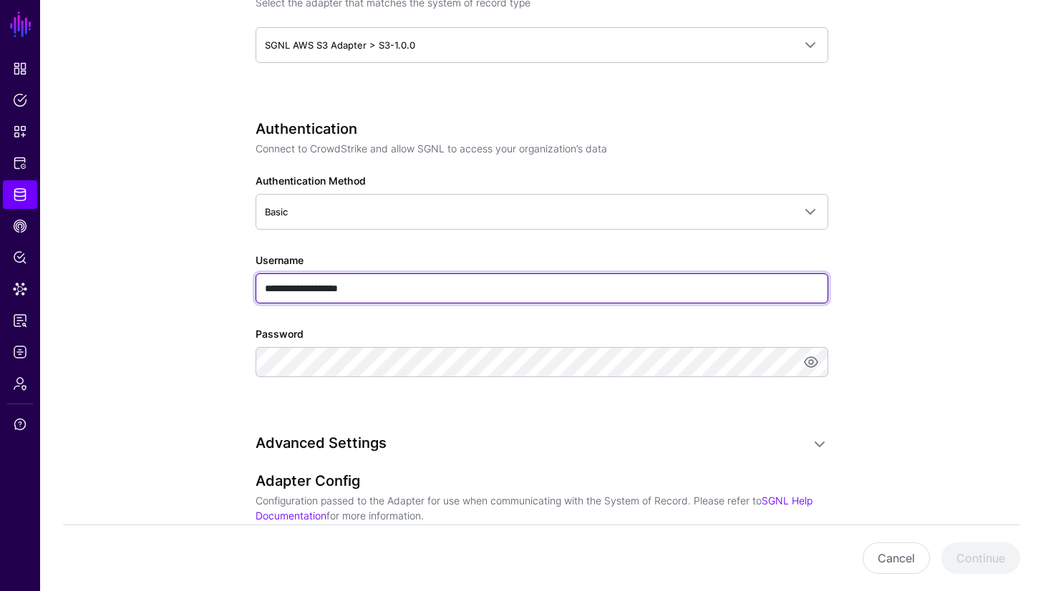
type input "**********"
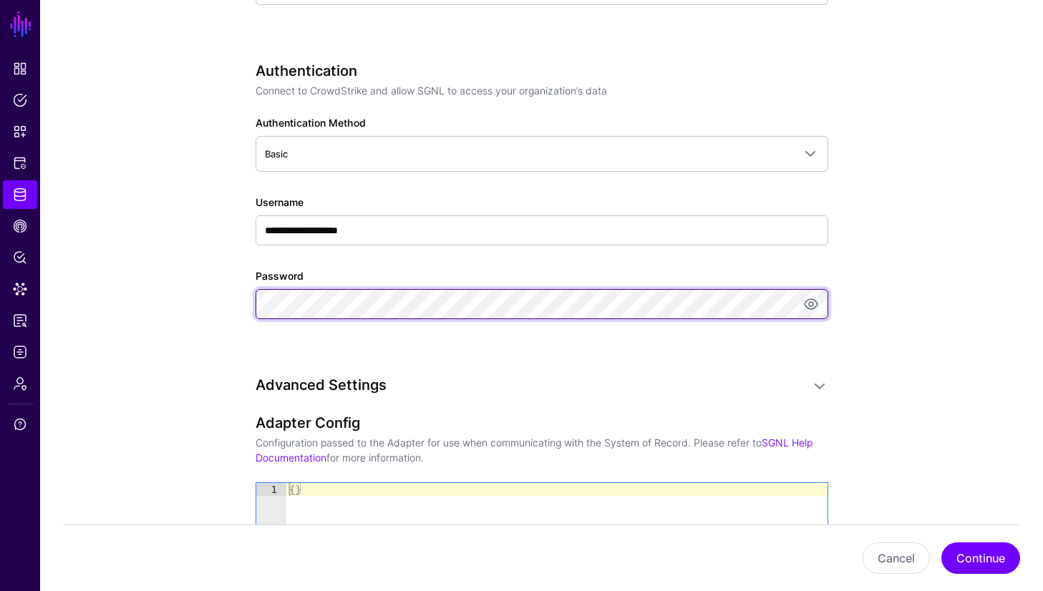
scroll to position [820, 0]
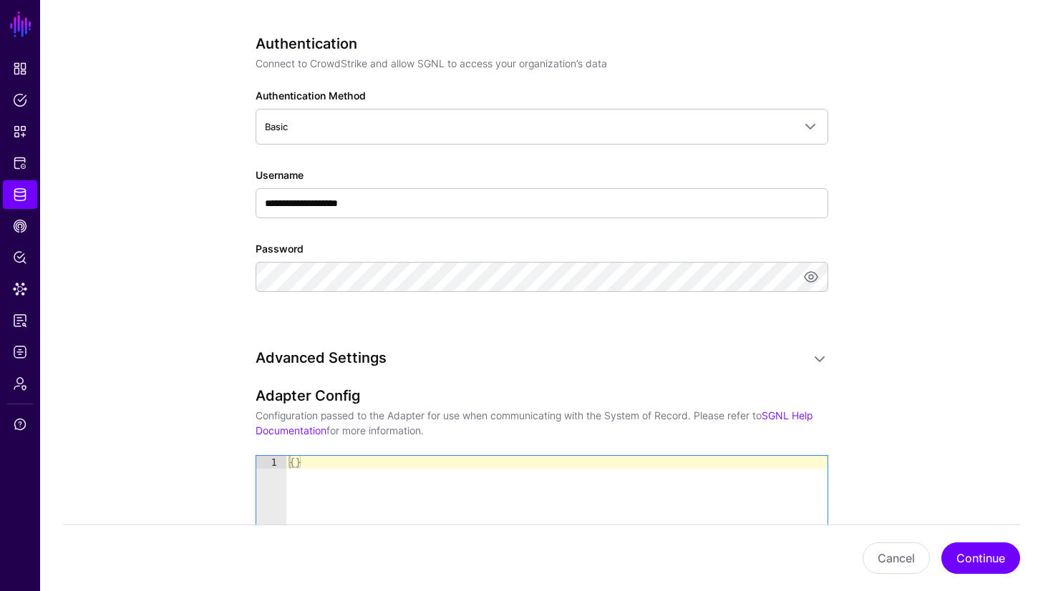
click at [627, 483] on div "{ }" at bounding box center [556, 522] width 541 height 133
type textarea "**"
click at [627, 483] on div "{ }" at bounding box center [556, 522] width 541 height 133
paste textarea "Cursor at row 1"
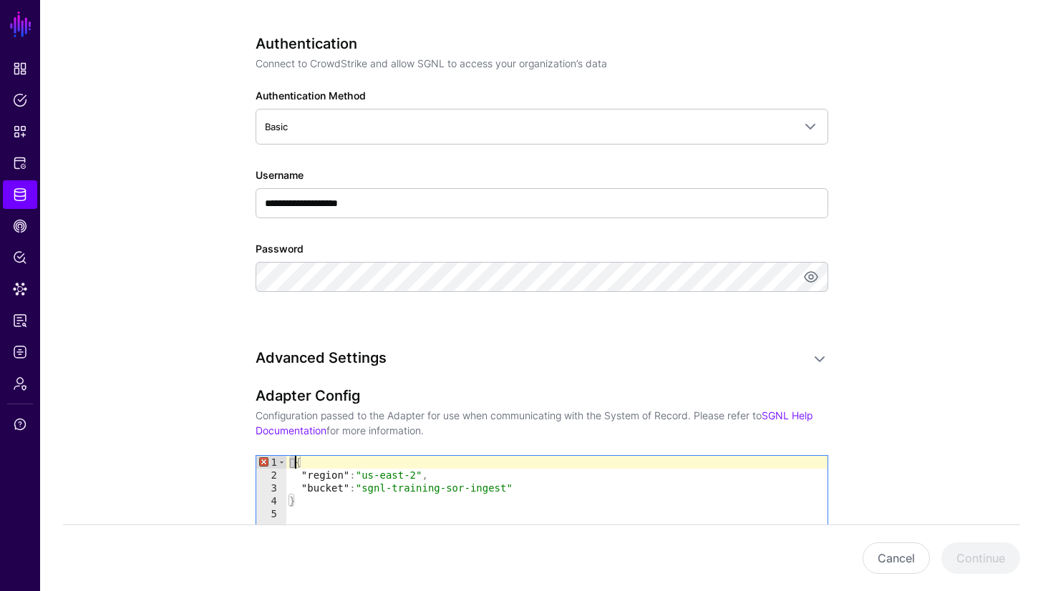
type textarea "*"
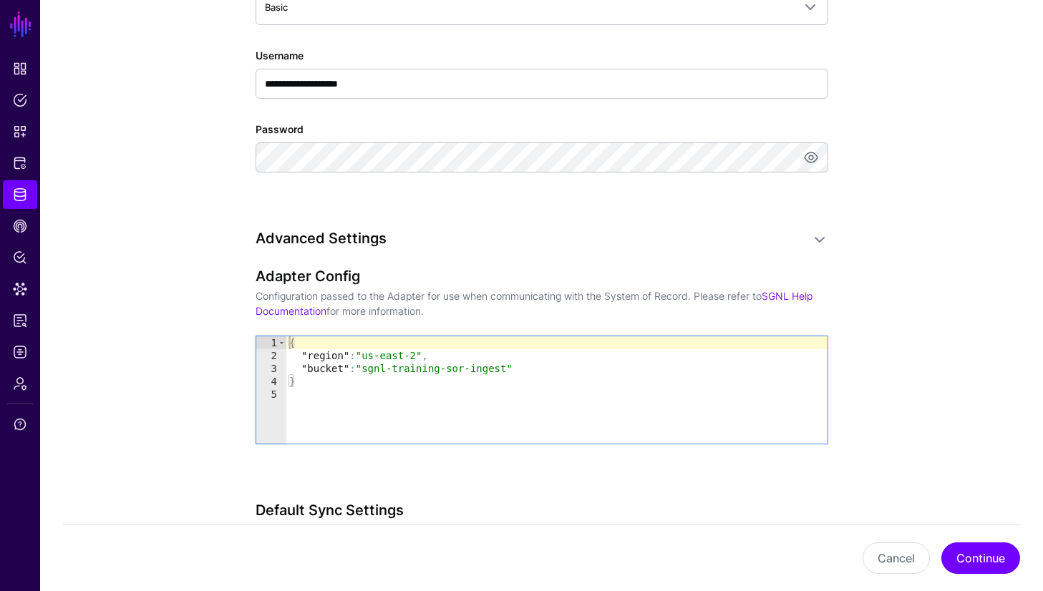
scroll to position [936, 0]
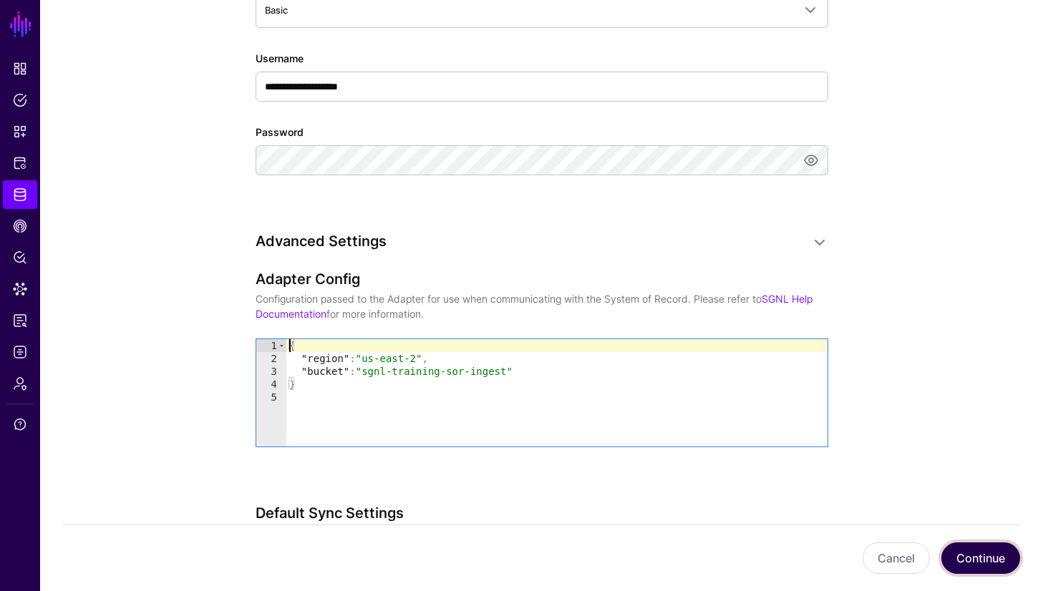
click at [979, 558] on button "Continue" at bounding box center [980, 559] width 79 height 32
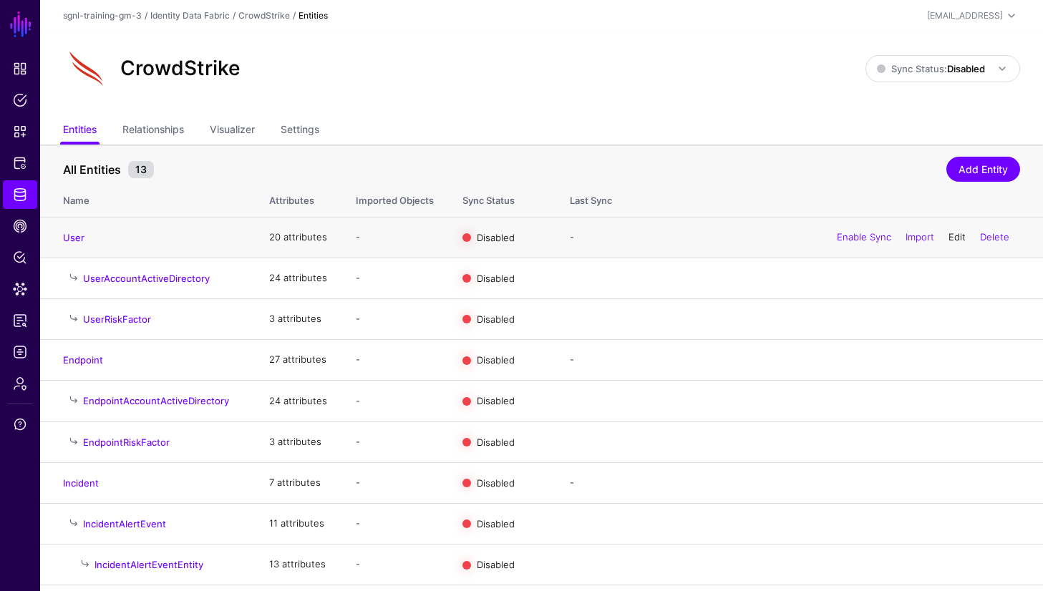
click at [953, 238] on link "Edit" at bounding box center [957, 236] width 17 height 11
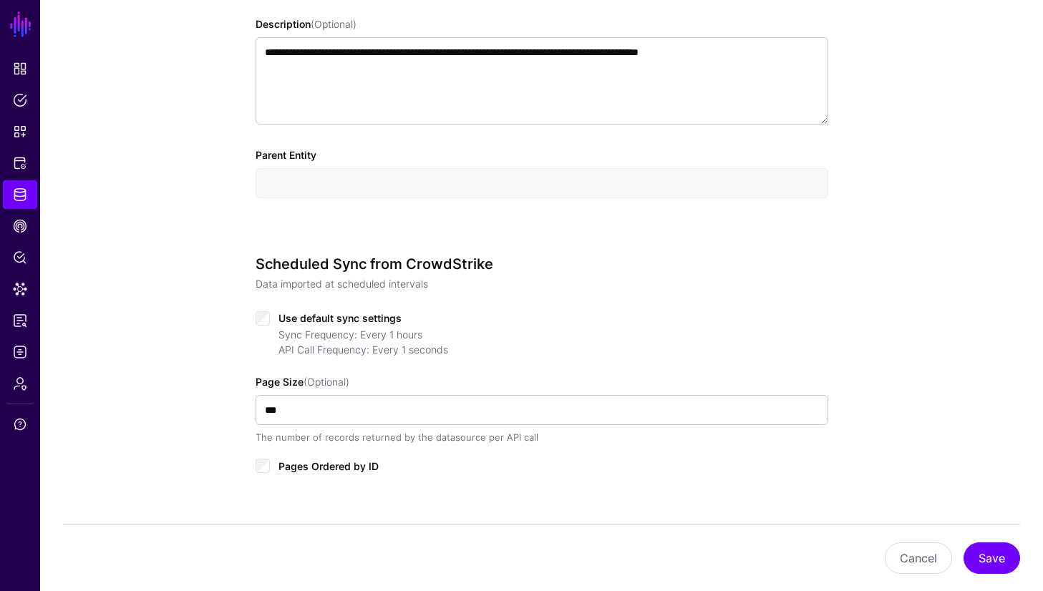
scroll to position [497, 0]
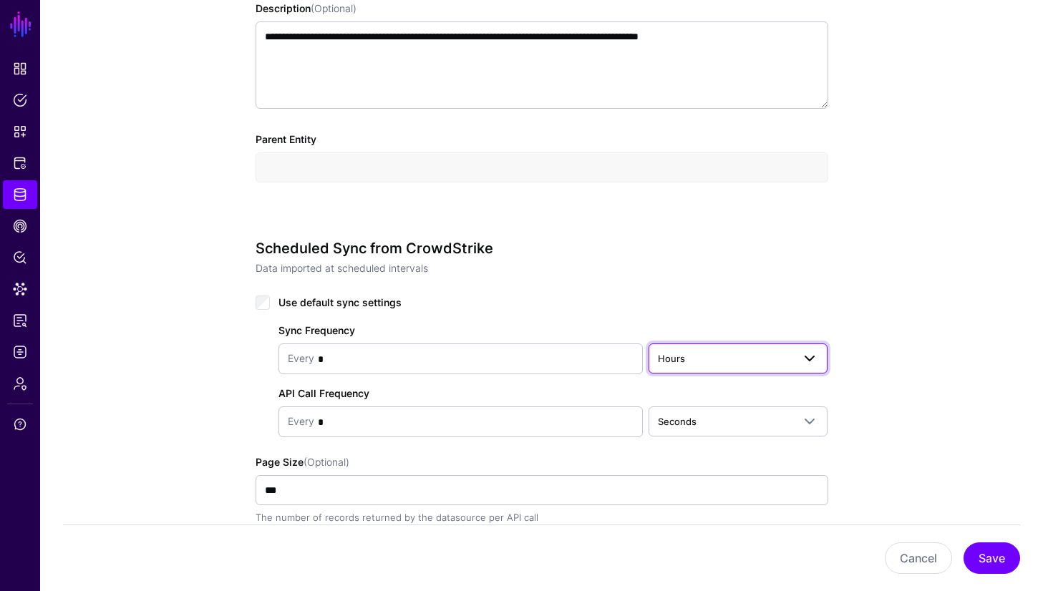
click at [674, 355] on span "Hours" at bounding box center [671, 358] width 27 height 11
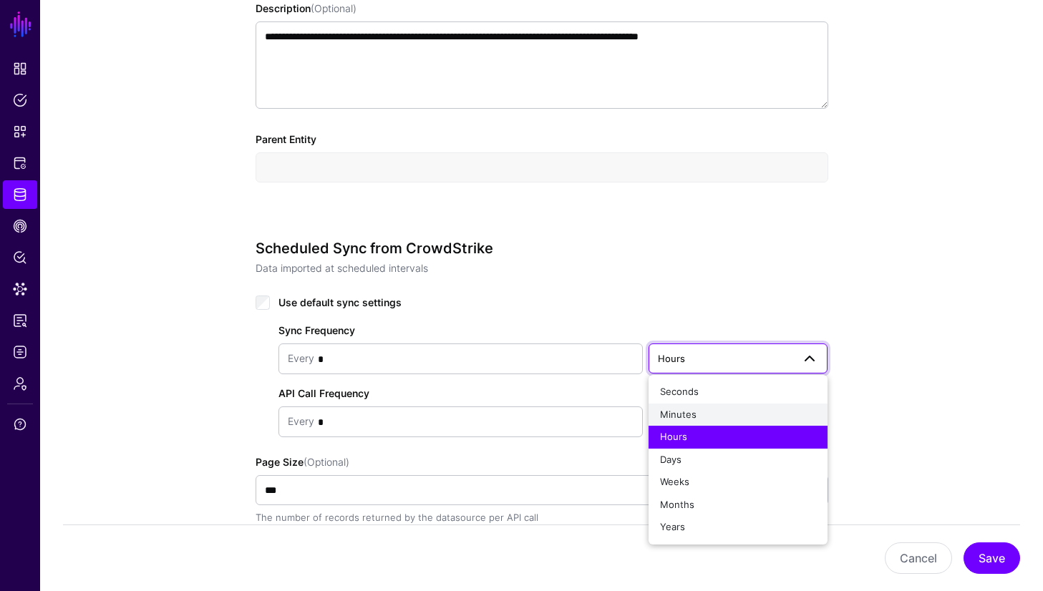
click at [691, 409] on span "Minutes" at bounding box center [678, 414] width 37 height 11
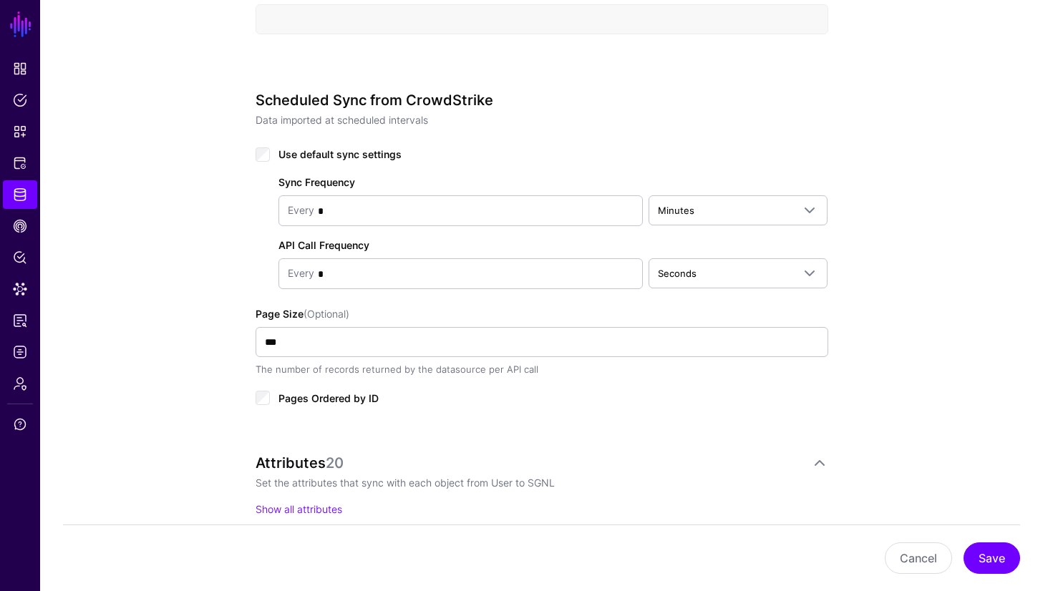
scroll to position [662, 0]
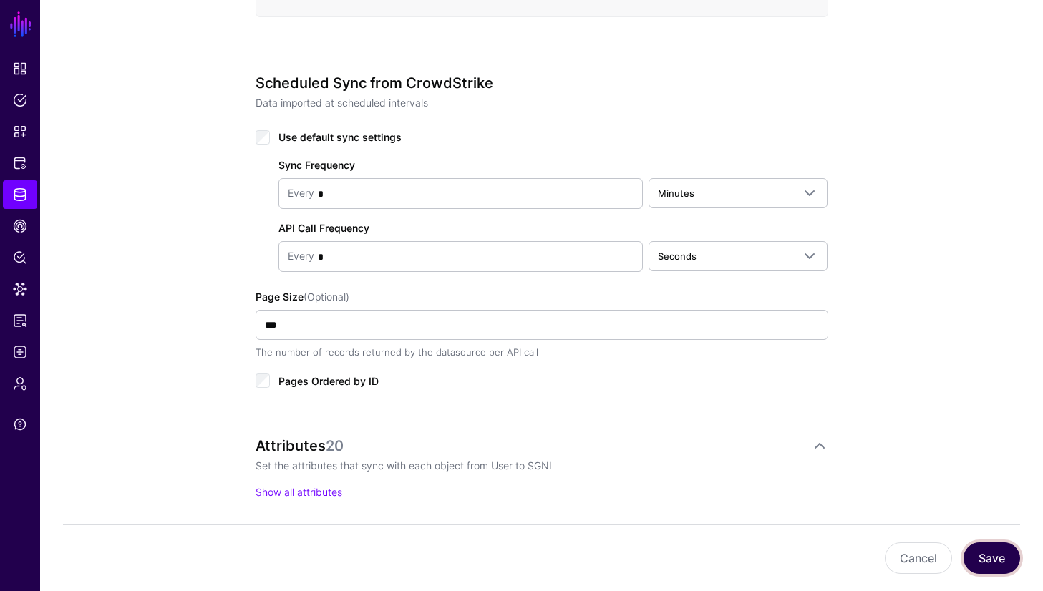
click at [987, 559] on button "Save" at bounding box center [992, 559] width 57 height 32
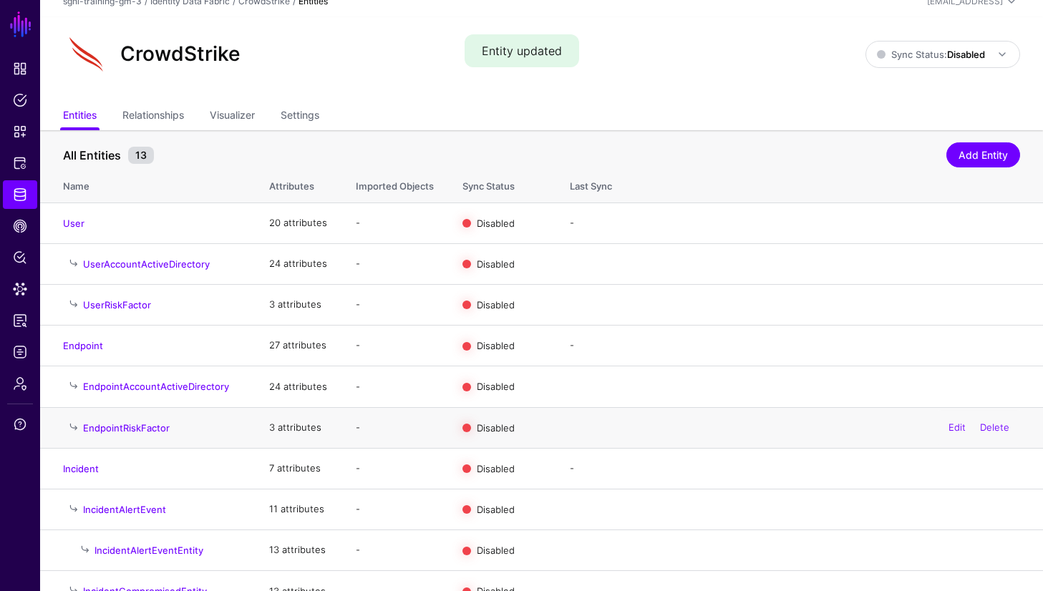
scroll to position [14, 0]
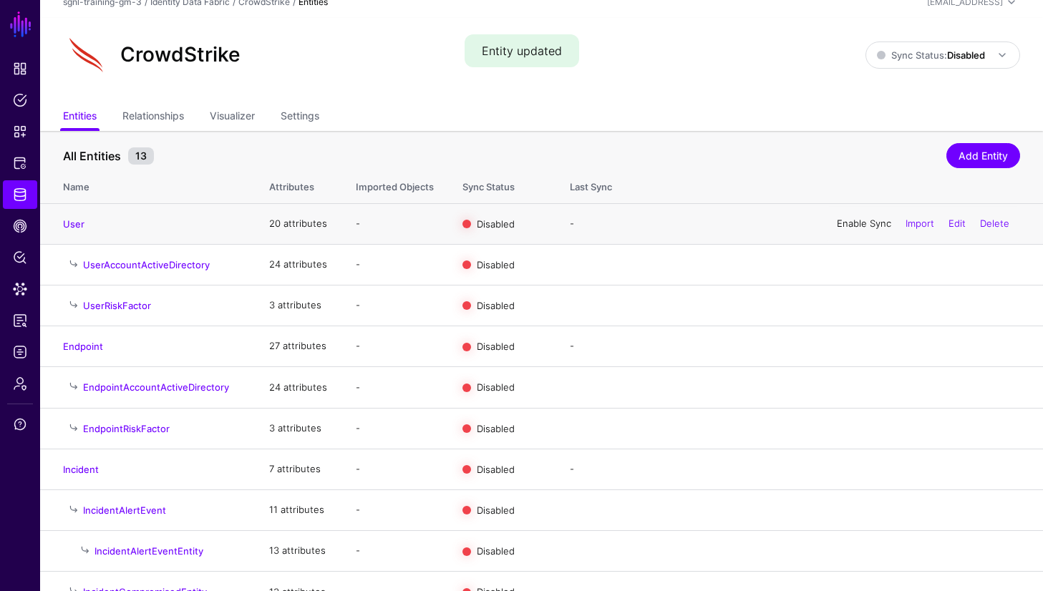
click at [866, 223] on link "Enable Sync" at bounding box center [864, 223] width 54 height 11
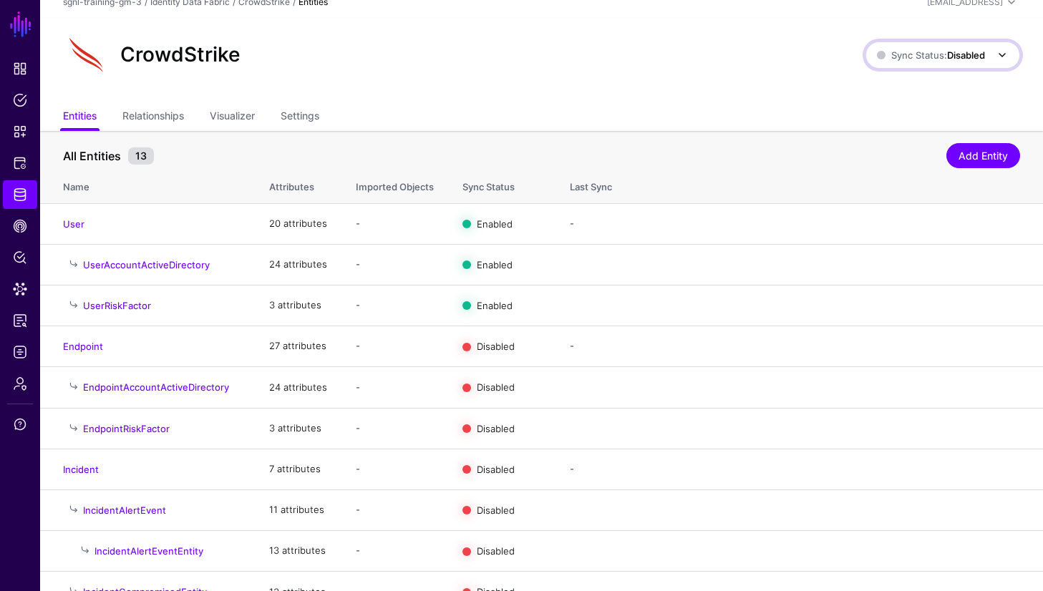
click at [945, 52] on span "Sync Status: Disabled" at bounding box center [931, 54] width 108 height 11
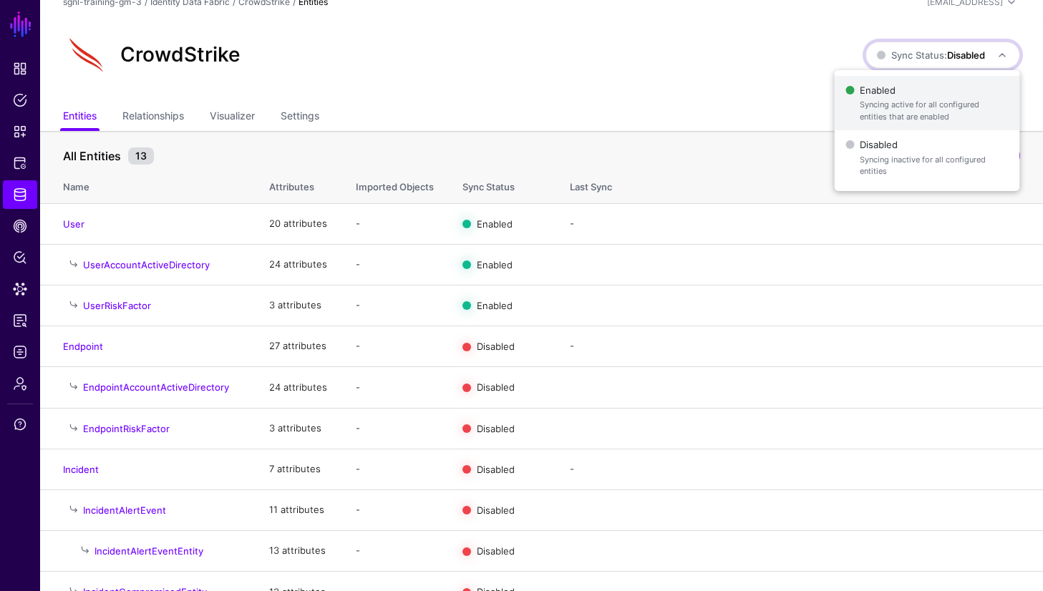
click at [924, 102] on span "Syncing active for all configured entities that are enabled" at bounding box center [934, 111] width 148 height 24
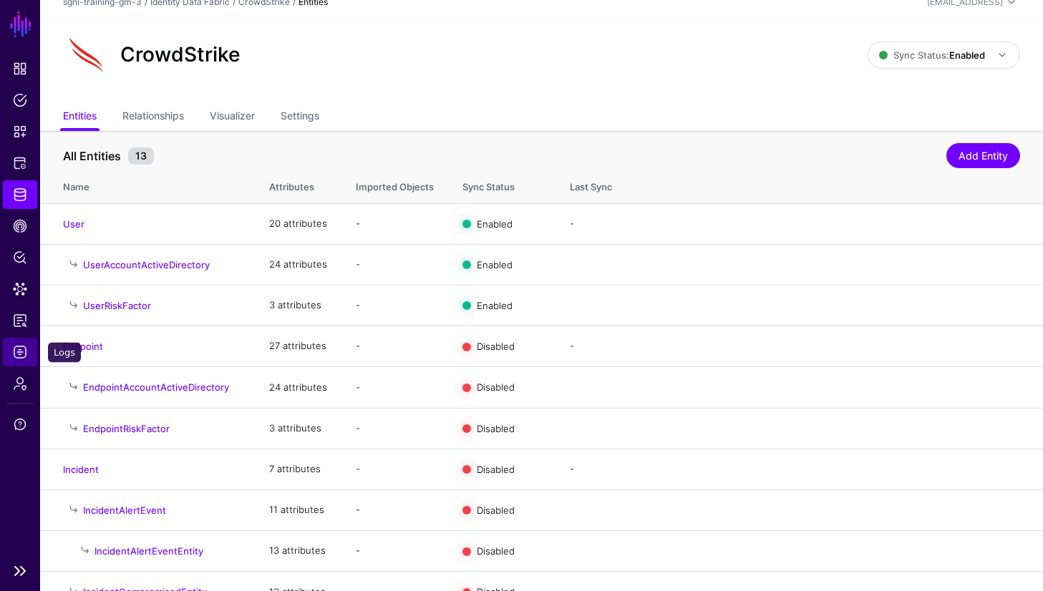
click at [24, 353] on span "Logs" at bounding box center [20, 352] width 14 height 14
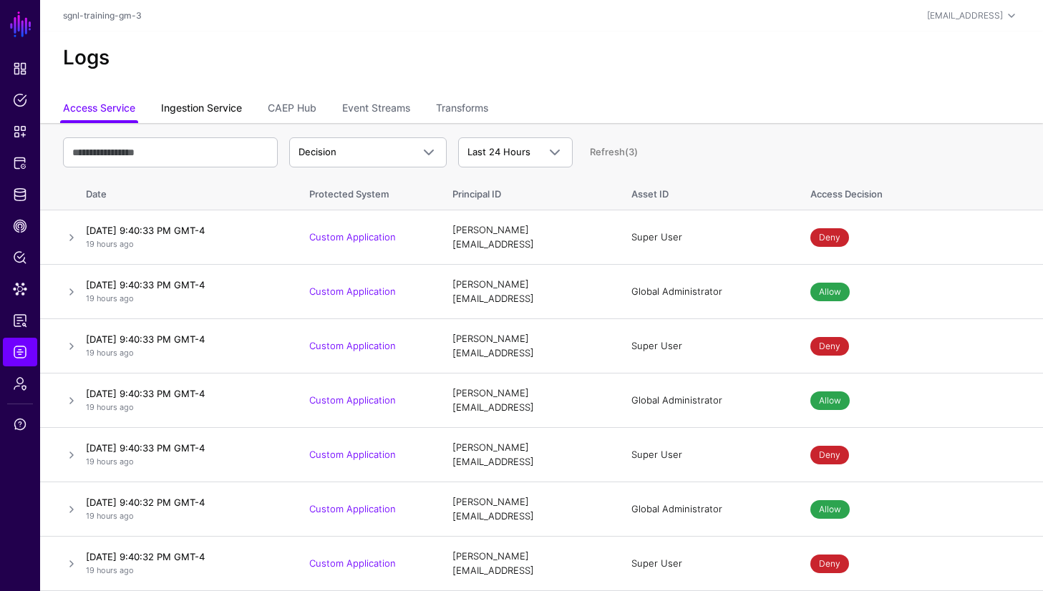
click at [237, 110] on link "Ingestion Service" at bounding box center [201, 109] width 81 height 27
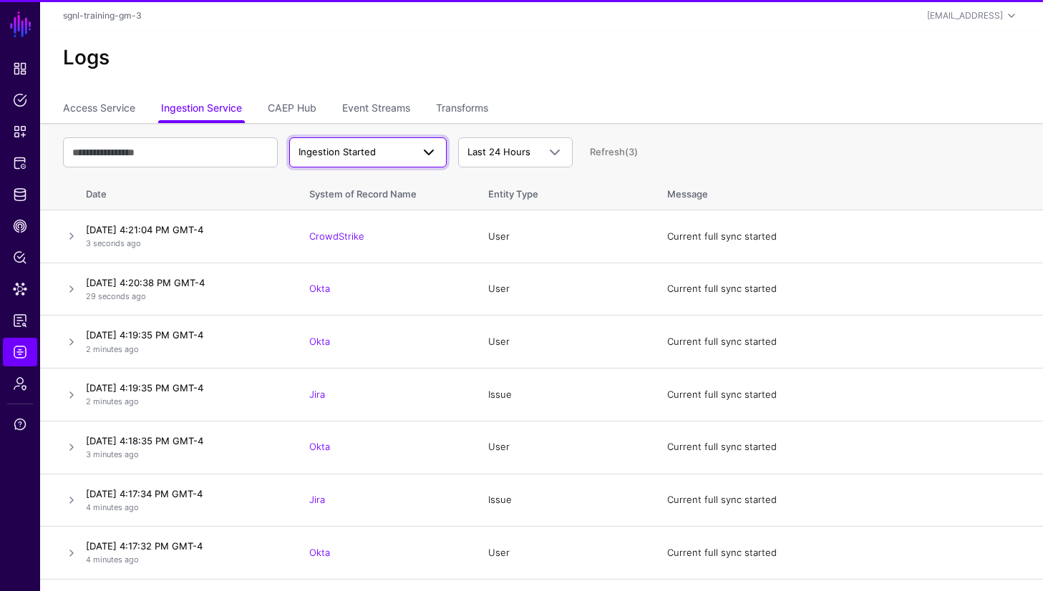
click at [363, 152] on span "Ingestion Started" at bounding box center [337, 151] width 77 height 11
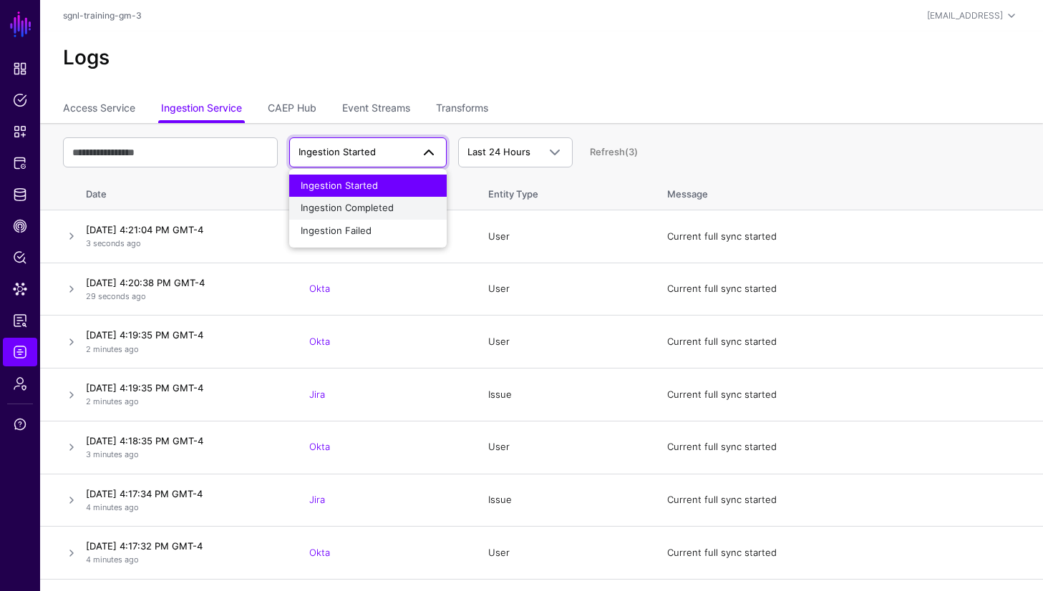
click at [364, 205] on span "Ingestion Completed" at bounding box center [347, 207] width 93 height 11
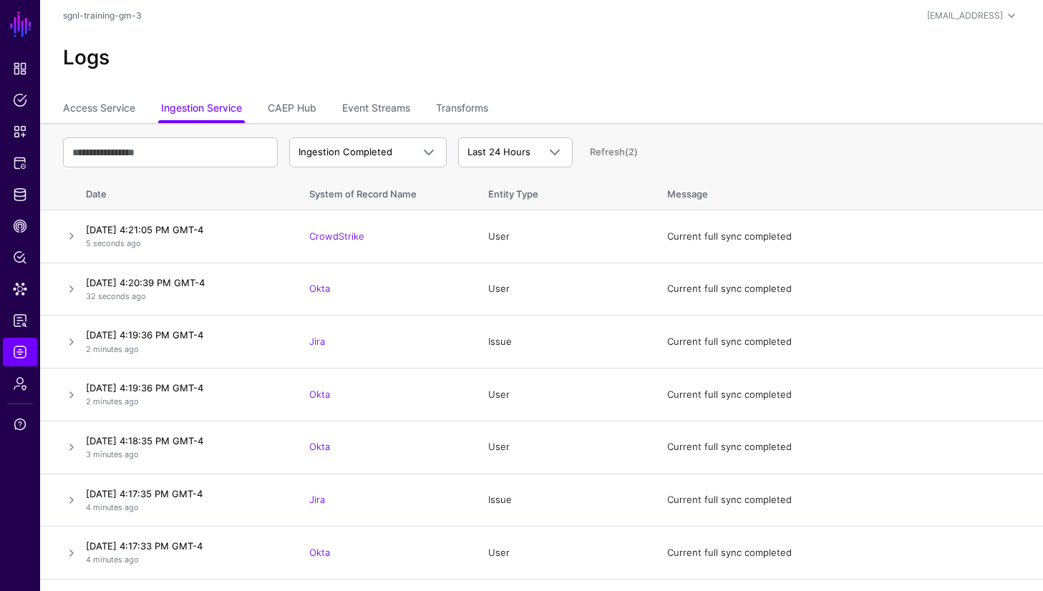
click at [623, 74] on div "Logs" at bounding box center [541, 64] width 1003 height 64
click at [29, 294] on link "Data Lens" at bounding box center [20, 289] width 34 height 29
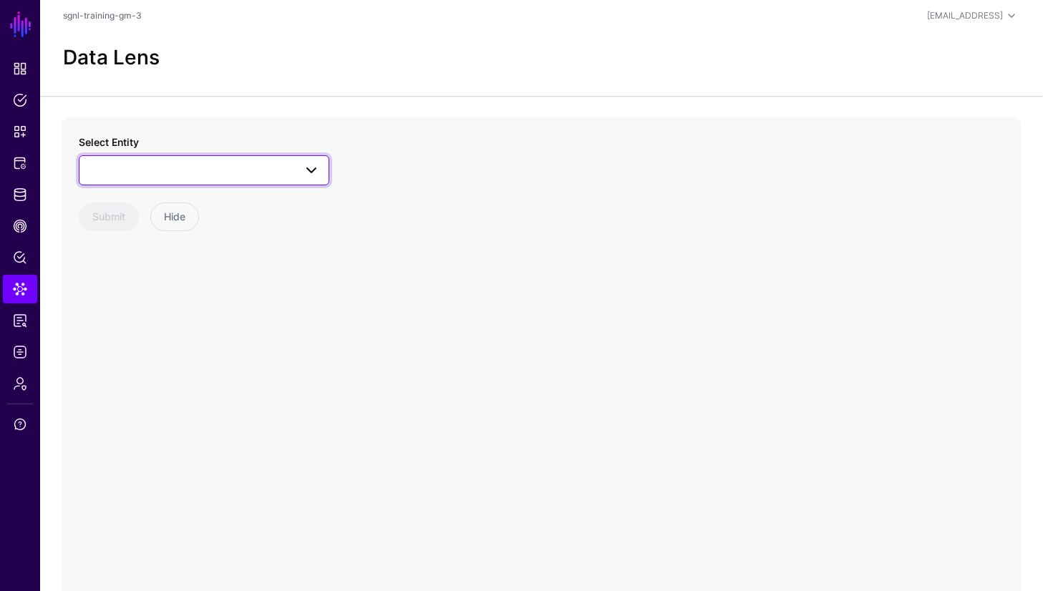
click at [300, 176] on span at bounding box center [307, 170] width 26 height 17
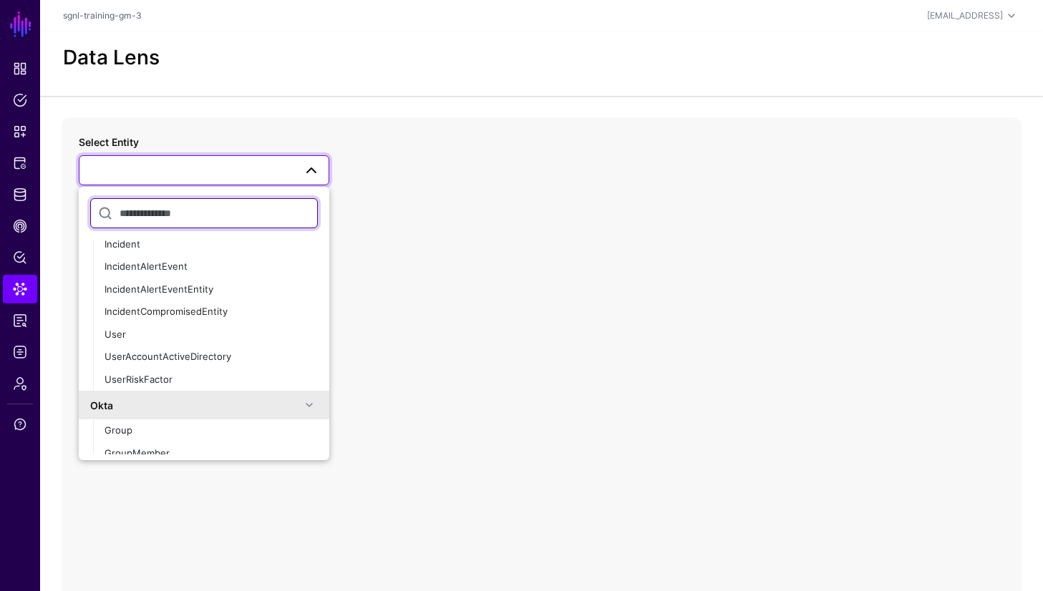
scroll to position [198, 0]
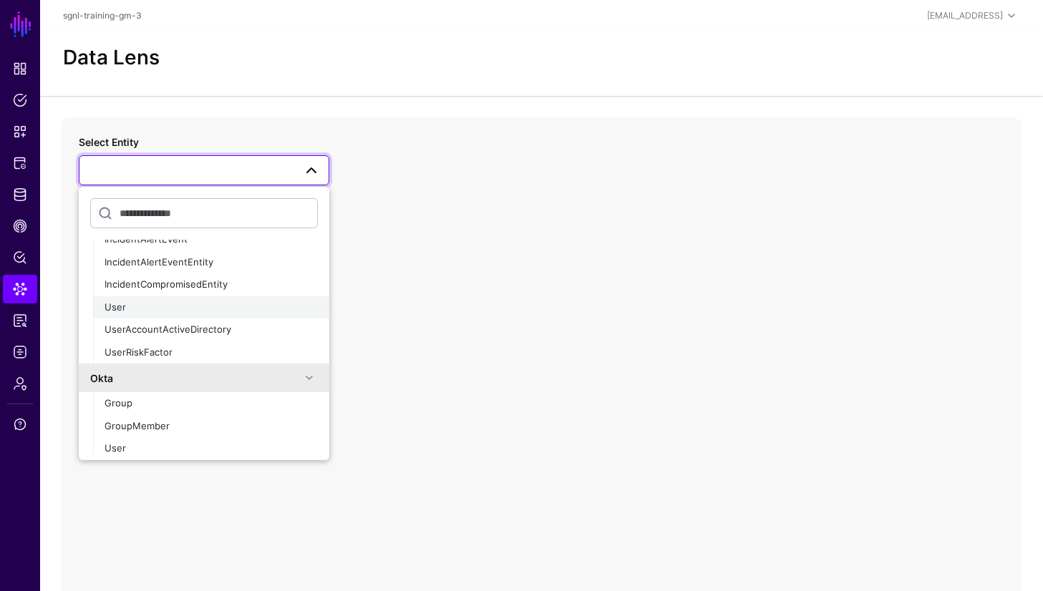
click at [192, 305] on div "User" at bounding box center [211, 308] width 213 height 14
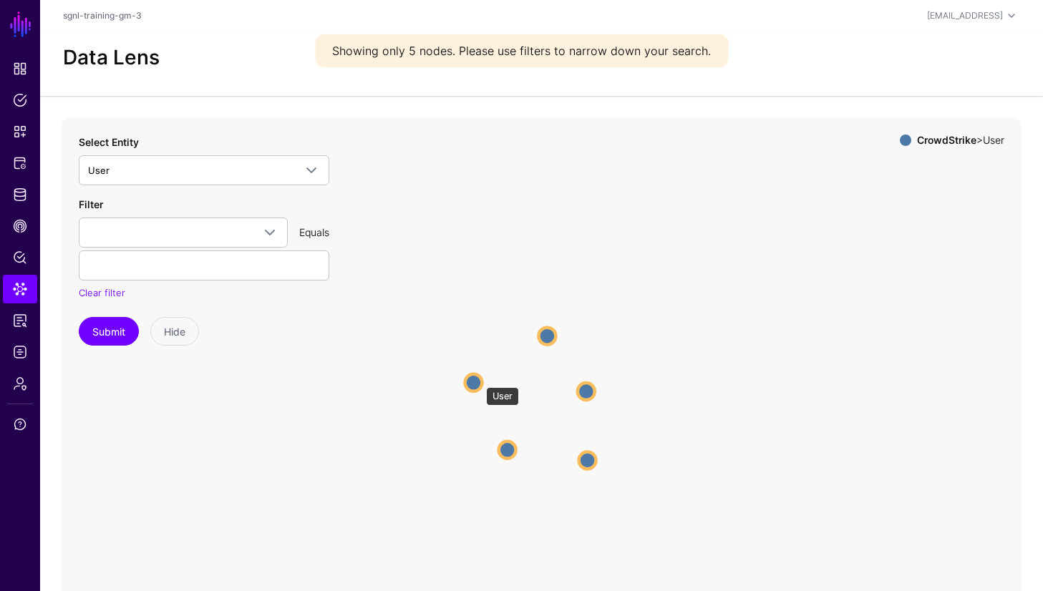
click at [479, 380] on circle at bounding box center [473, 382] width 17 height 17
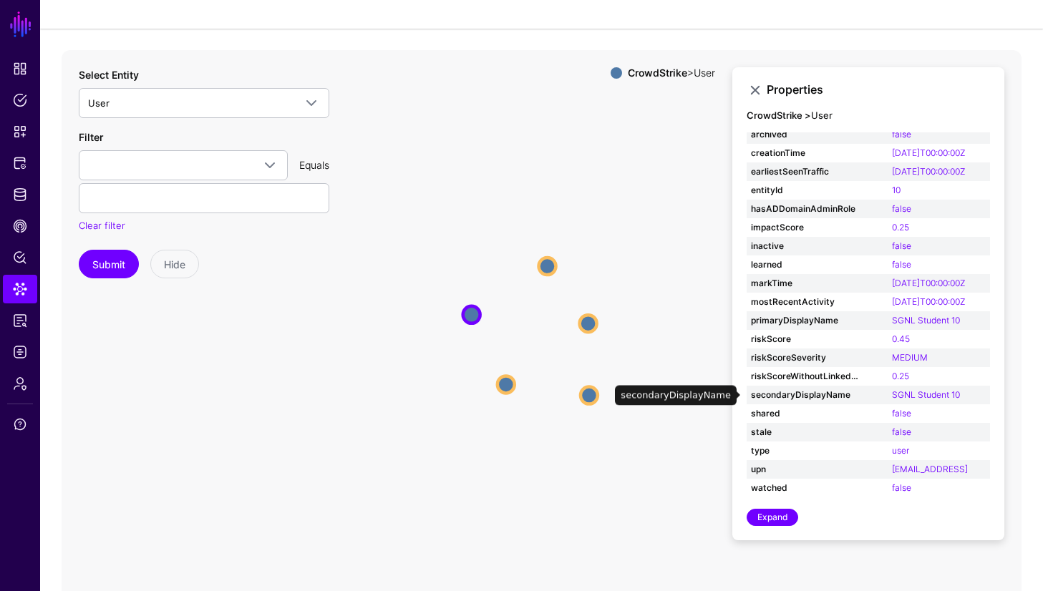
scroll to position [120, 0]
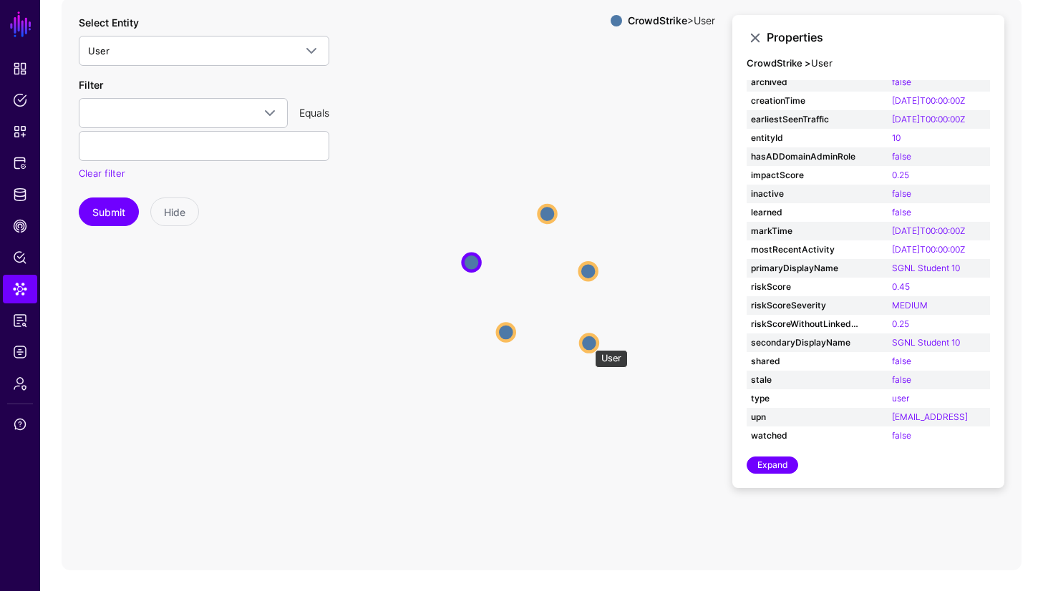
click at [588, 342] on circle at bounding box center [589, 342] width 17 height 17
click at [590, 273] on circle at bounding box center [589, 270] width 17 height 17
click at [541, 200] on icon "User User User User User User User User User User" at bounding box center [542, 284] width 960 height 573
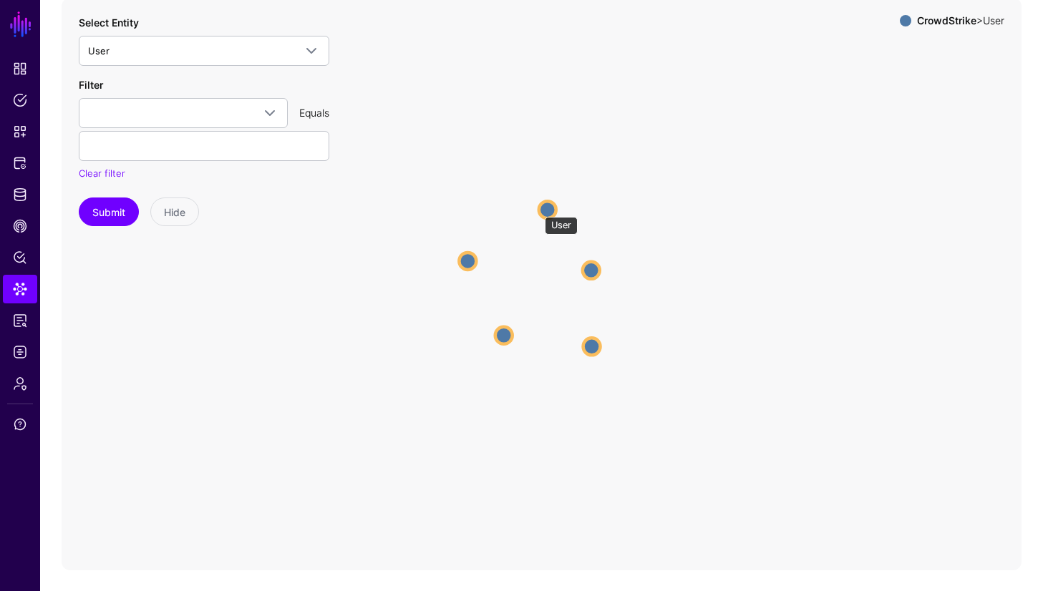
click at [539, 210] on circle at bounding box center [547, 209] width 17 height 17
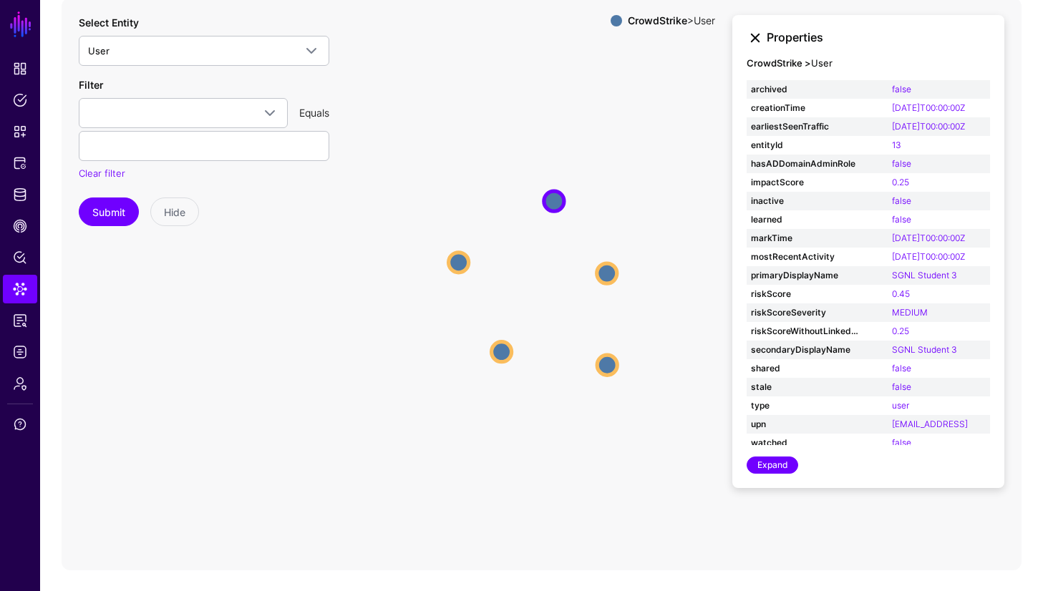
click at [755, 37] on link at bounding box center [755, 37] width 17 height 17
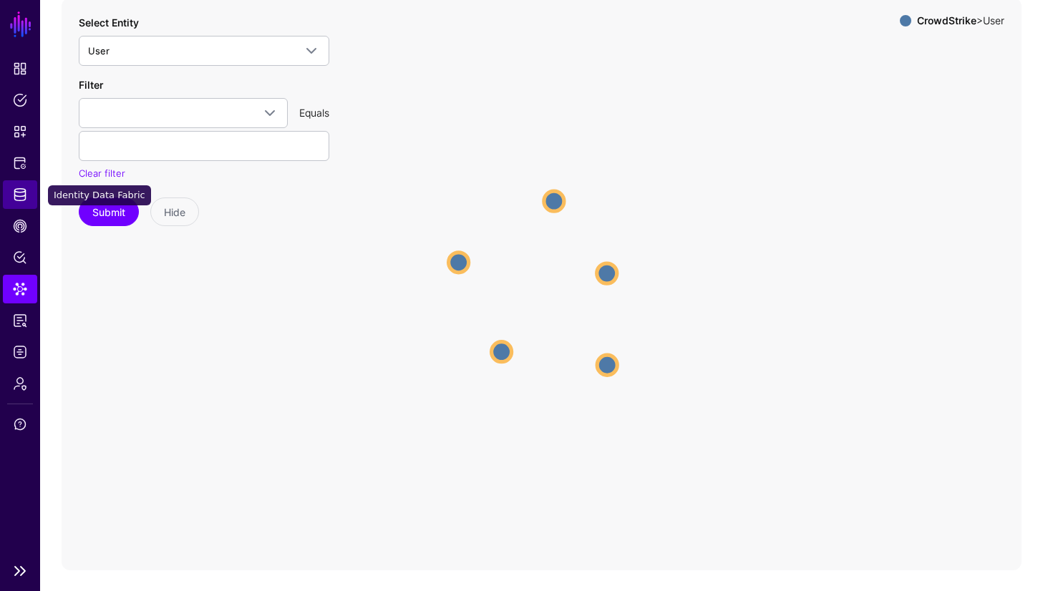
click at [21, 194] on span "Identity Data Fabric" at bounding box center [20, 195] width 14 height 14
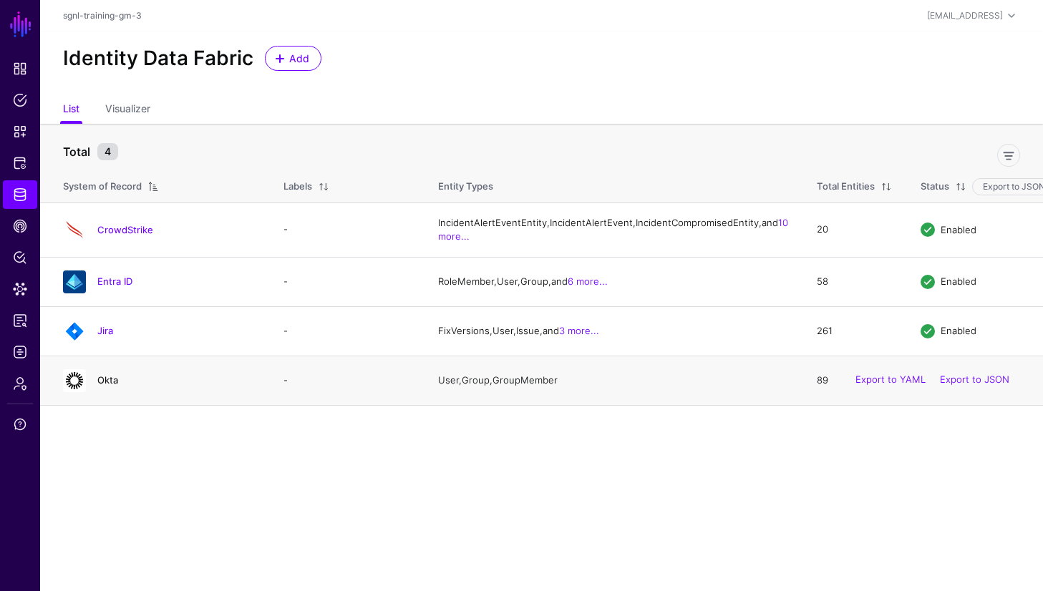
click at [108, 386] on link "Okta" at bounding box center [107, 379] width 21 height 11
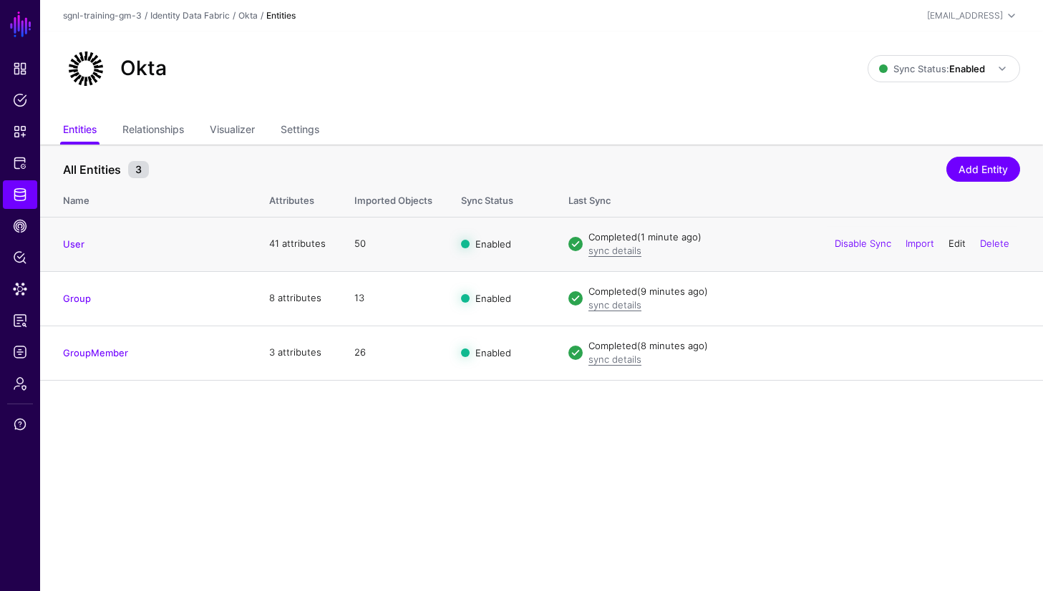
click at [956, 243] on link "Edit" at bounding box center [957, 243] width 17 height 11
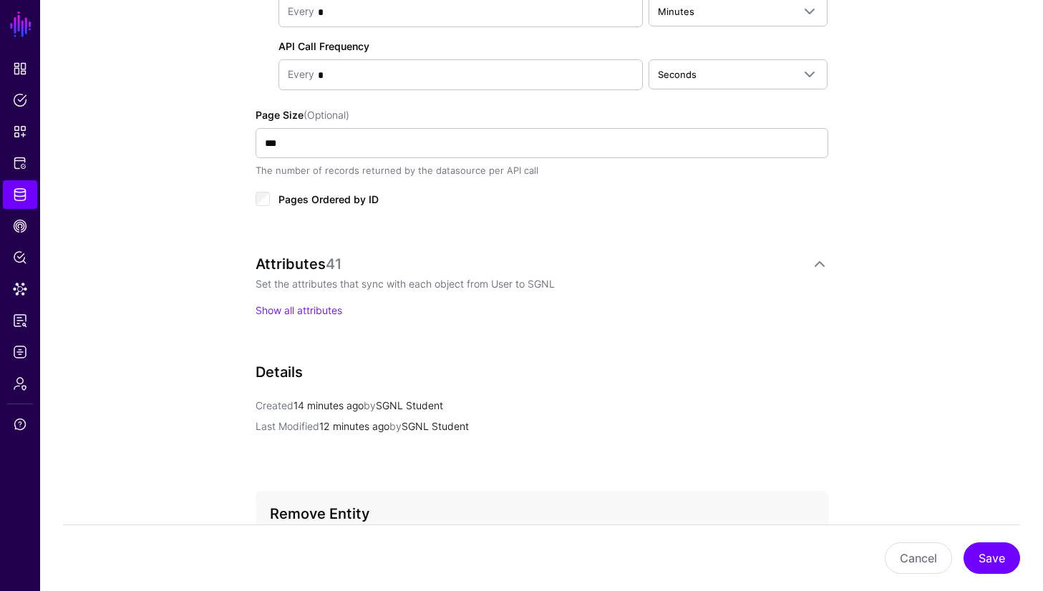
scroll to position [878, 0]
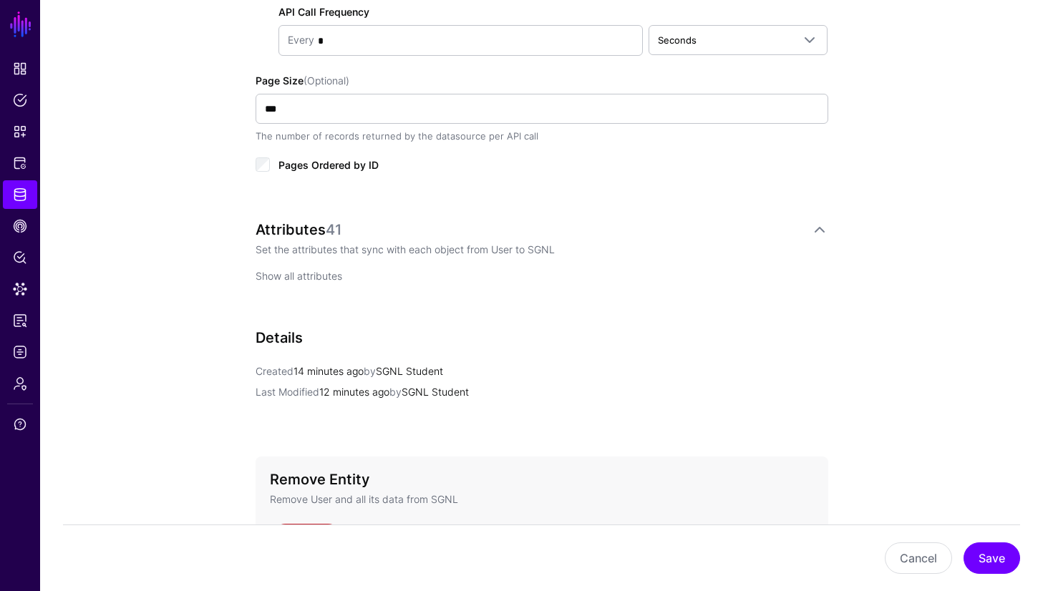
click at [313, 273] on link "Show all attributes" at bounding box center [299, 276] width 87 height 12
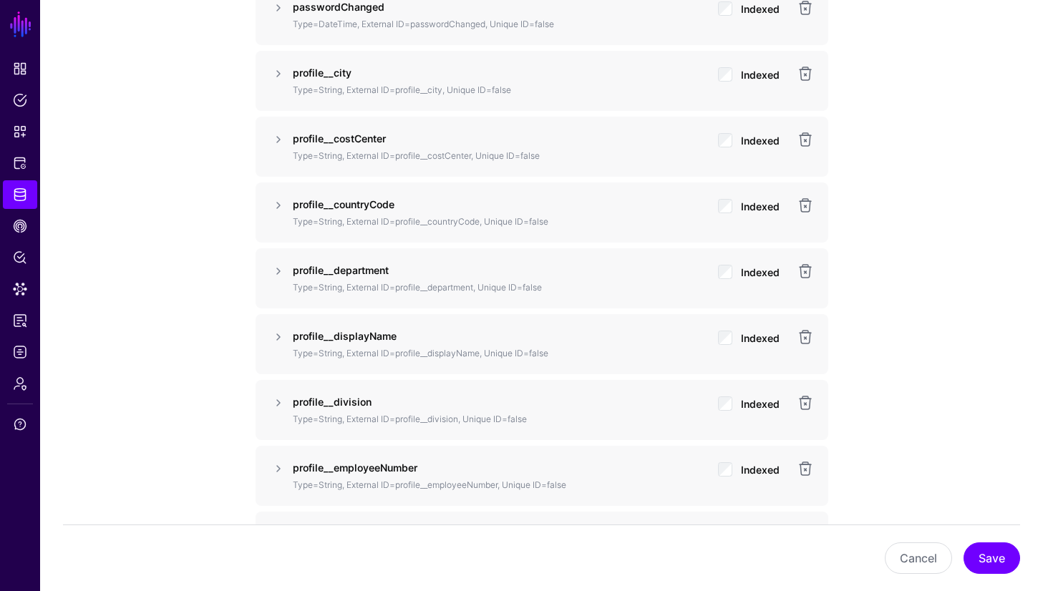
scroll to position [1669, 0]
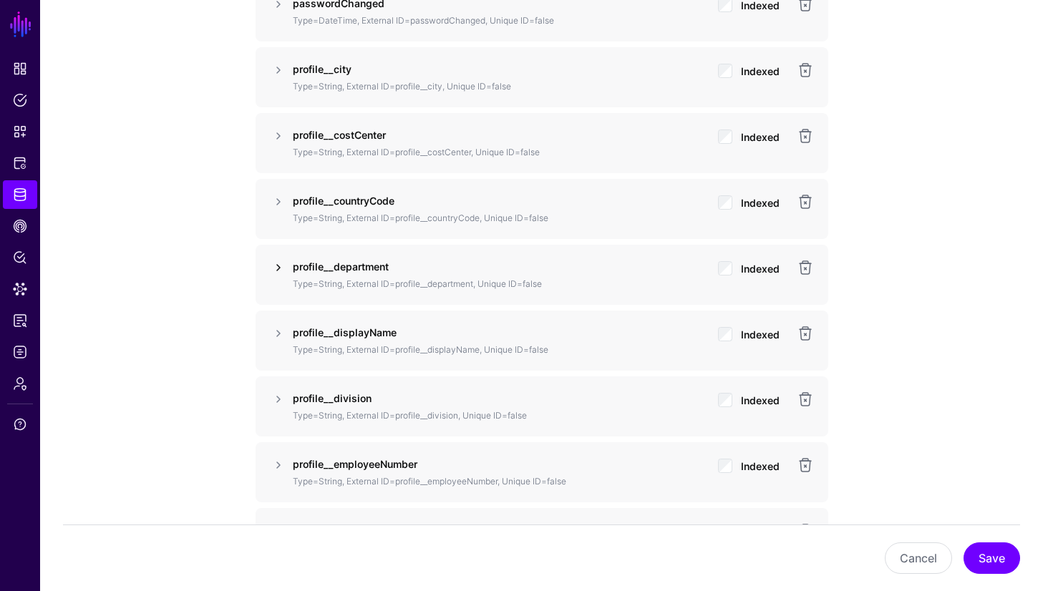
click at [276, 266] on link at bounding box center [278, 267] width 17 height 17
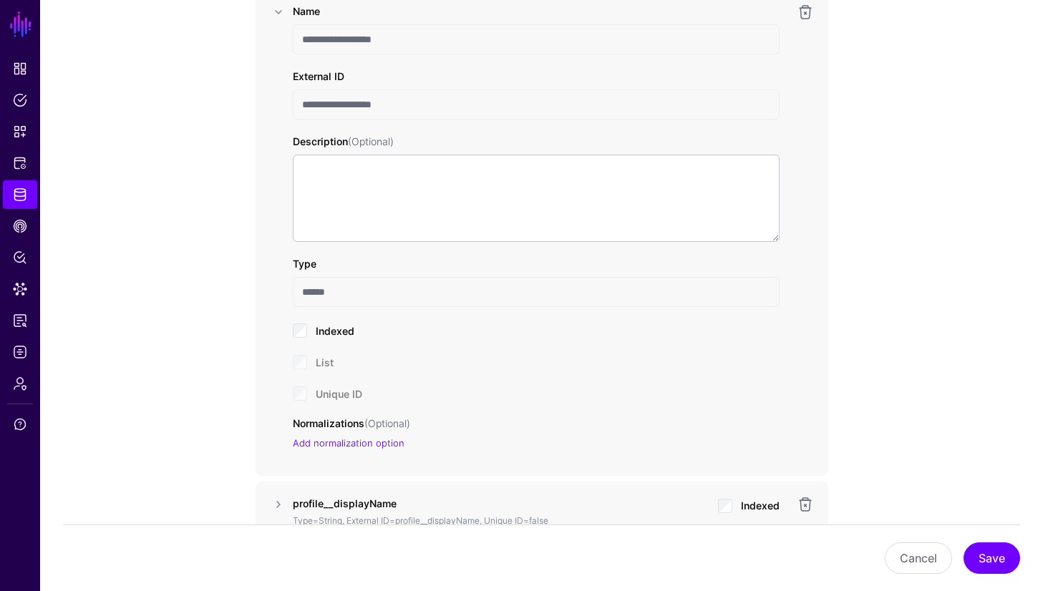
scroll to position [1937, 0]
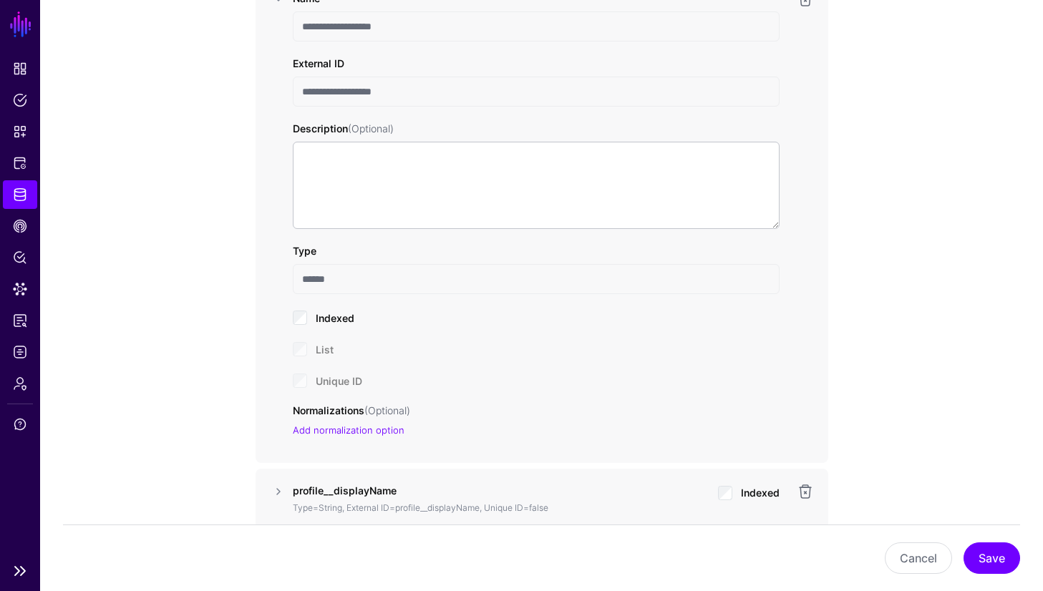
click at [29, 198] on link "Identity Data Fabric" at bounding box center [20, 194] width 34 height 29
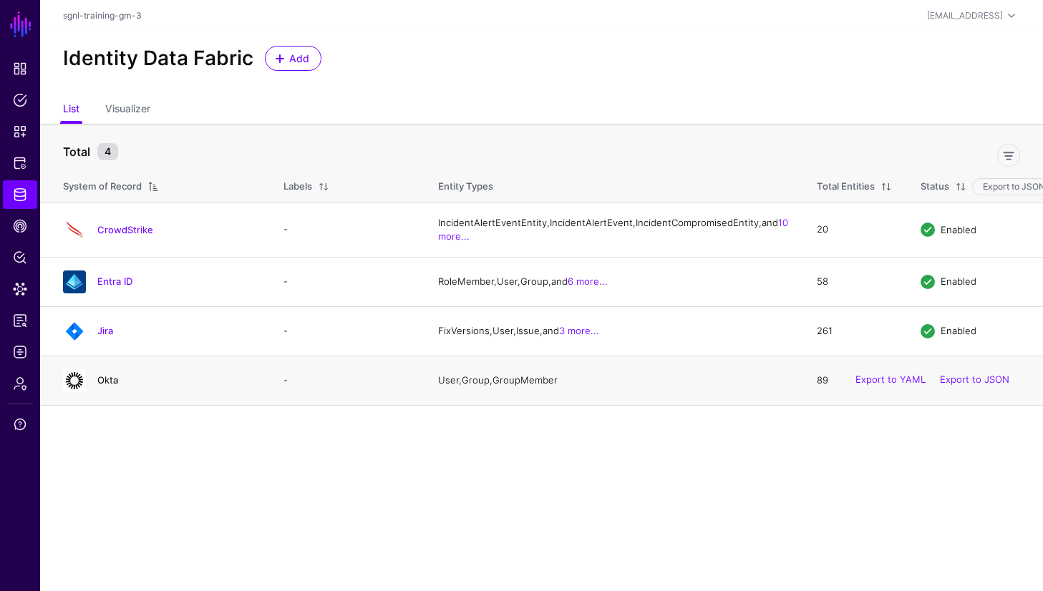
click at [104, 386] on link "Okta" at bounding box center [107, 379] width 21 height 11
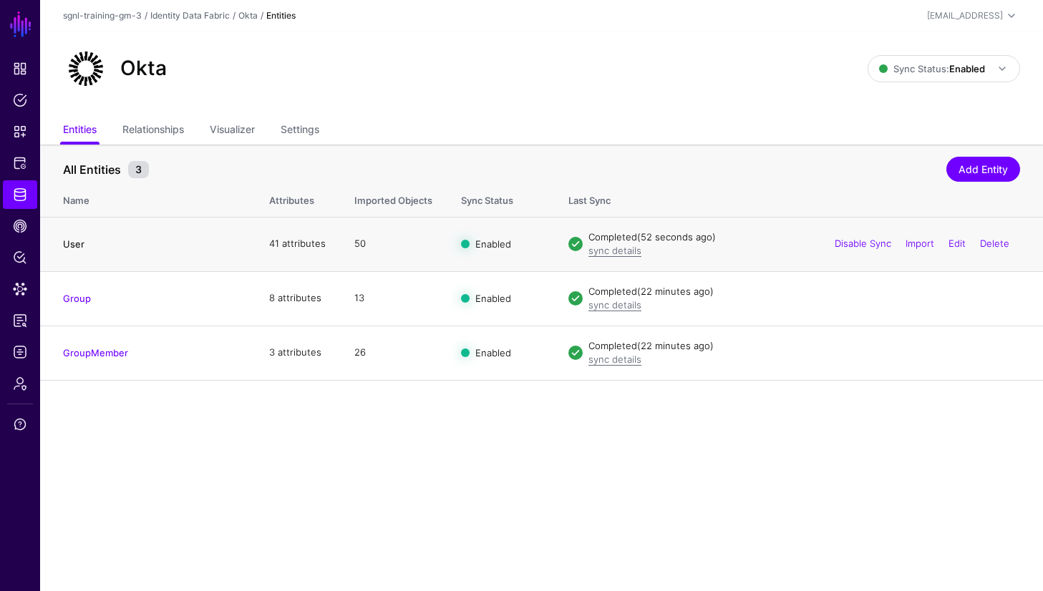
click at [70, 240] on link "User" at bounding box center [73, 243] width 21 height 11
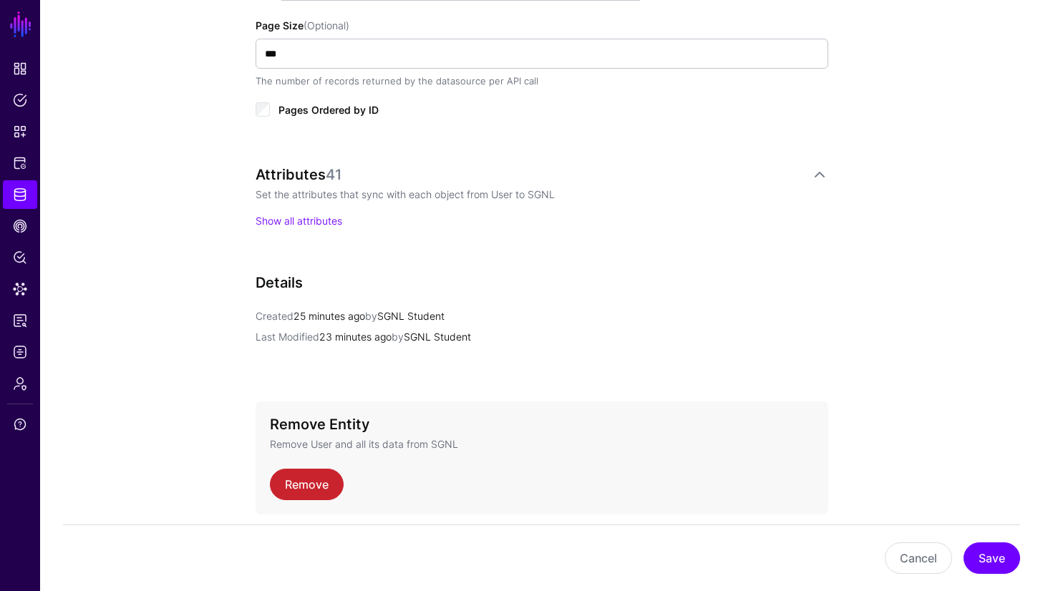
scroll to position [946, 0]
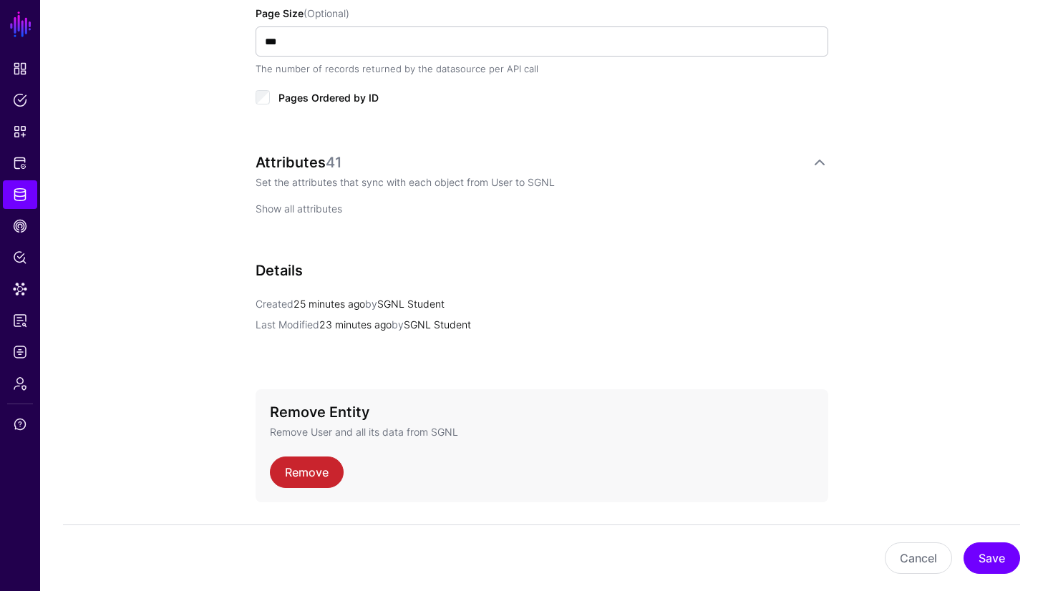
click at [315, 203] on link "Show all attributes" at bounding box center [299, 209] width 87 height 12
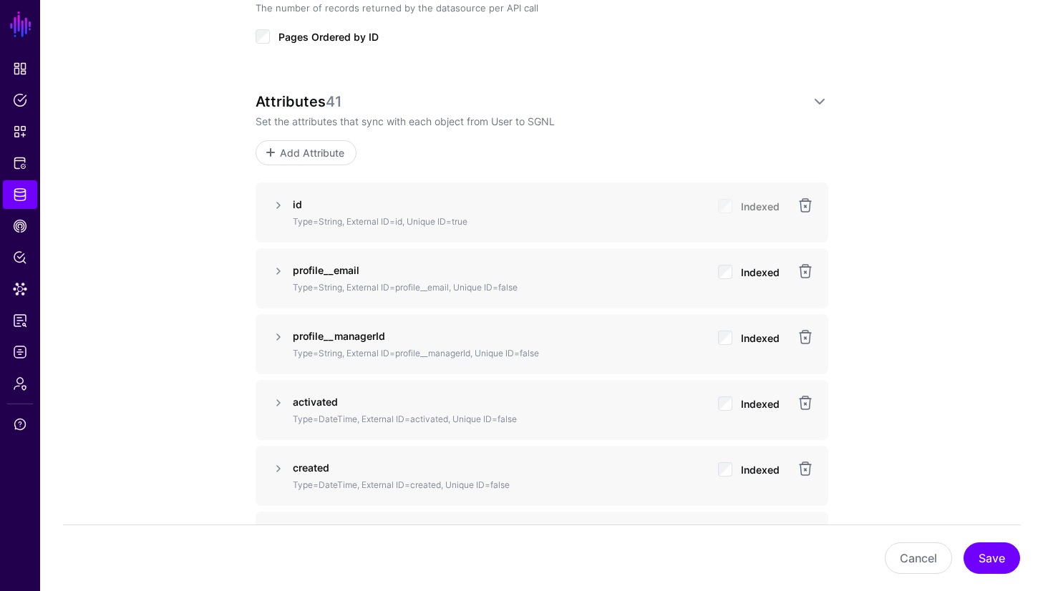
scroll to position [1002, 0]
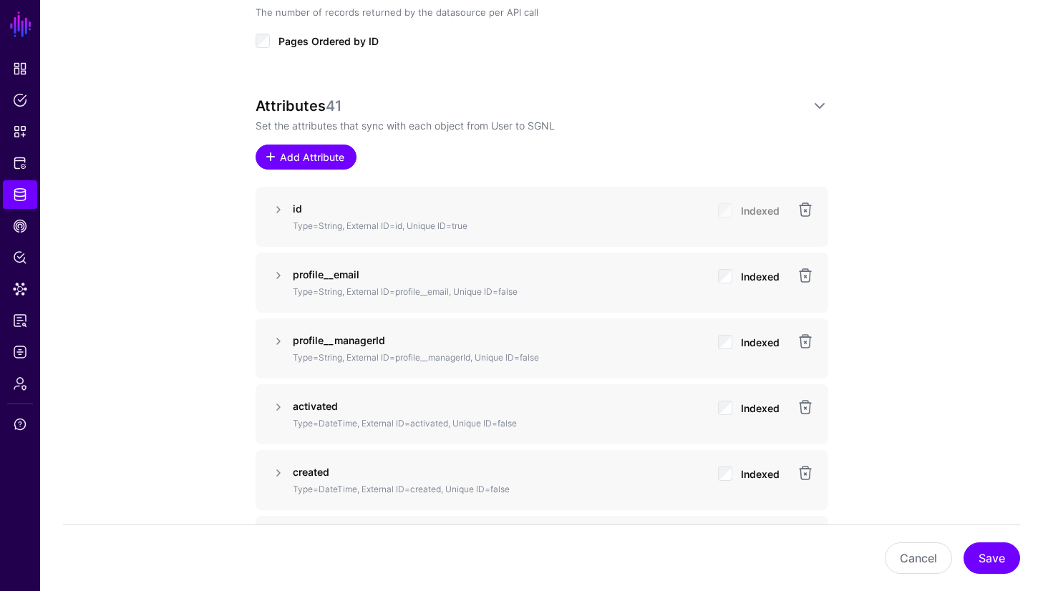
click at [306, 154] on span "Add Attribute" at bounding box center [312, 157] width 68 height 15
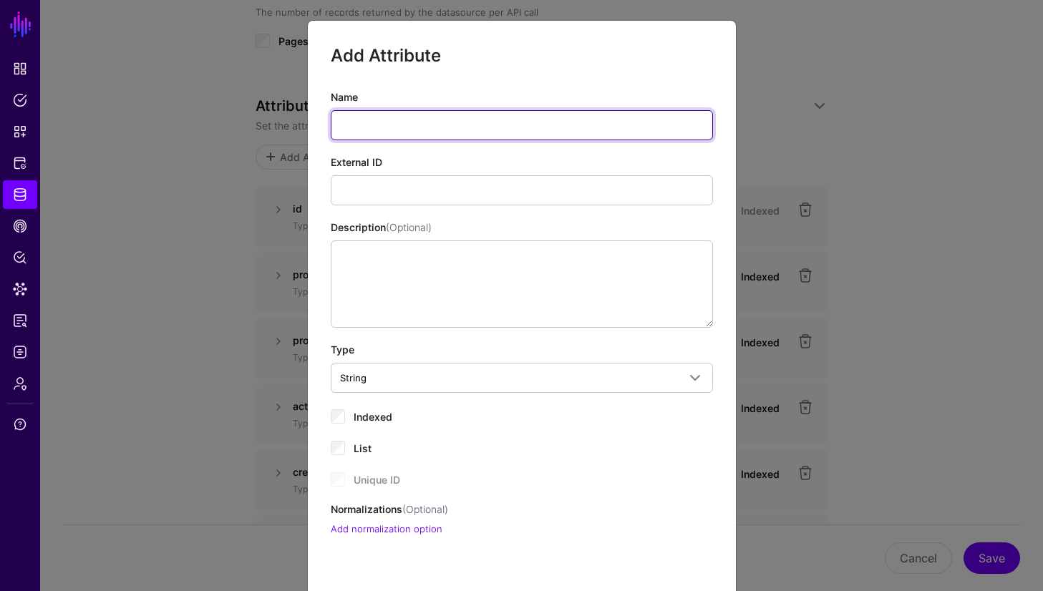
click at [396, 128] on input "Name" at bounding box center [522, 125] width 382 height 30
type input "**********"
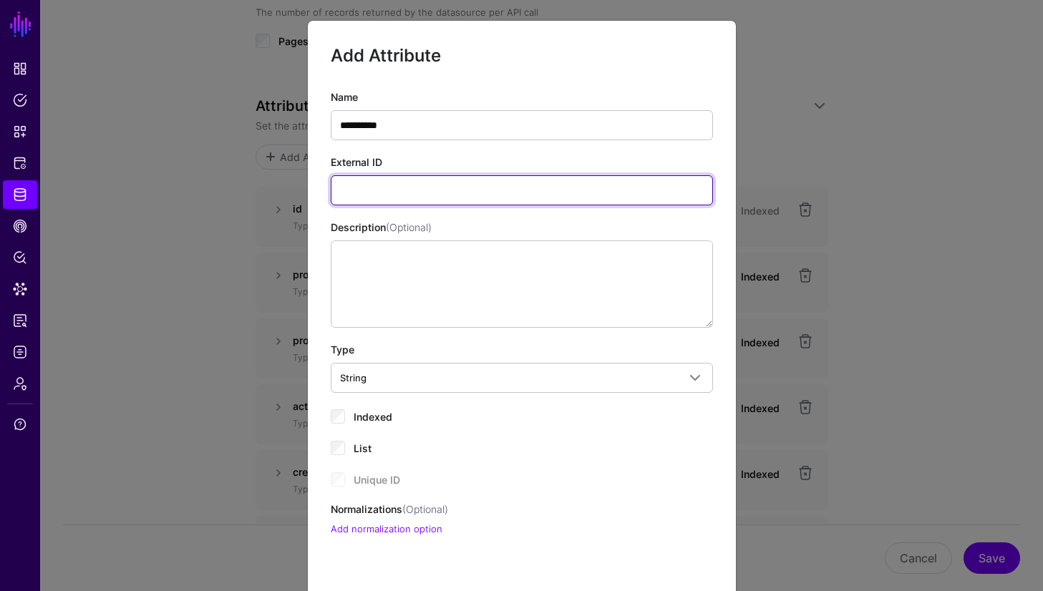
paste input "**********"
type input "**********"
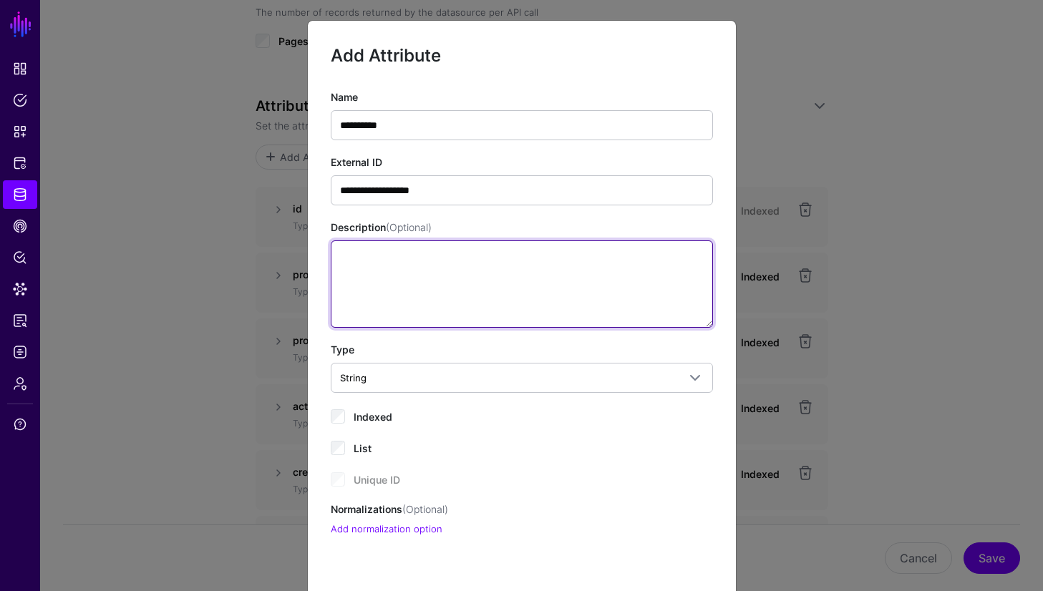
click at [540, 265] on textarea "Description (Optional)" at bounding box center [522, 284] width 382 height 87
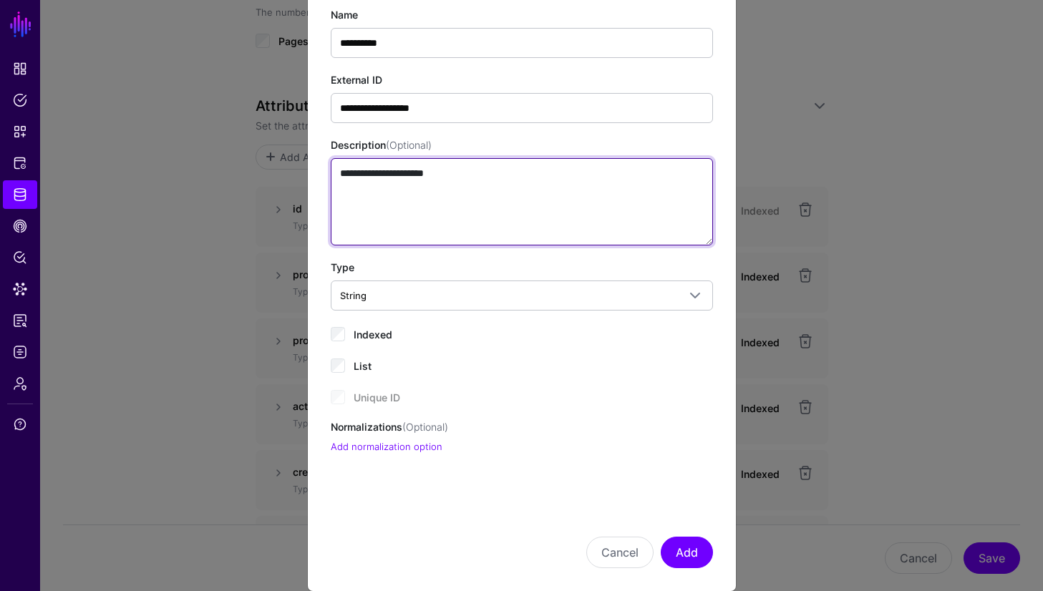
scroll to position [103, 0]
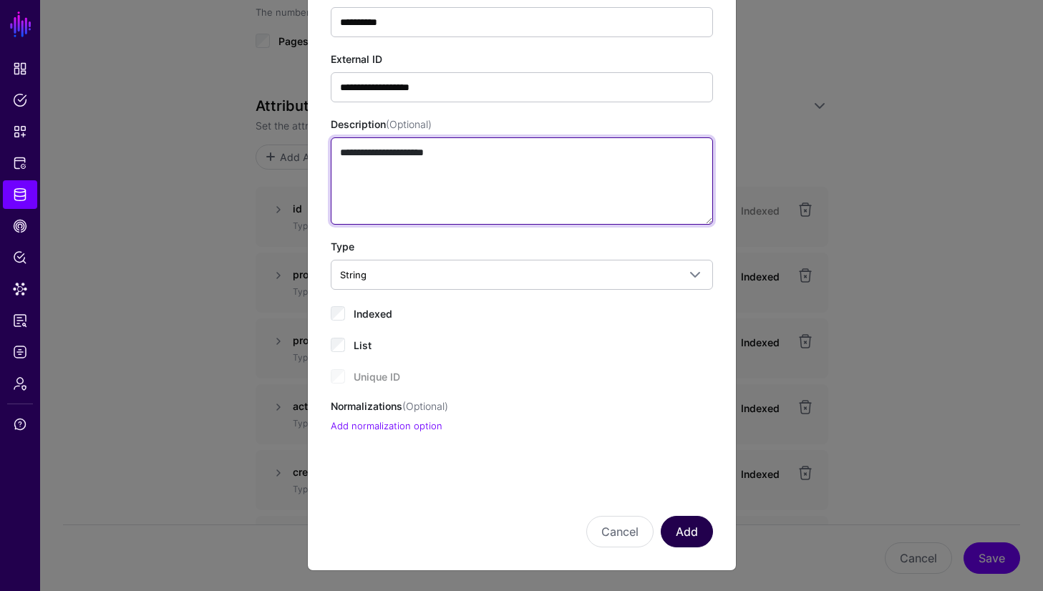
type textarea "**********"
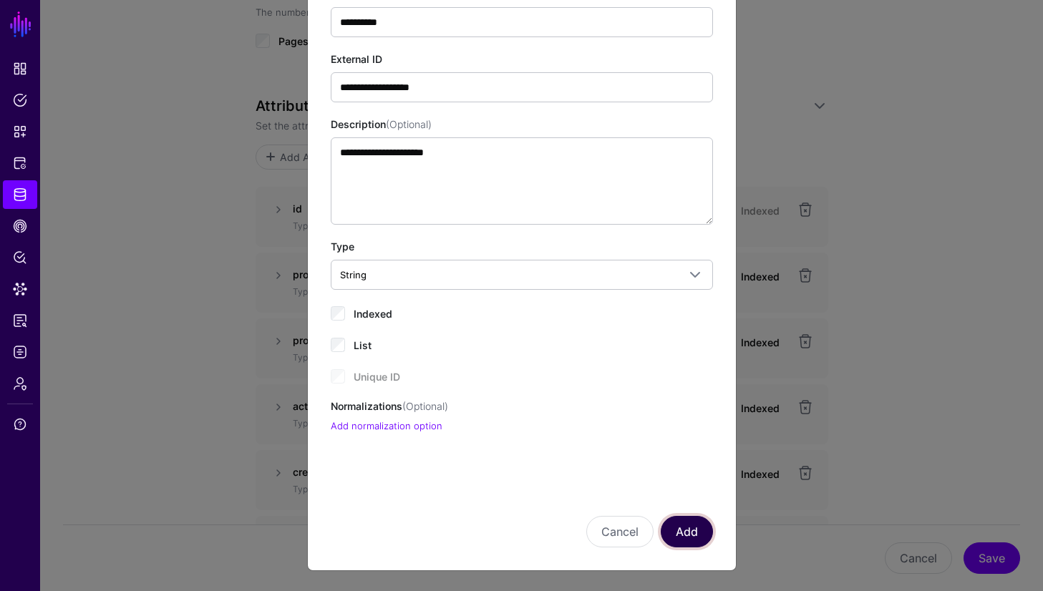
click at [682, 528] on button "Add" at bounding box center [687, 532] width 52 height 32
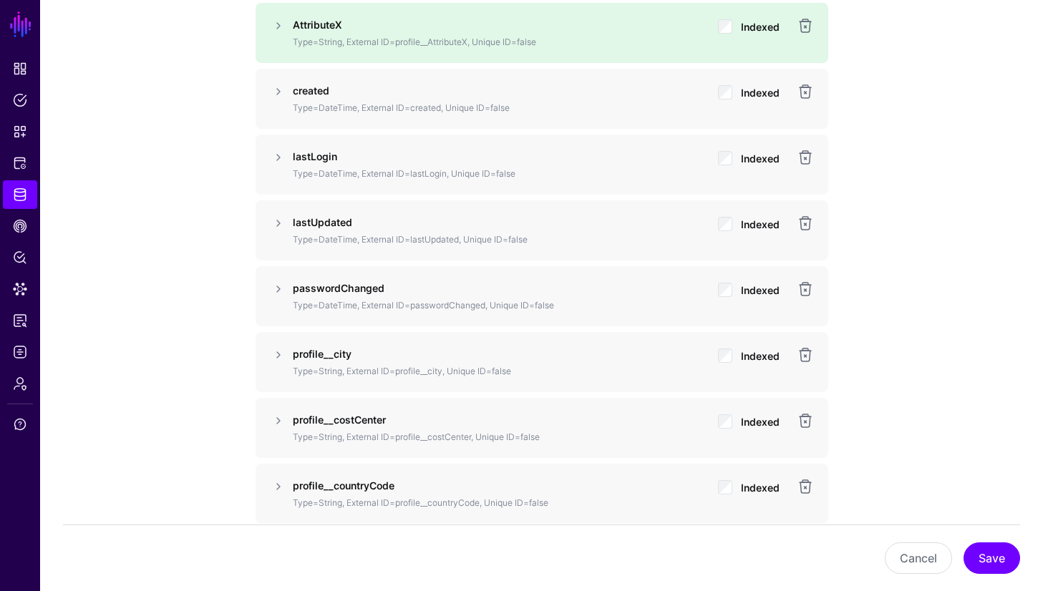
scroll to position [1450, 0]
click at [983, 557] on button "Save" at bounding box center [992, 559] width 57 height 32
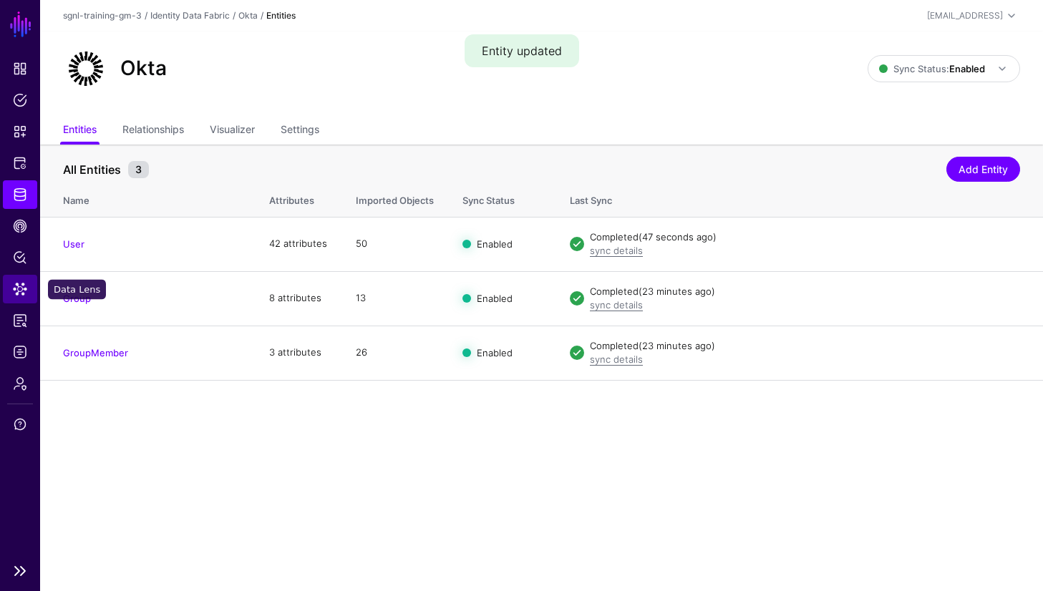
click at [24, 287] on span "Data Lens" at bounding box center [20, 289] width 14 height 14
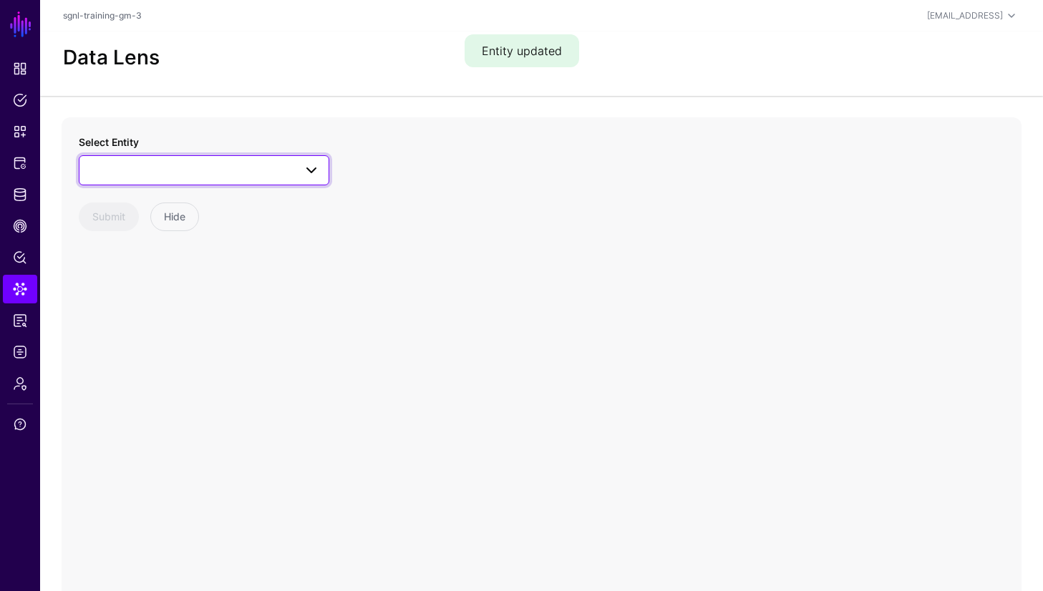
click at [120, 180] on link at bounding box center [204, 170] width 251 height 30
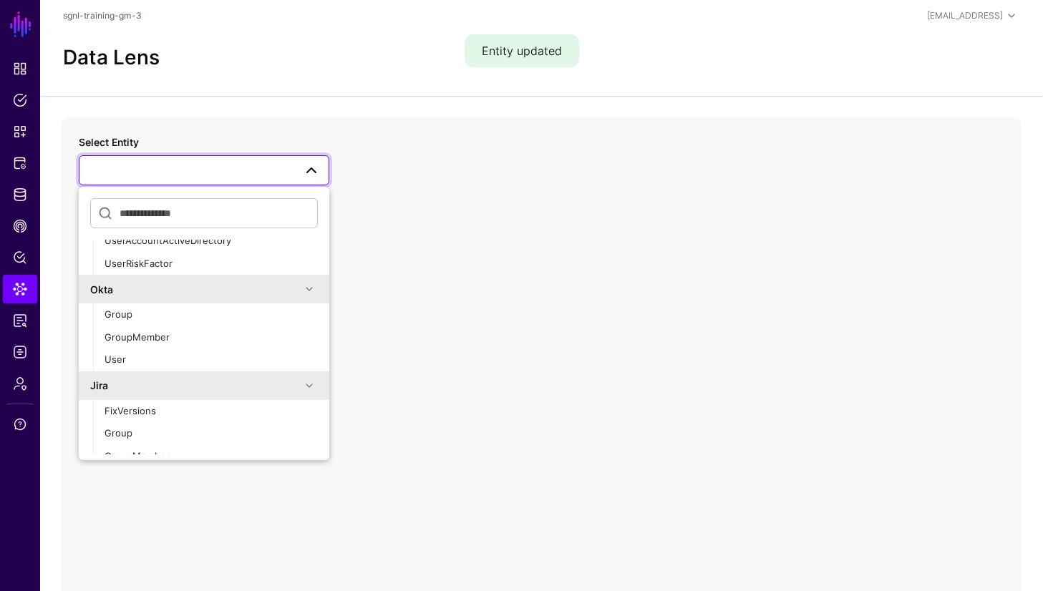
scroll to position [280, 0]
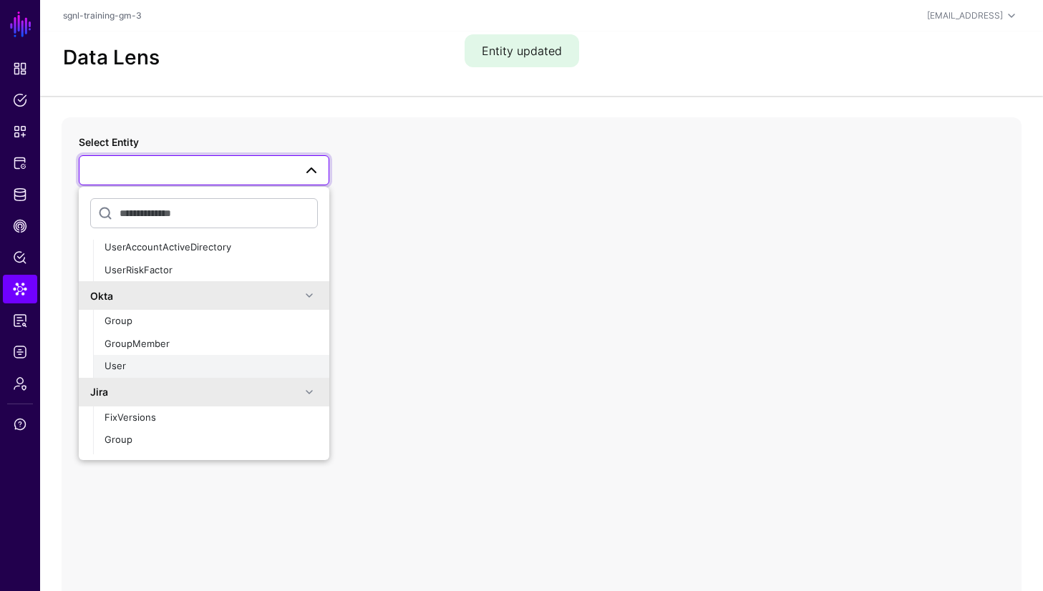
click at [132, 356] on button "User" at bounding box center [211, 366] width 236 height 23
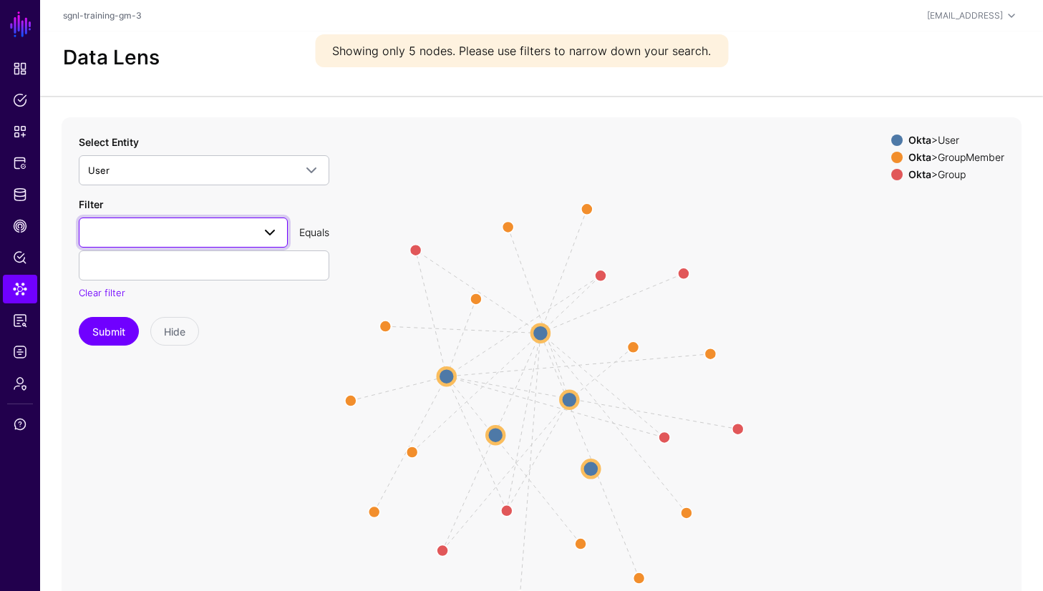
click at [218, 236] on span at bounding box center [183, 232] width 190 height 17
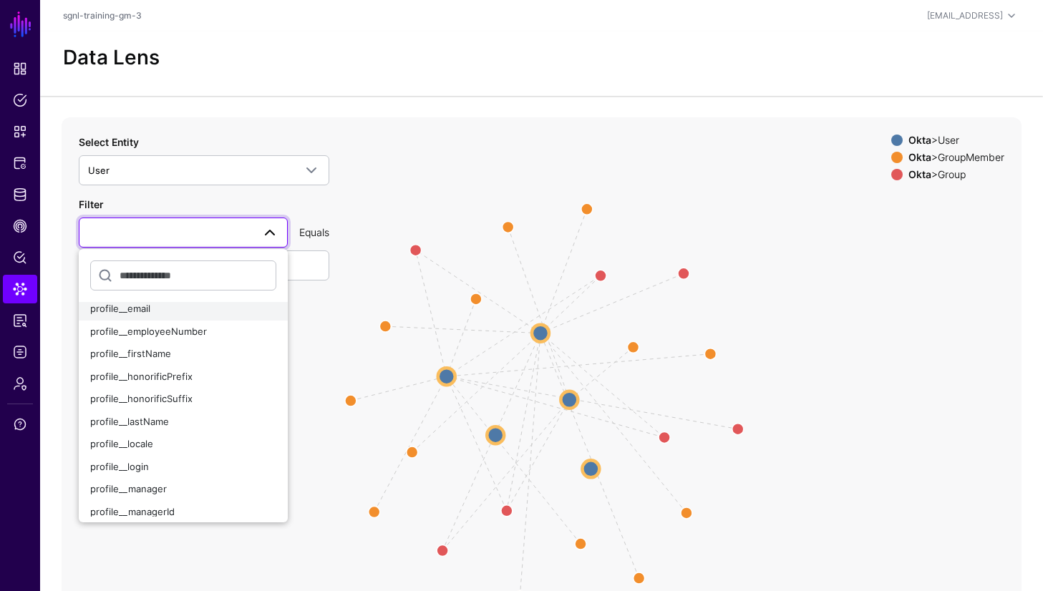
scroll to position [308, 0]
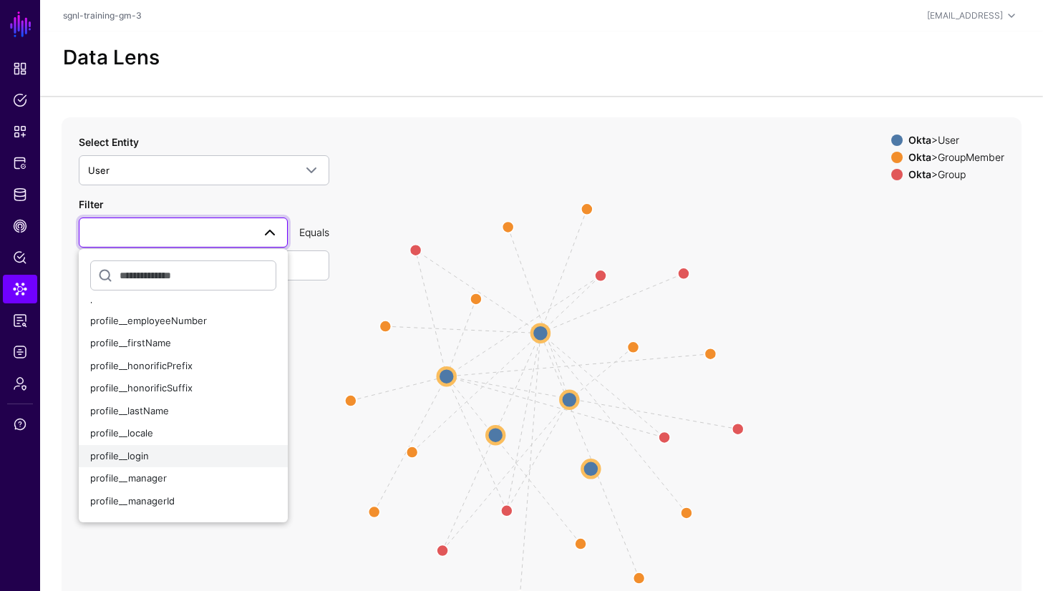
click at [165, 457] on div "profile__login" at bounding box center [183, 457] width 186 height 14
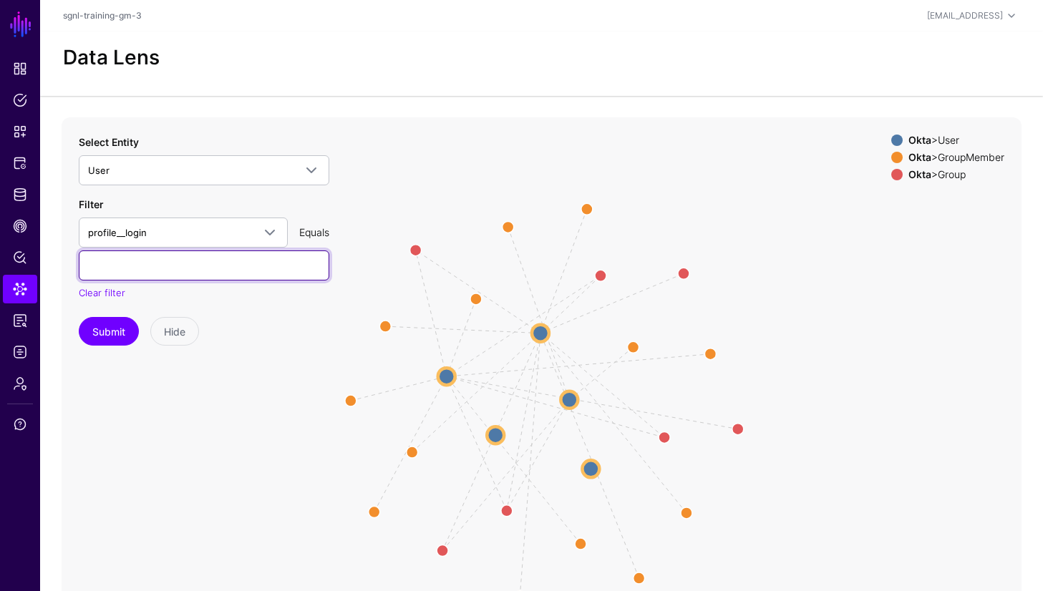
click at [222, 263] on input "text" at bounding box center [204, 266] width 251 height 30
type input "**********"
click at [79, 317] on button "Submit" at bounding box center [109, 331] width 60 height 29
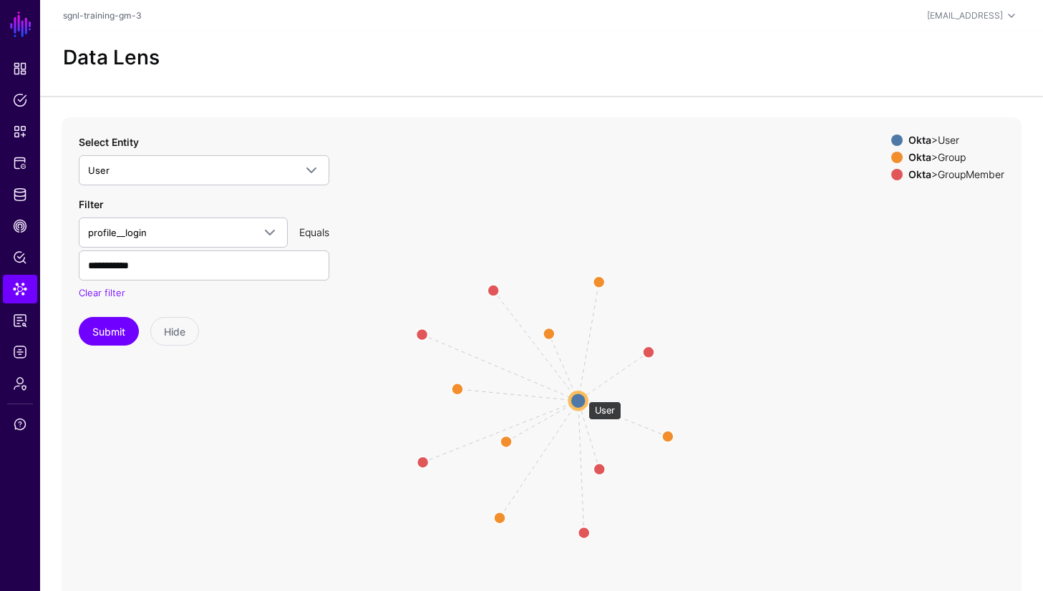
click at [581, 398] on circle at bounding box center [578, 400] width 17 height 17
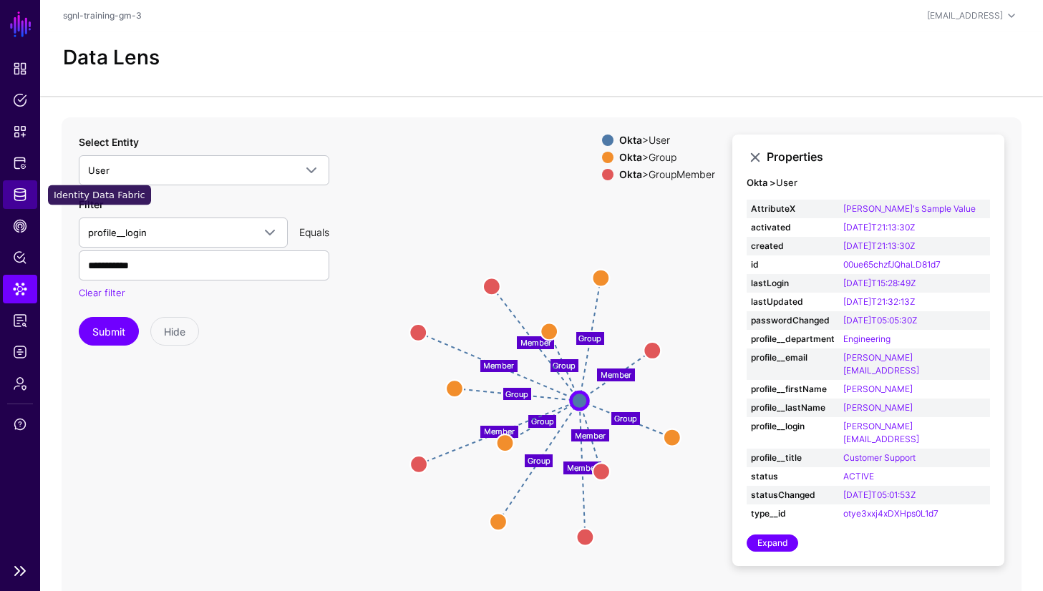
click at [21, 193] on span "Identity Data Fabric" at bounding box center [20, 195] width 14 height 14
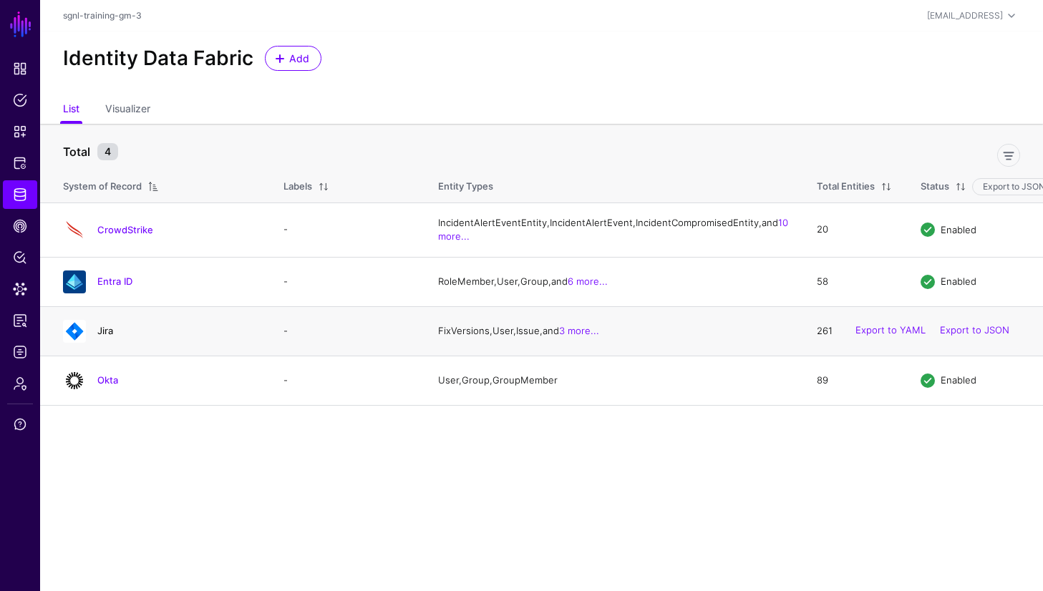
click at [107, 336] on link "Jira" at bounding box center [105, 330] width 16 height 11
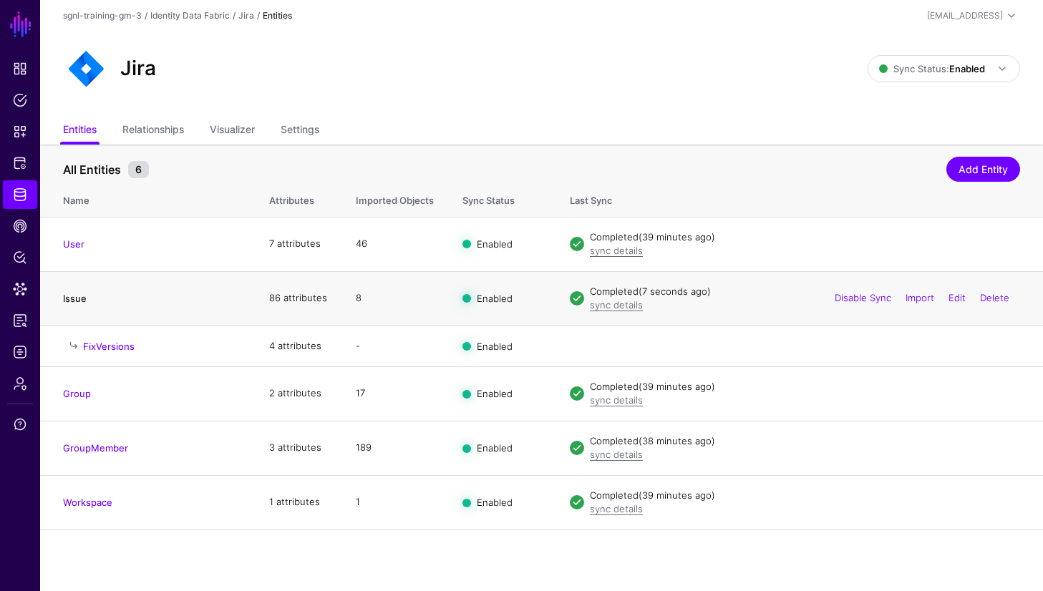
click at [74, 294] on link "Issue" at bounding box center [75, 298] width 24 height 11
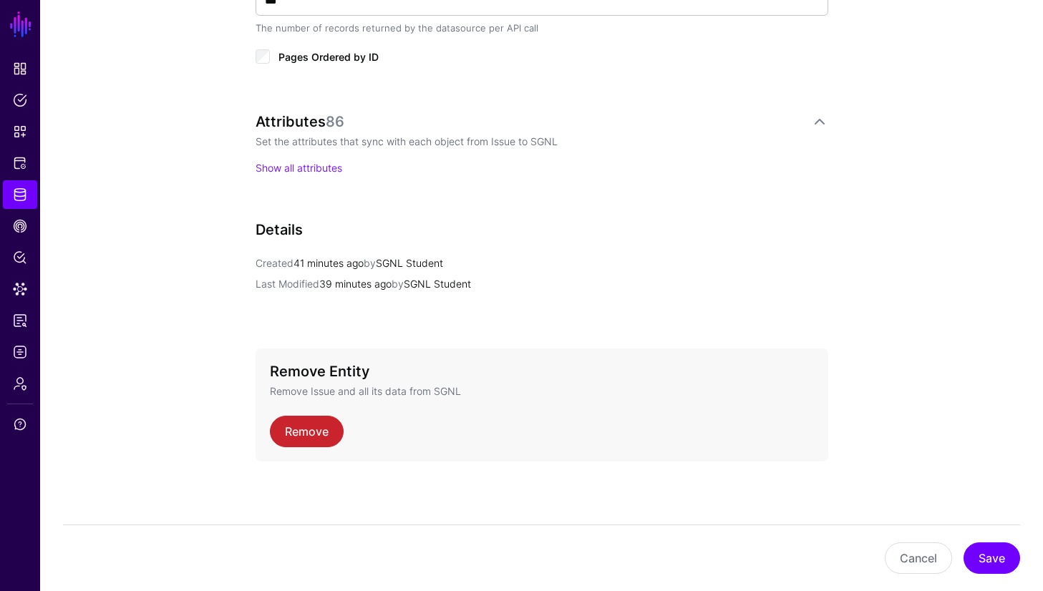
scroll to position [962, 0]
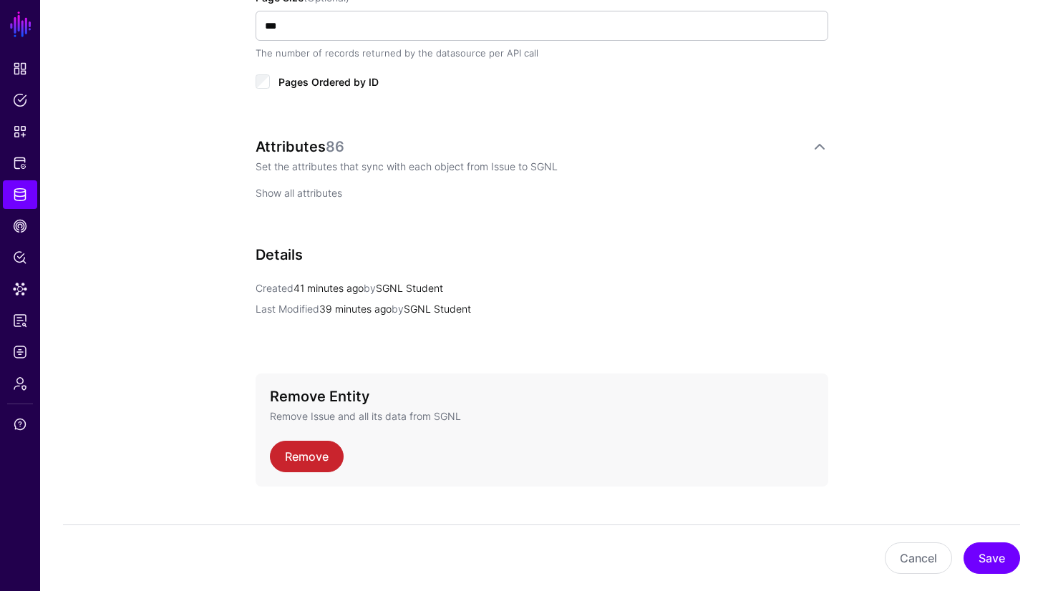
click at [316, 190] on link "Show all attributes" at bounding box center [299, 193] width 87 height 12
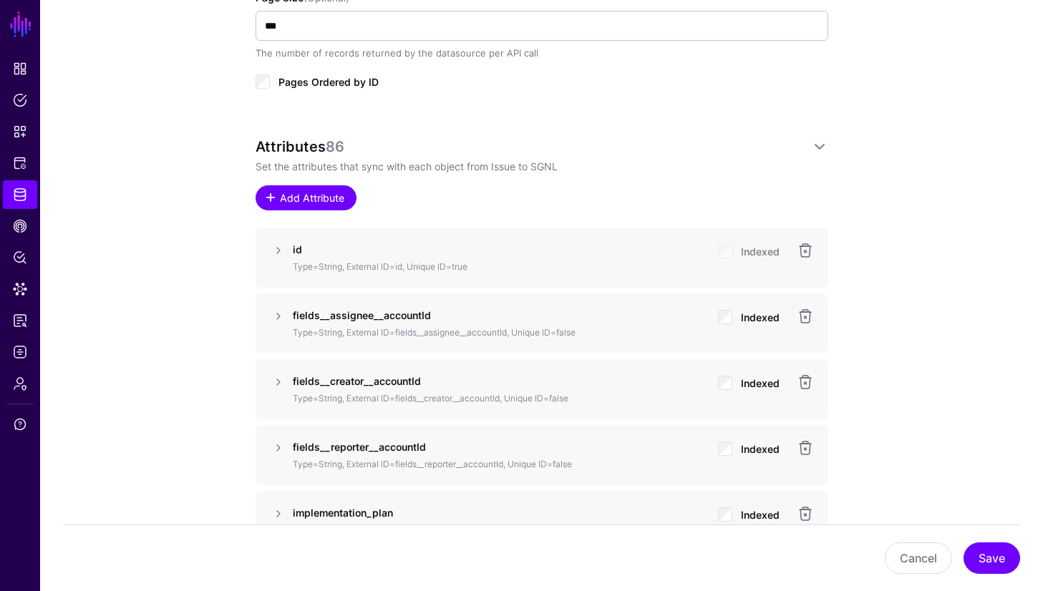
click at [324, 202] on span "Add Attribute" at bounding box center [312, 197] width 68 height 15
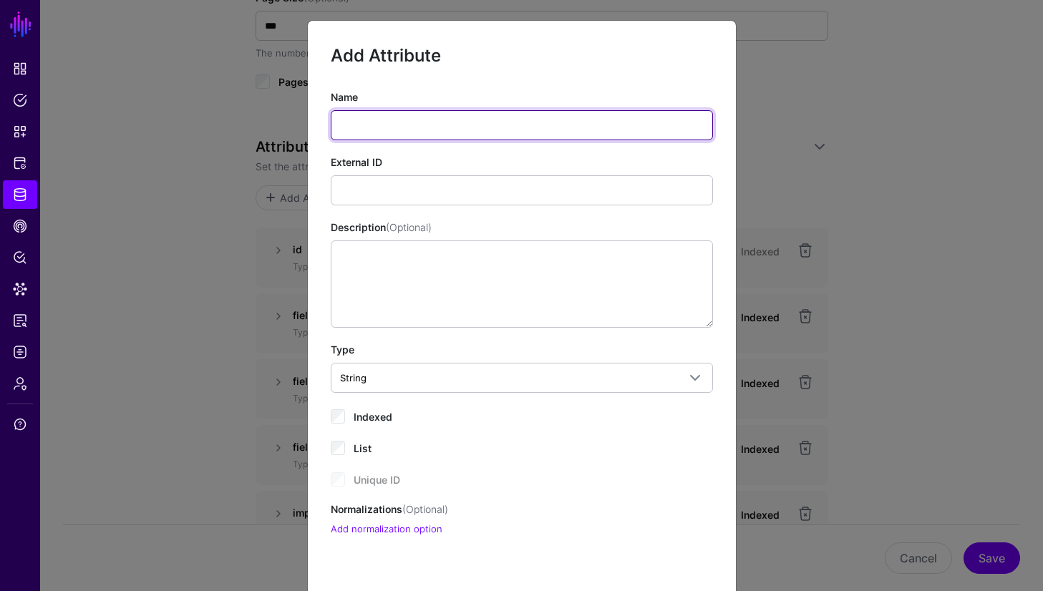
click at [508, 132] on input "Name" at bounding box center [522, 125] width 382 height 30
type input "*"
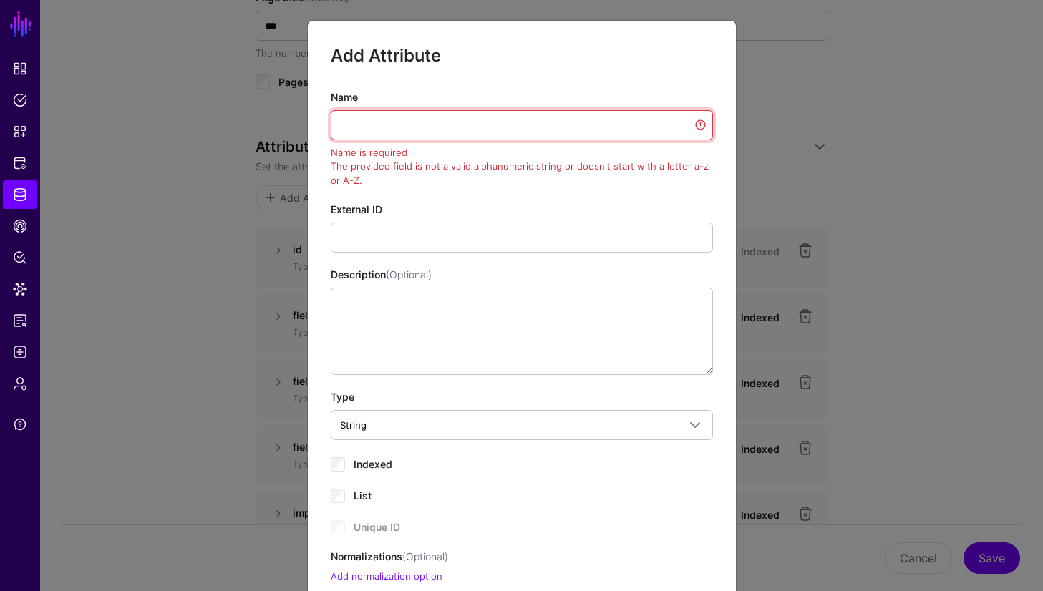
click at [540, 125] on input "Name" at bounding box center [522, 125] width 382 height 30
paste input "**********"
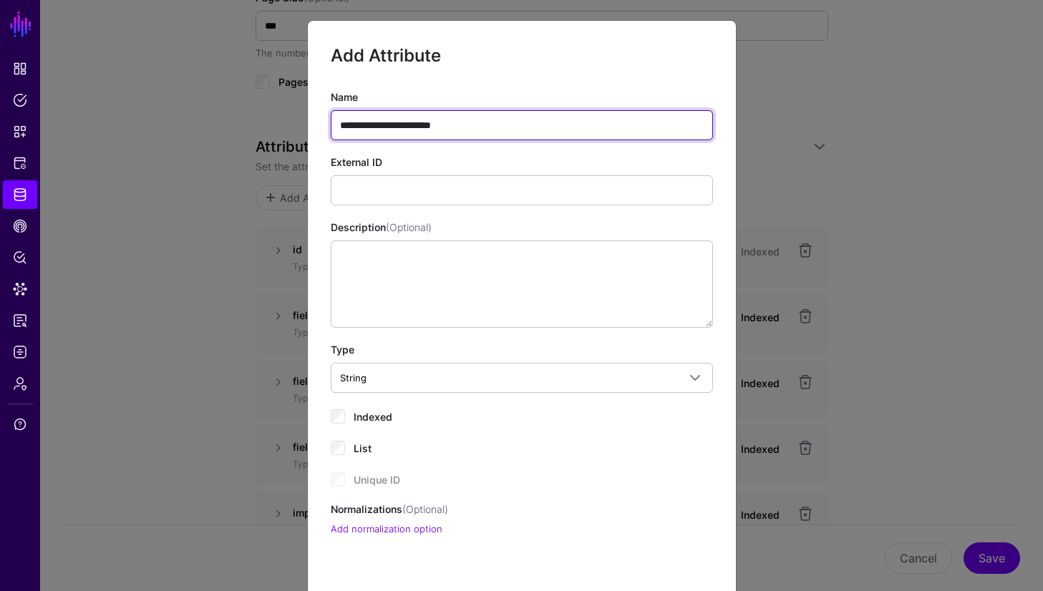
type input "**********"
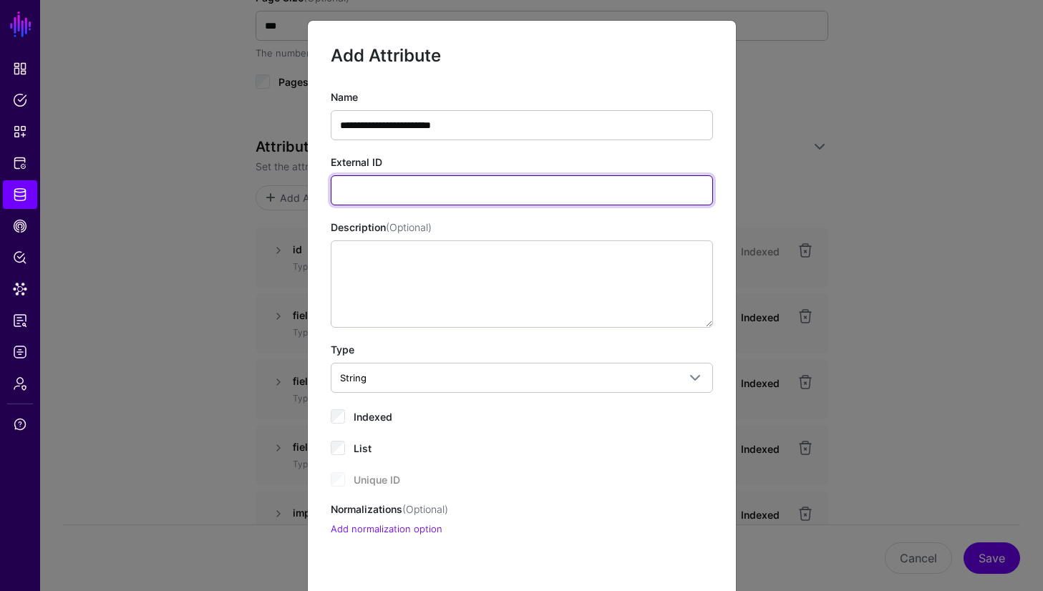
click at [568, 198] on input "External ID" at bounding box center [522, 190] width 382 height 30
paste input "**********"
type input "**********"
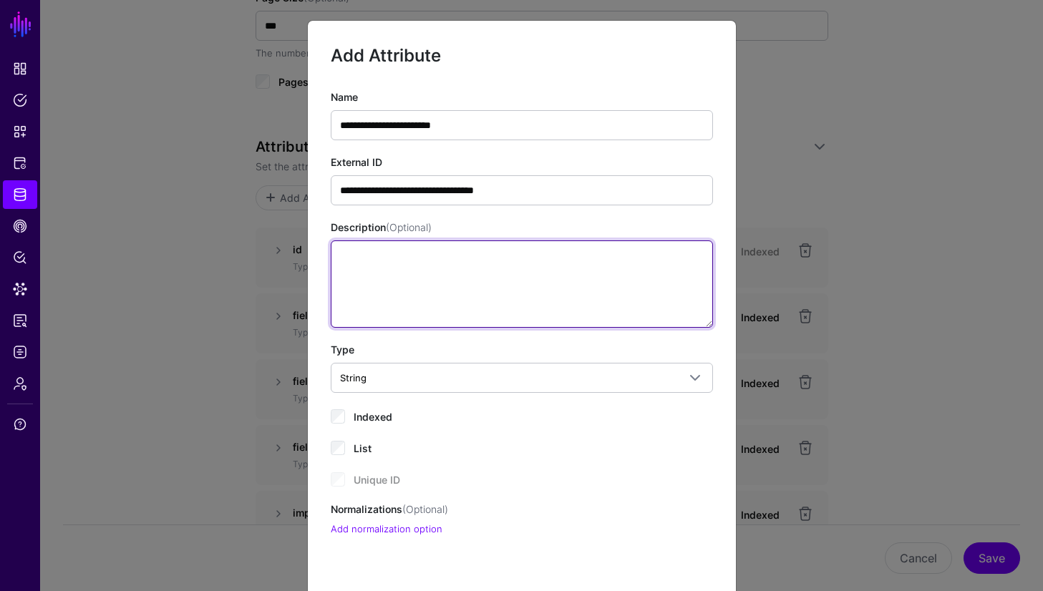
click at [465, 272] on textarea "Description (Optional)" at bounding box center [522, 284] width 382 height 87
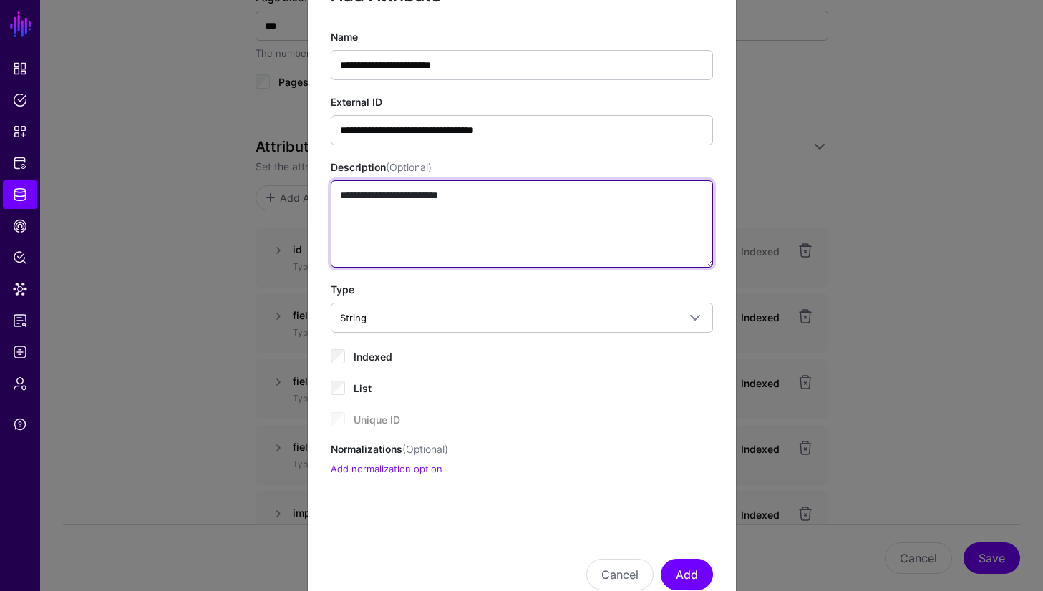
scroll to position [61, 0]
type textarea "**********"
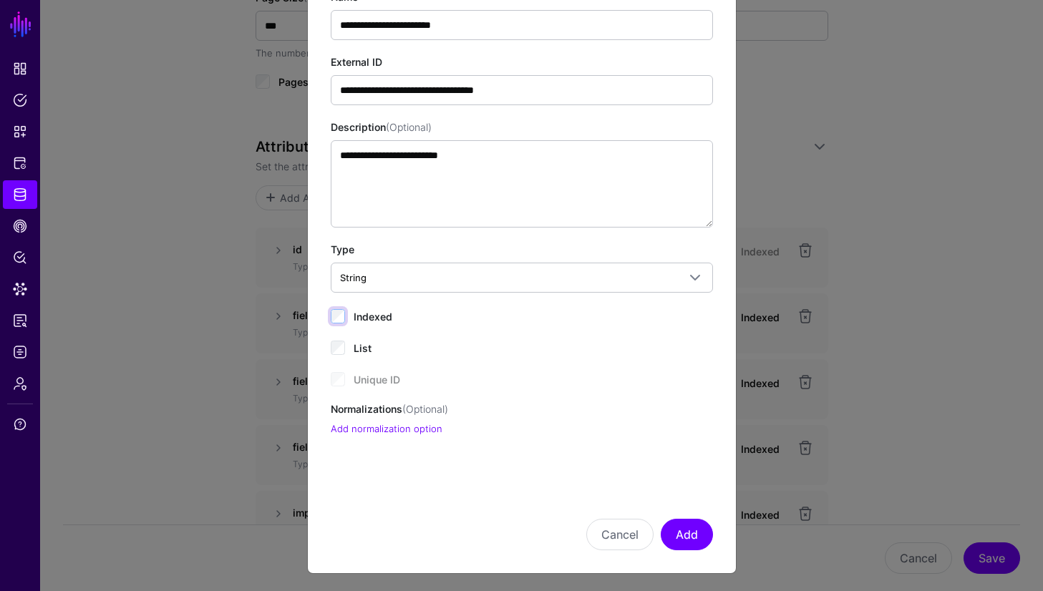
scroll to position [103, 0]
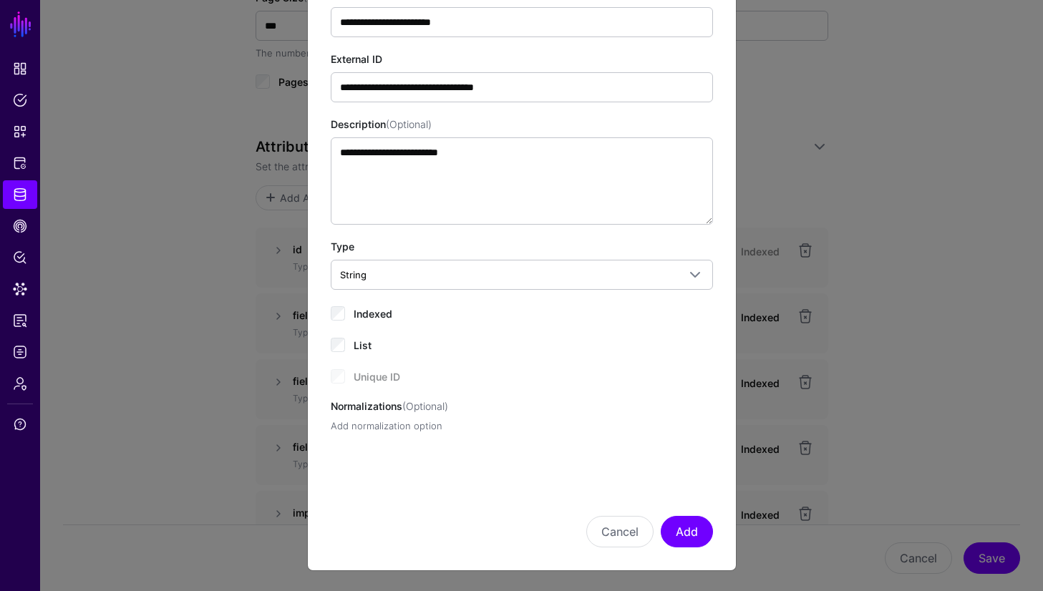
click at [402, 427] on link "Add normalization option" at bounding box center [387, 425] width 112 height 11
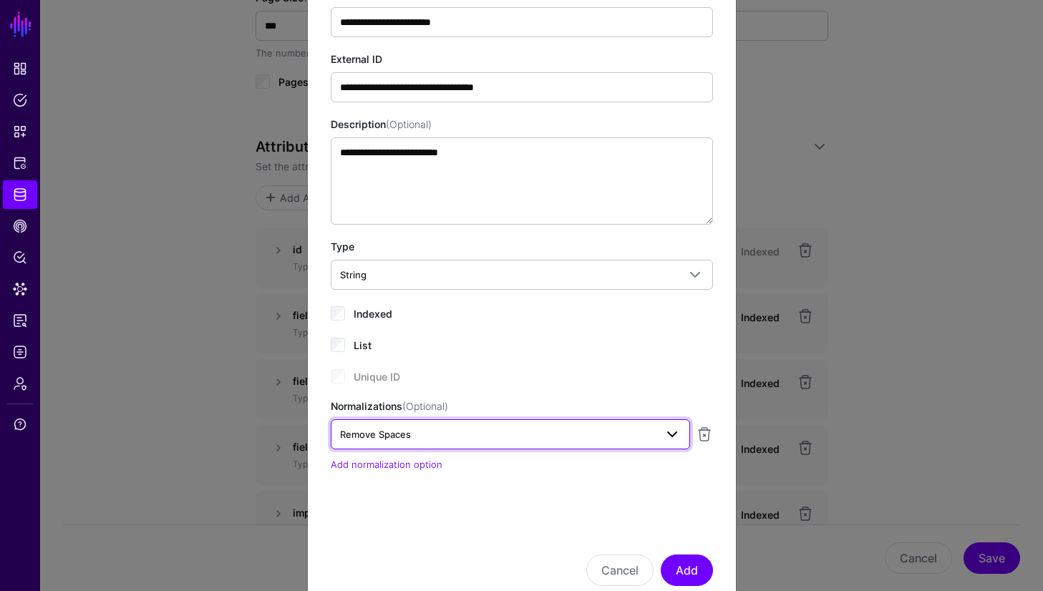
click at [442, 432] on span "Remove Spaces" at bounding box center [497, 435] width 315 height 16
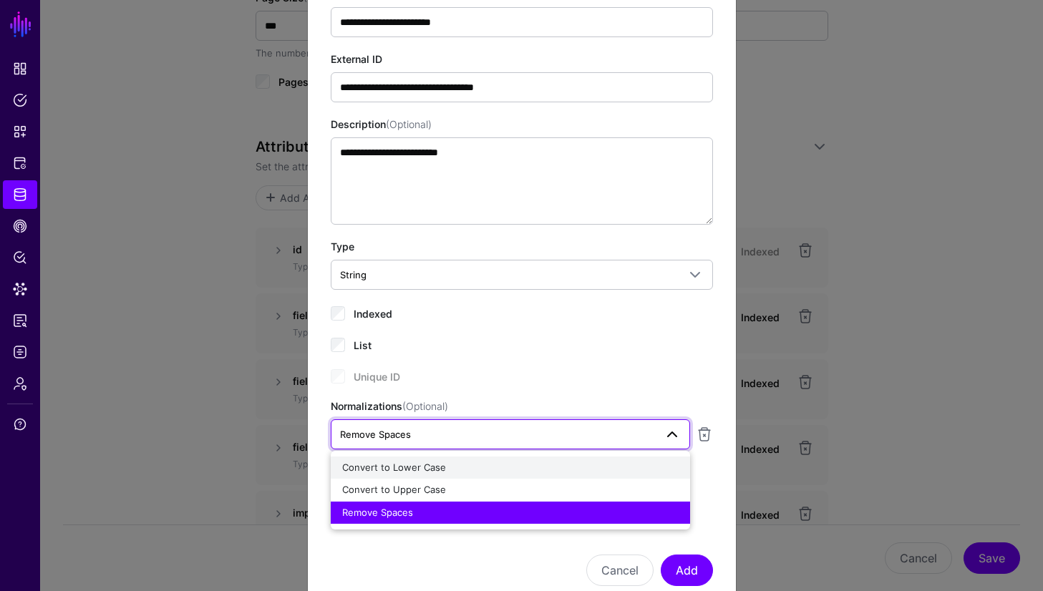
click at [461, 461] on div "Convert to Lower Case" at bounding box center [510, 468] width 336 height 14
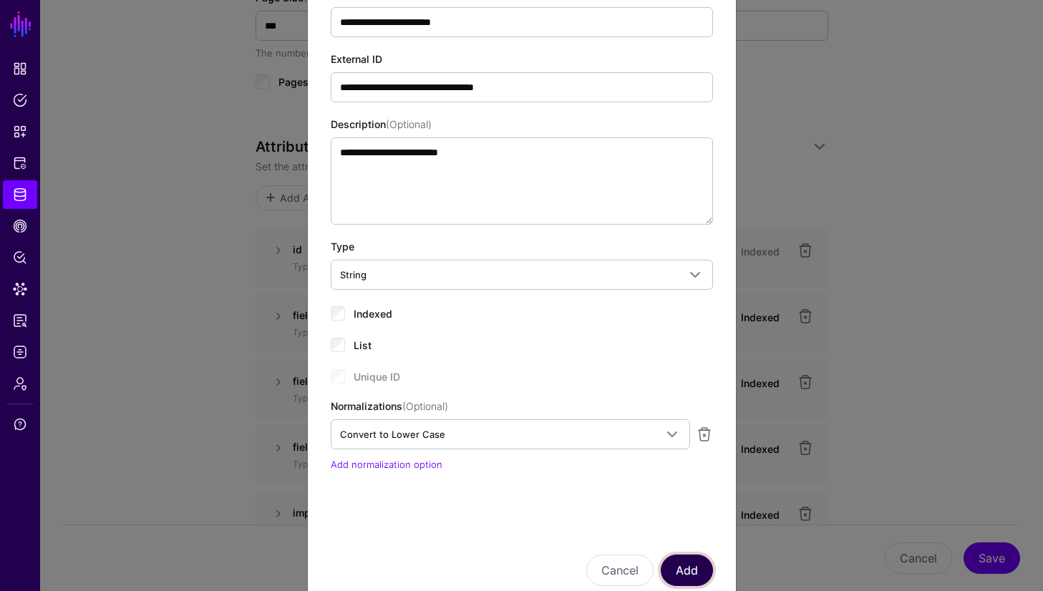
click at [682, 571] on button "Add" at bounding box center [687, 571] width 52 height 32
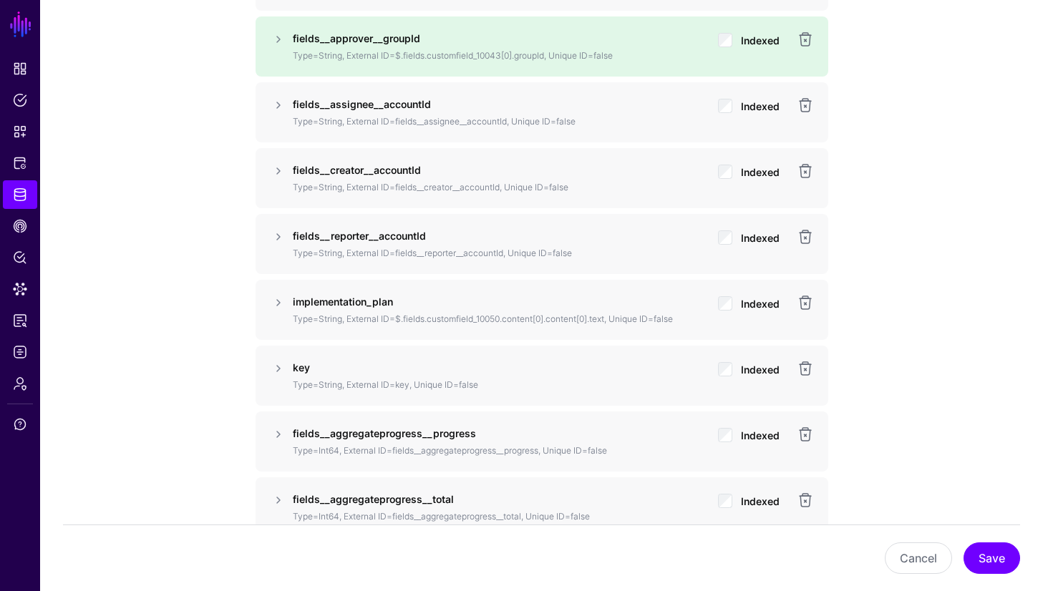
scroll to position [1253, 0]
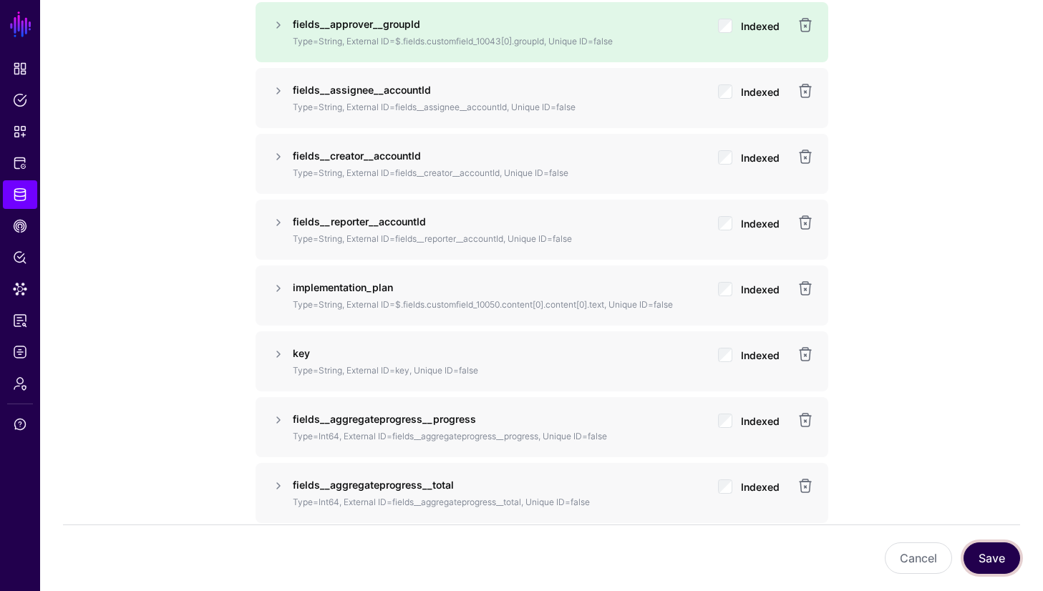
click at [1009, 559] on button "Save" at bounding box center [992, 559] width 57 height 32
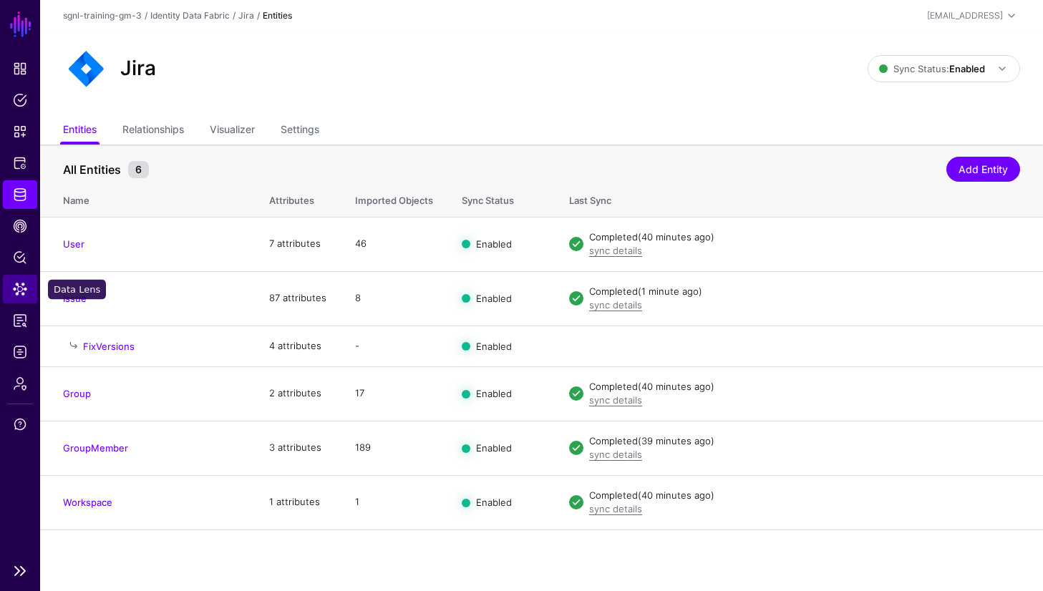
click at [27, 290] on link "Data Lens" at bounding box center [20, 289] width 34 height 29
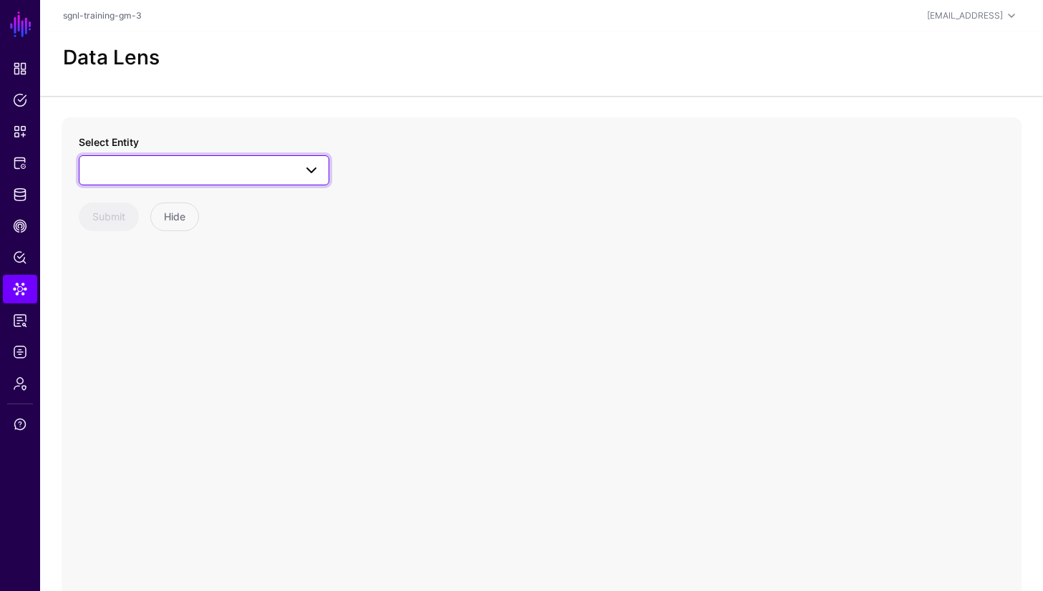
click at [233, 175] on span at bounding box center [204, 170] width 232 height 17
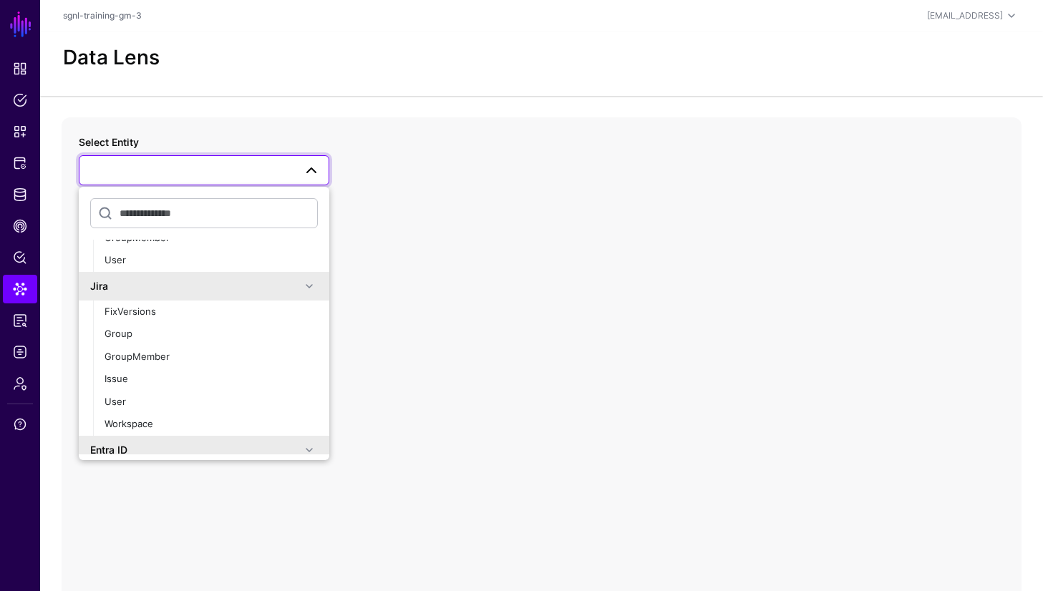
scroll to position [387, 0]
click at [145, 399] on div "User" at bounding box center [211, 401] width 213 height 14
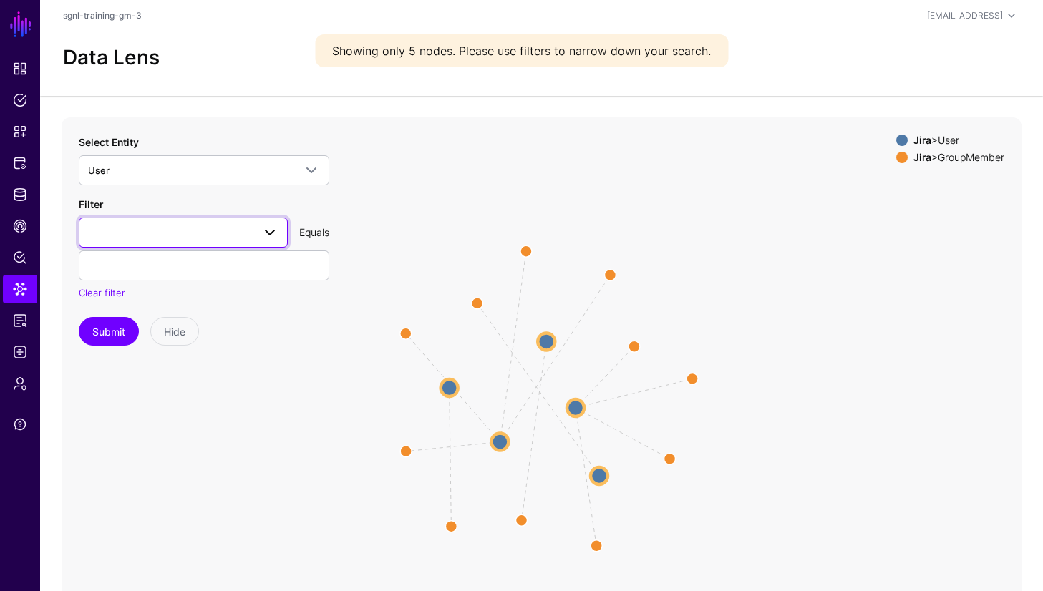
click at [187, 239] on span at bounding box center [183, 232] width 190 height 17
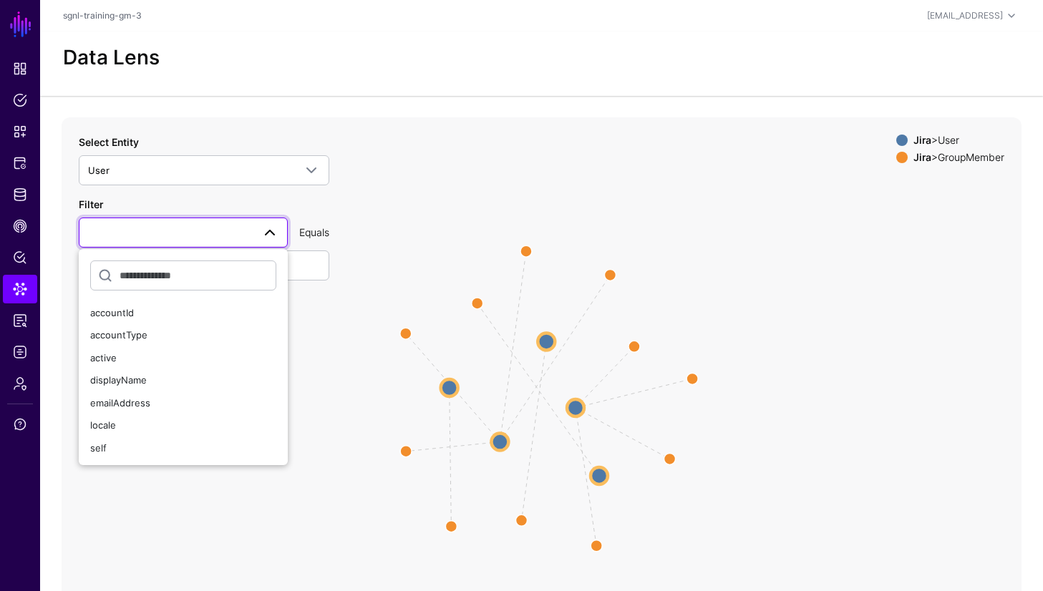
click at [195, 188] on div "Select Entity User CrowdStrike Detection Device Endpoint Endpoint Incident Endp…" at bounding box center [204, 241] width 251 height 212
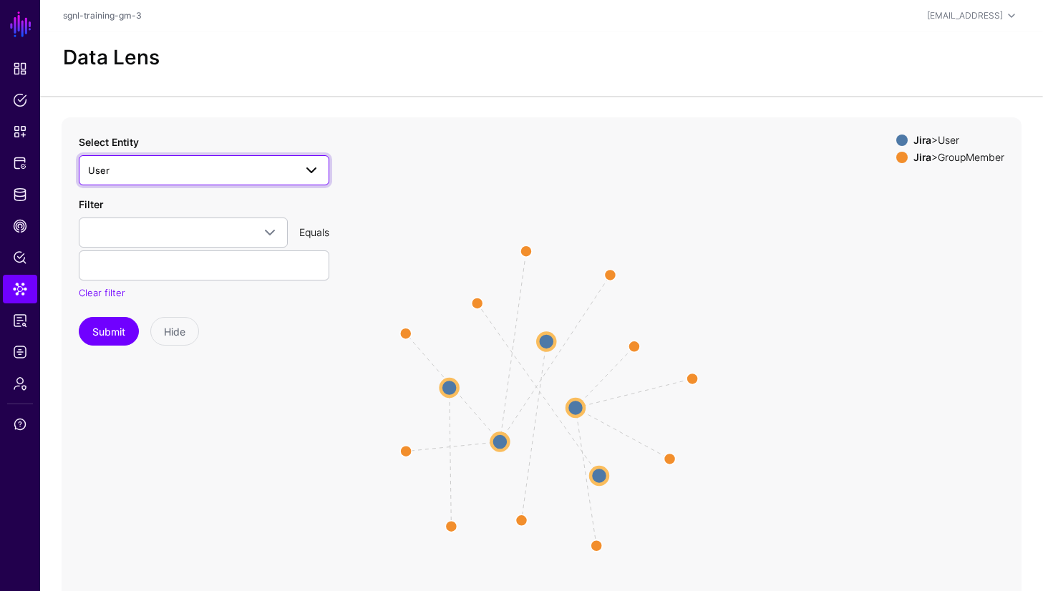
click at [194, 163] on span "User" at bounding box center [191, 171] width 206 height 16
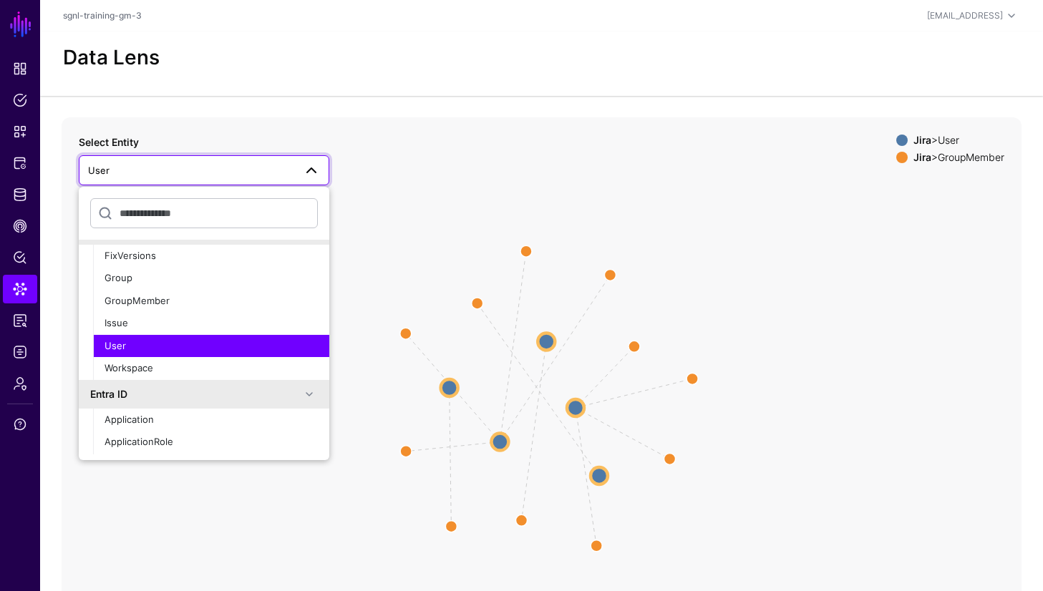
scroll to position [439, 0]
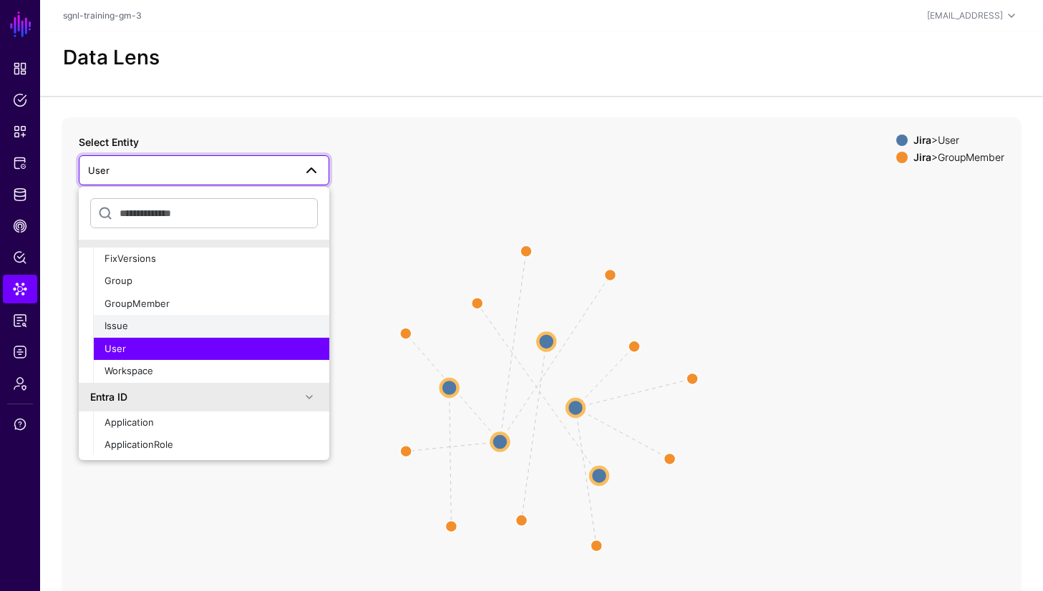
click at [170, 321] on div "Issue" at bounding box center [211, 326] width 213 height 14
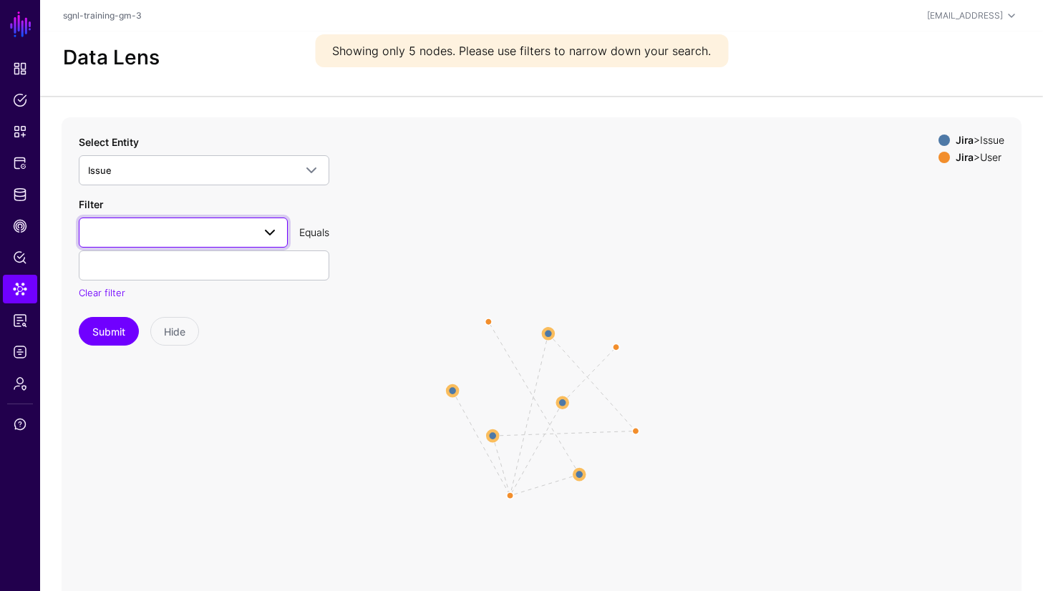
click at [168, 229] on span at bounding box center [183, 232] width 190 height 17
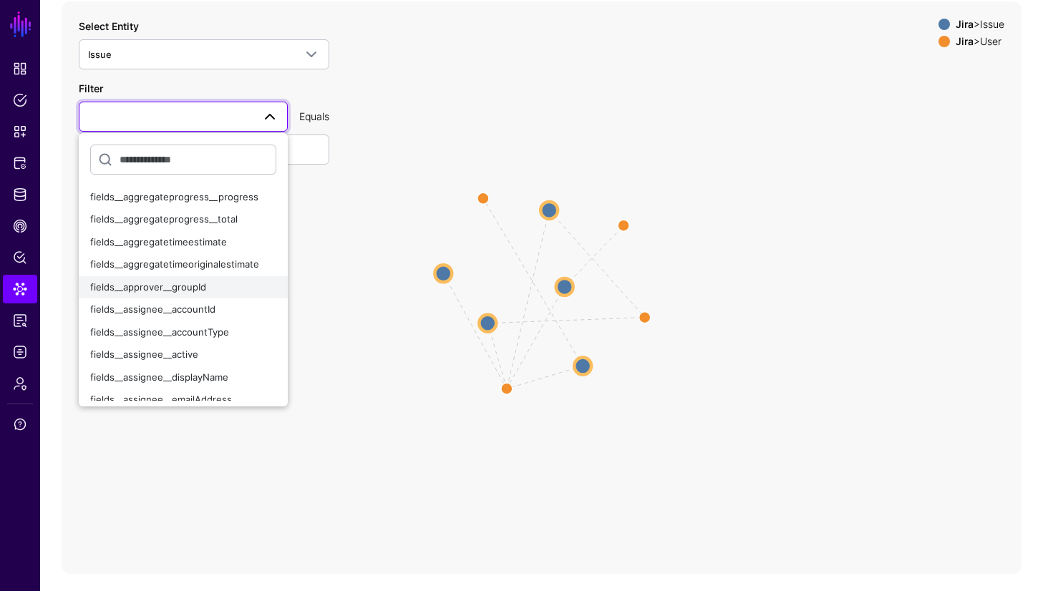
click at [174, 291] on span "fields__approver__groupId" at bounding box center [148, 286] width 116 height 11
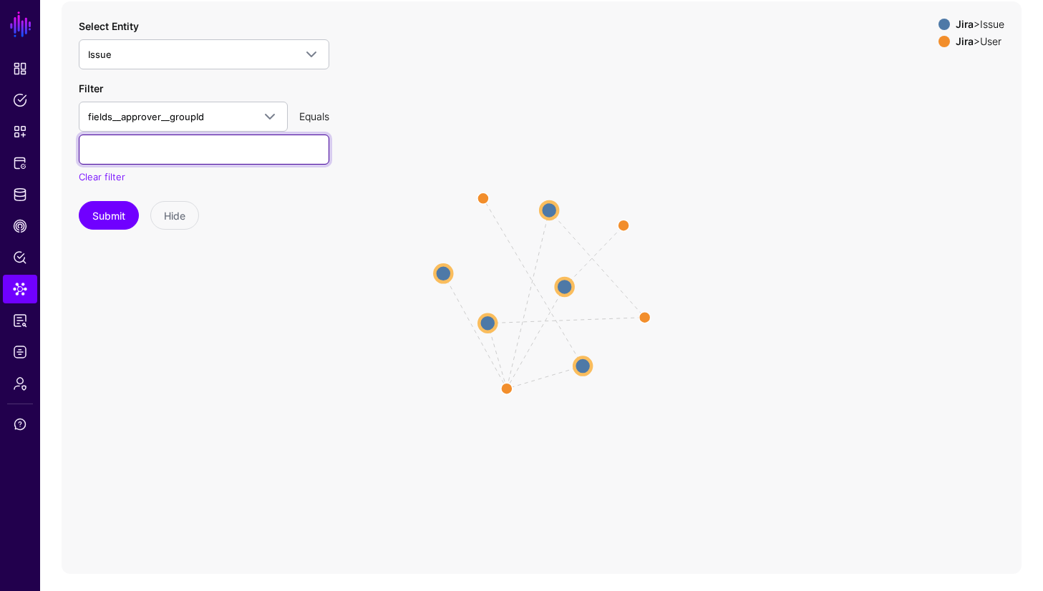
click at [152, 152] on input "text" at bounding box center [204, 150] width 251 height 30
paste input "**********"
type input "**********"
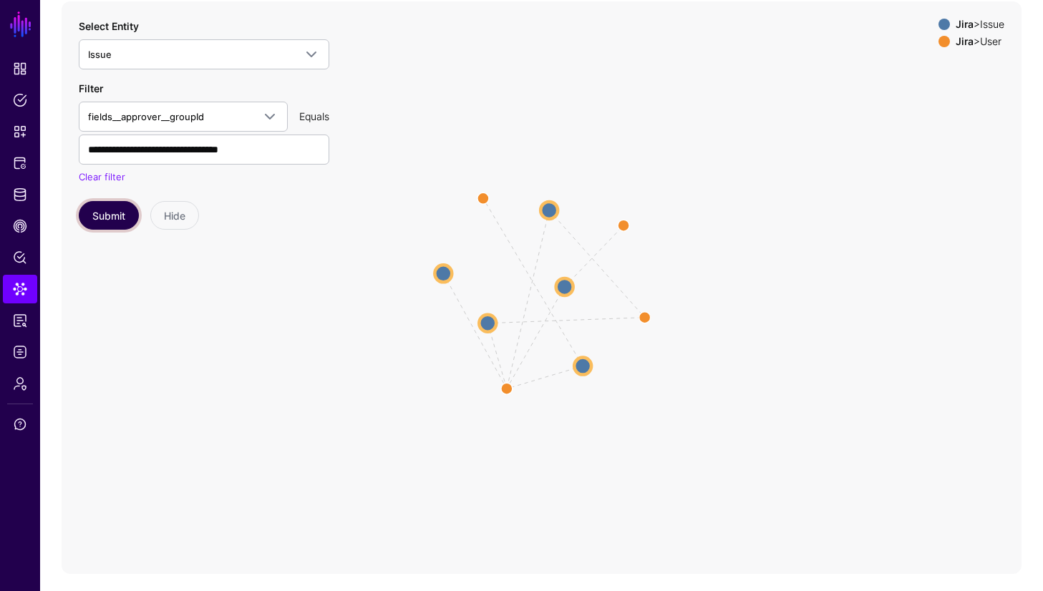
click at [117, 213] on button "Submit" at bounding box center [109, 215] width 60 height 29
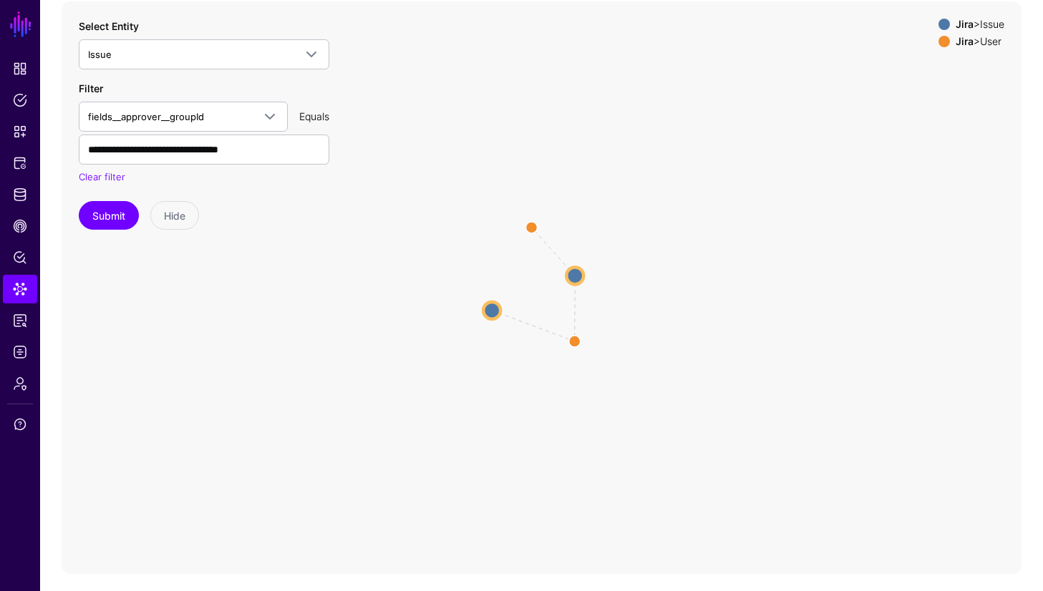
click at [502, 314] on icon "AssignedTo CreatedBy / ReportedBy CreatedBy / ReportedBy Issue Issue Issue Issu…" at bounding box center [542, 287] width 960 height 573
click at [495, 313] on circle at bounding box center [491, 310] width 17 height 17
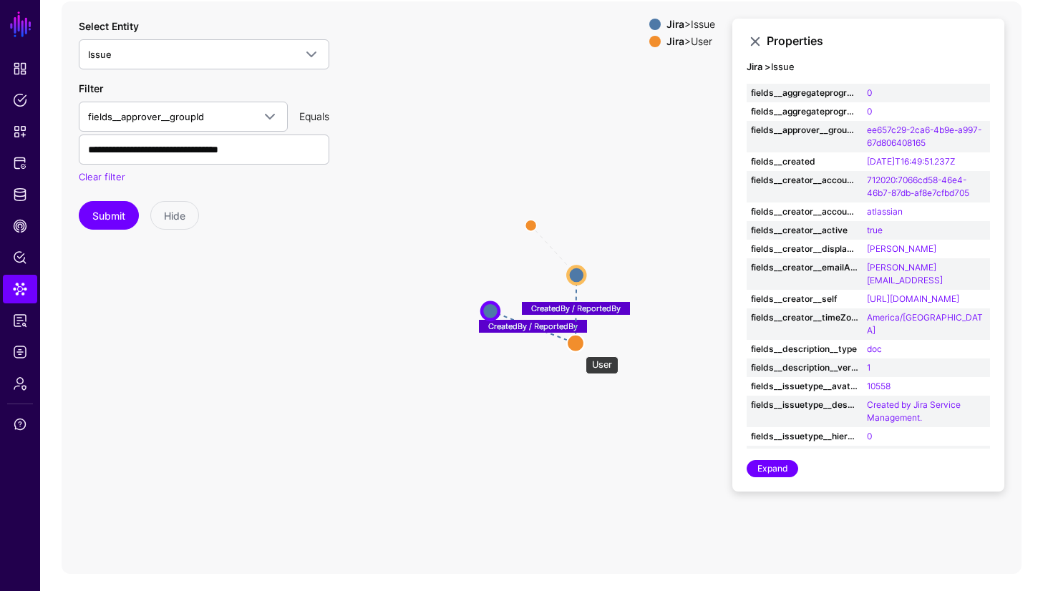
click at [578, 349] on circle at bounding box center [575, 342] width 17 height 17
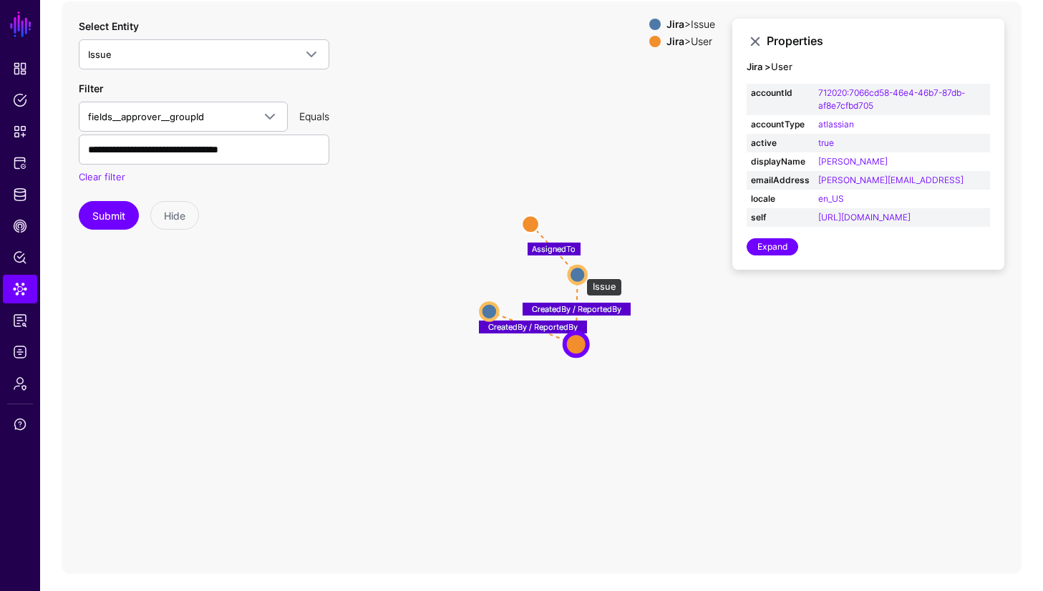
click at [579, 271] on circle at bounding box center [577, 274] width 17 height 17
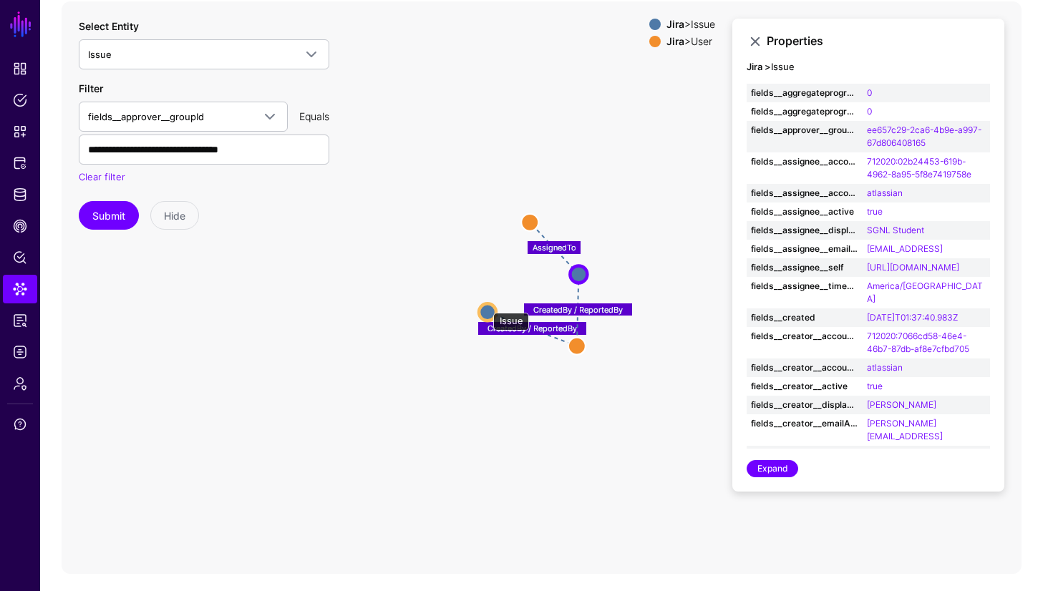
click at [486, 306] on circle at bounding box center [487, 312] width 17 height 17
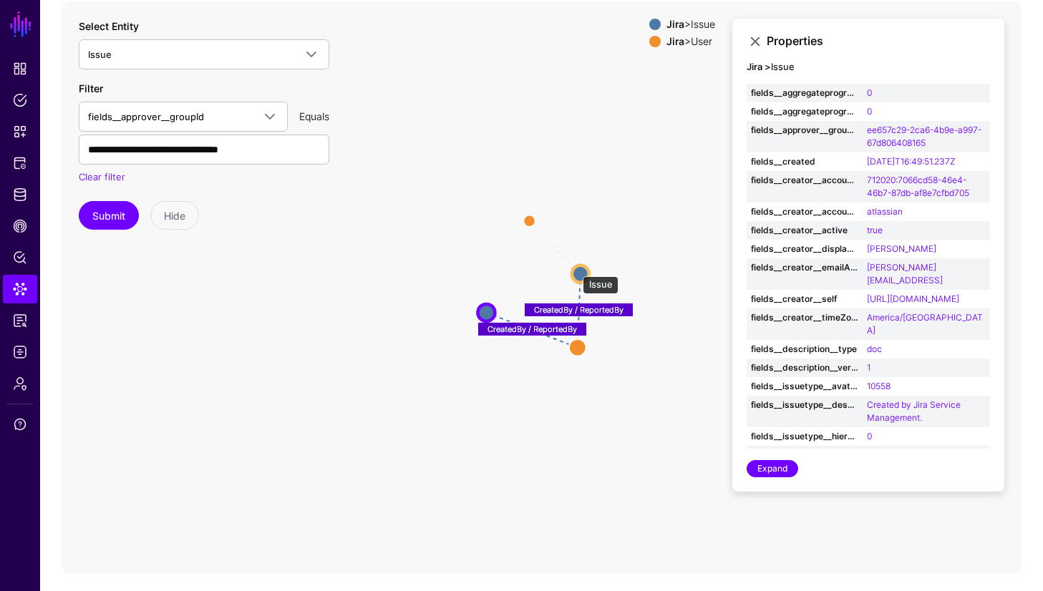
click at [576, 268] on circle at bounding box center [580, 273] width 17 height 17
click at [583, 271] on circle at bounding box center [581, 273] width 17 height 17
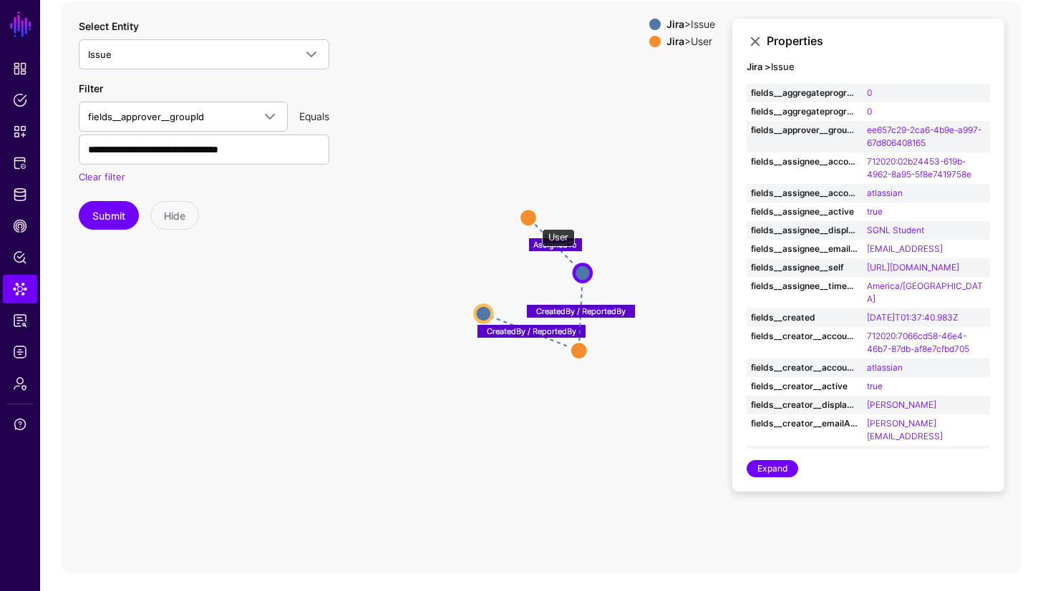
click at [531, 219] on circle at bounding box center [528, 217] width 17 height 17
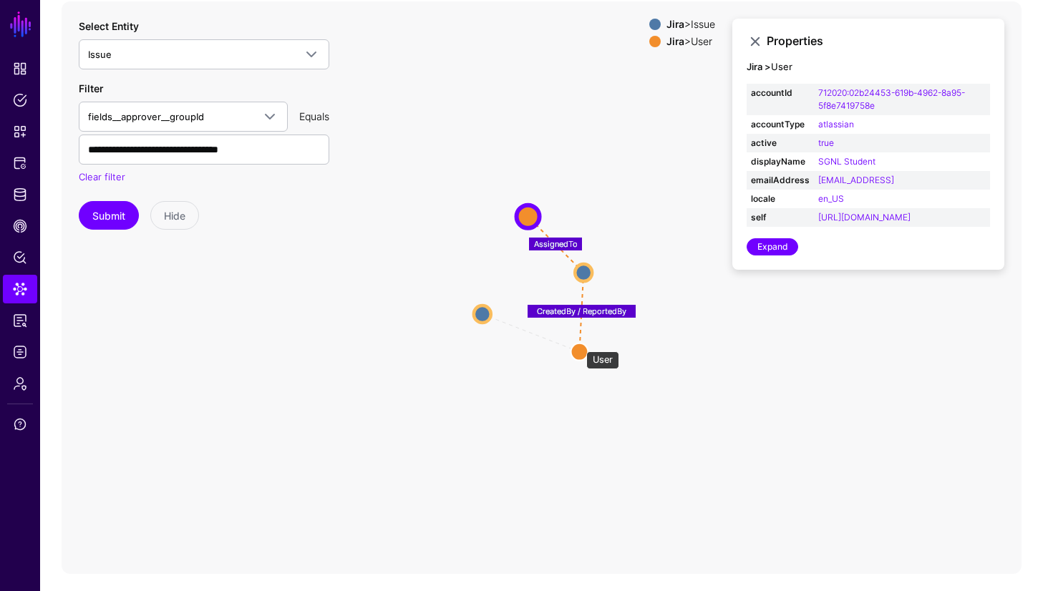
click at [579, 344] on circle at bounding box center [579, 351] width 17 height 17
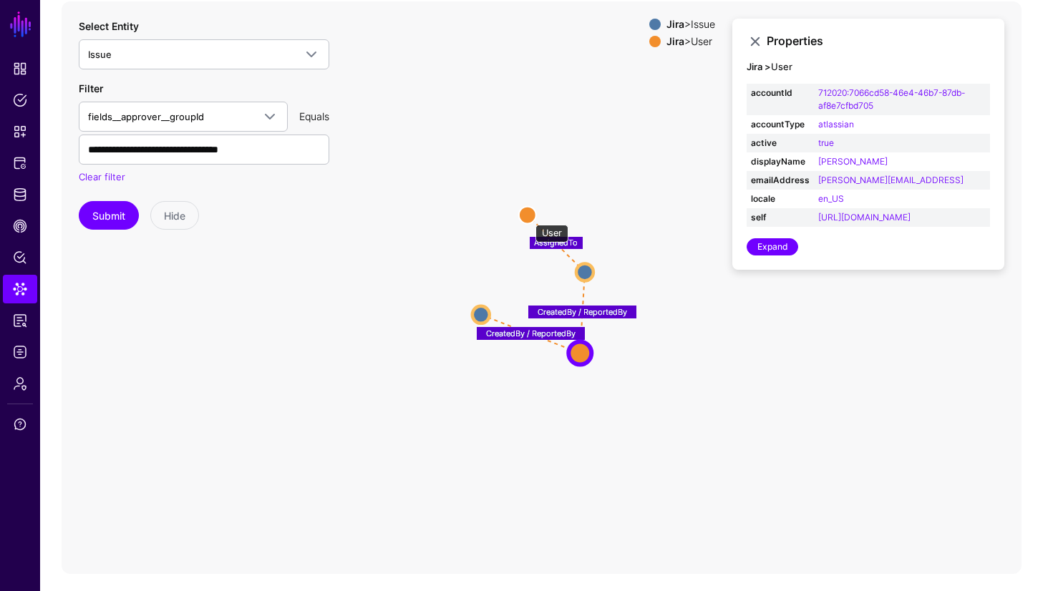
click at [528, 211] on circle at bounding box center [527, 214] width 17 height 17
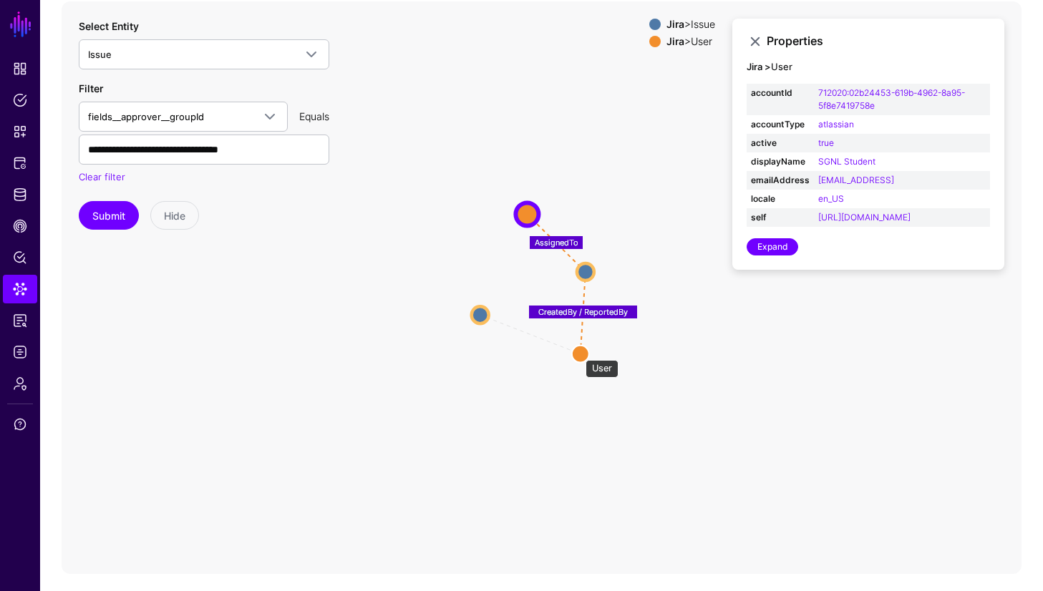
click at [578, 352] on circle at bounding box center [580, 353] width 17 height 17
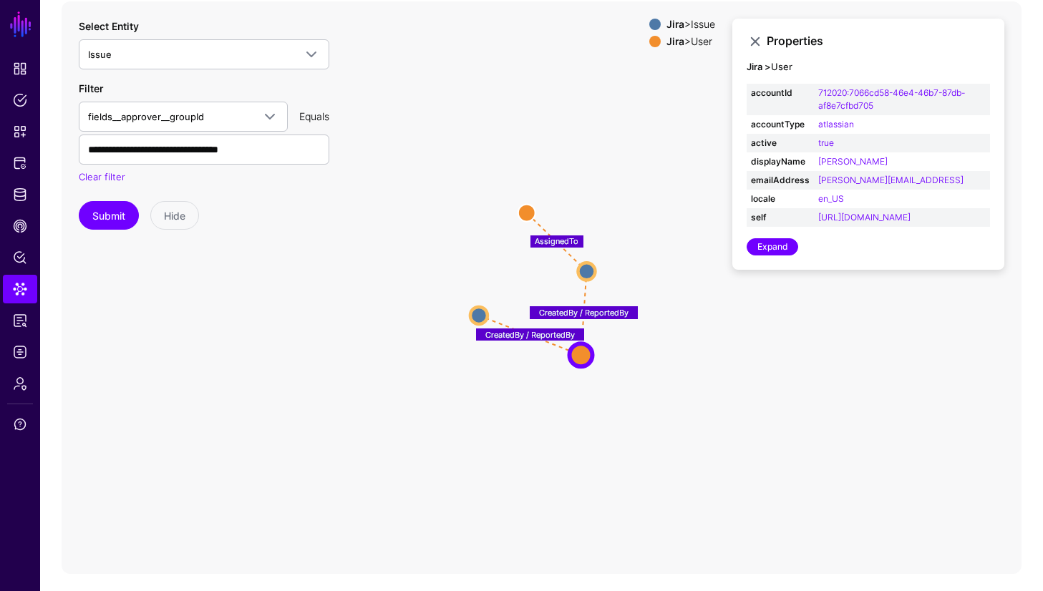
click at [657, 375] on icon "CreatedBy / ReportedBy AssignedTo CreatedBy / ReportedBy User User Issue Issue …" at bounding box center [542, 287] width 960 height 573
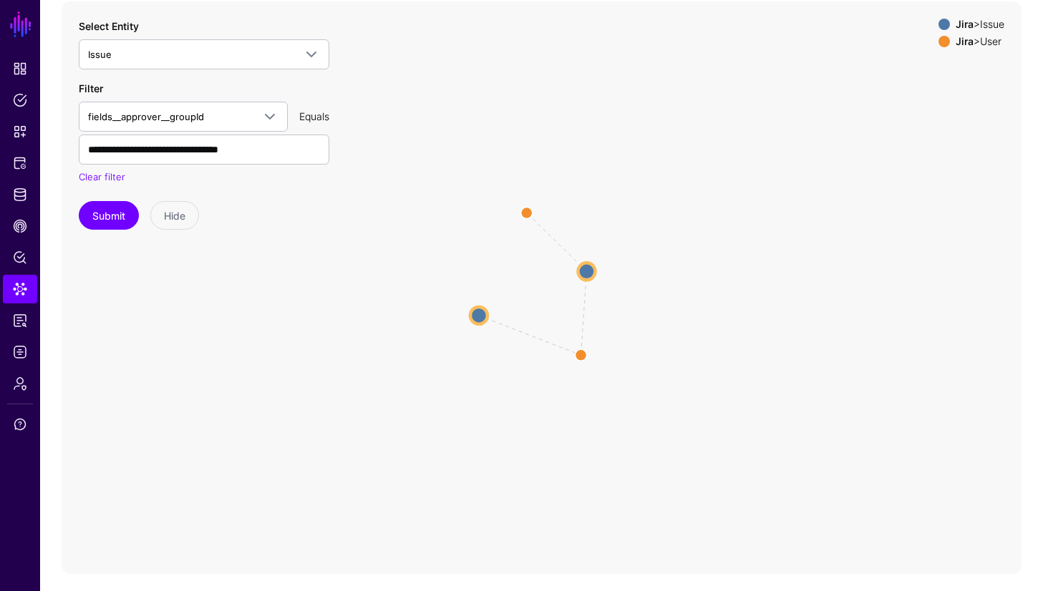
click at [654, 369] on icon "CreatedBy / ReportedBy AssignedTo CreatedBy / ReportedBy User User Issue Issue …" at bounding box center [542, 287] width 960 height 573
click at [95, 175] on link "Clear filter" at bounding box center [102, 176] width 47 height 11
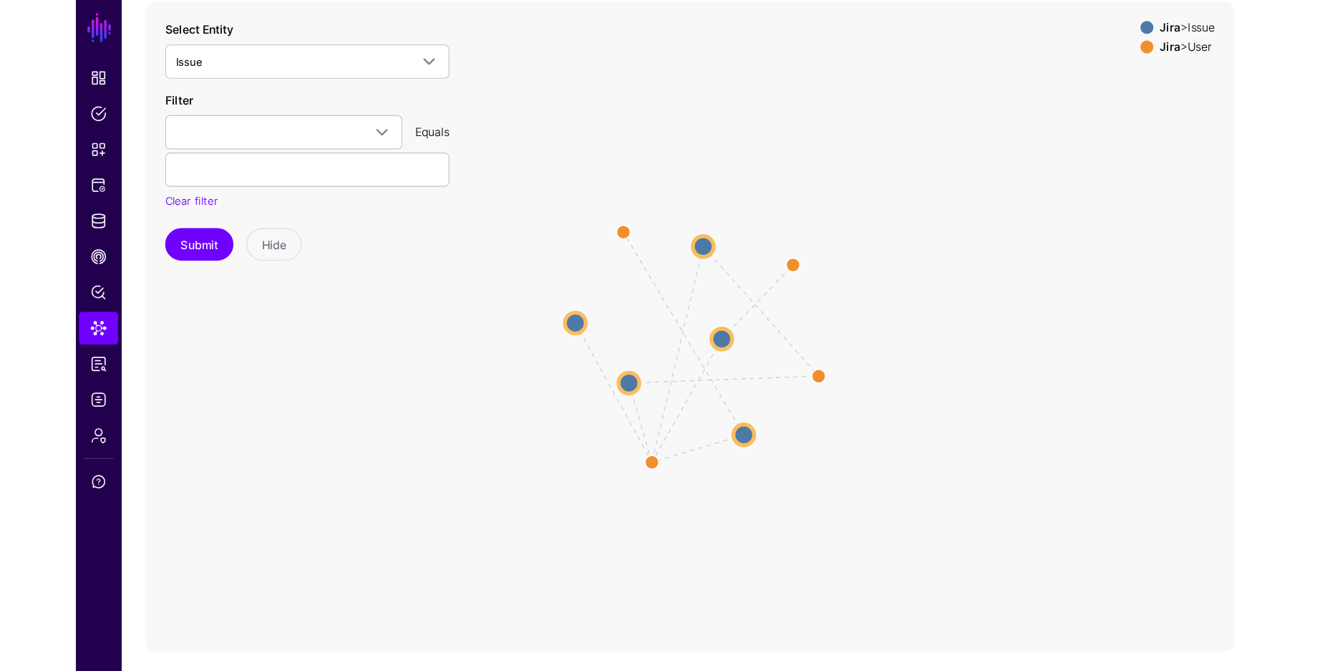
scroll to position [40, 0]
